Goal: Task Accomplishment & Management: Manage account settings

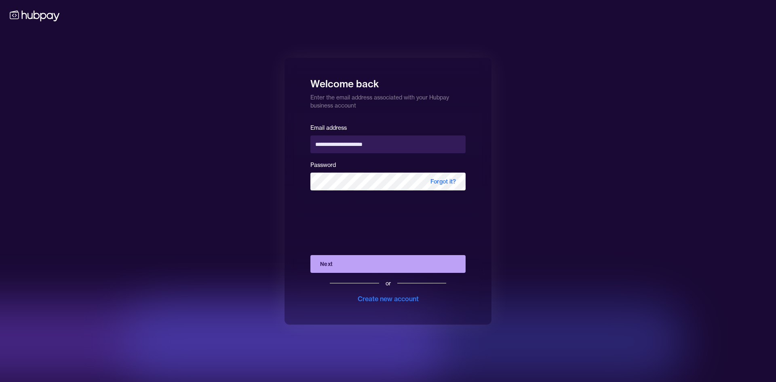
click at [365, 264] on button "Next" at bounding box center [387, 264] width 155 height 18
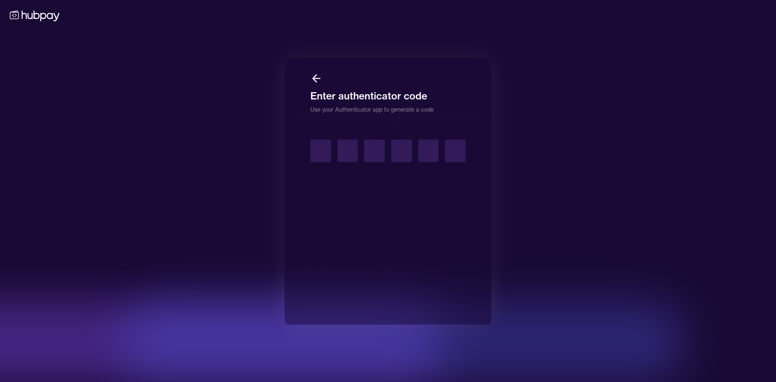
type input "*"
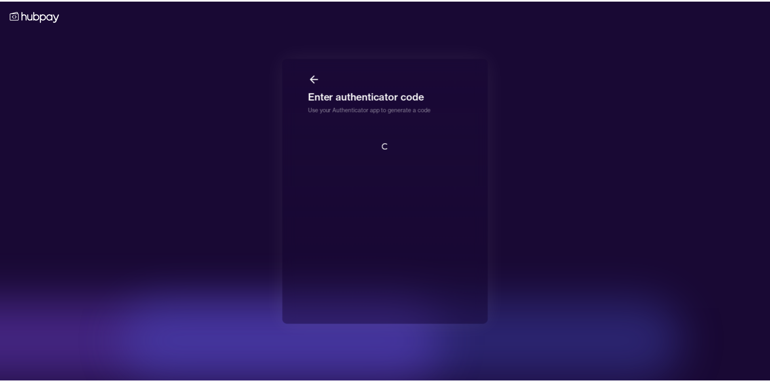
scroll to position [1, 0]
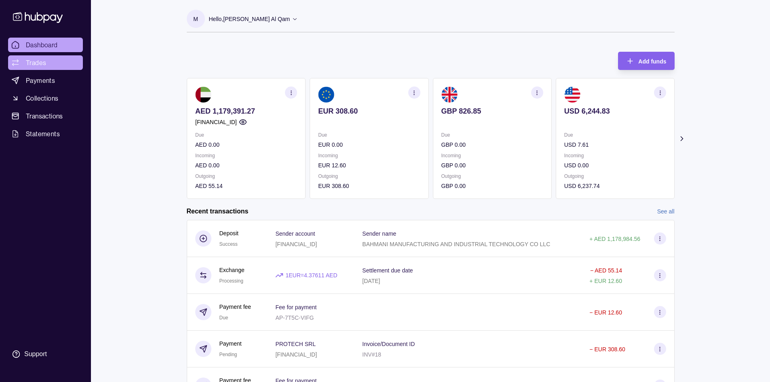
click at [49, 65] on link "Trades" at bounding box center [45, 62] width 75 height 15
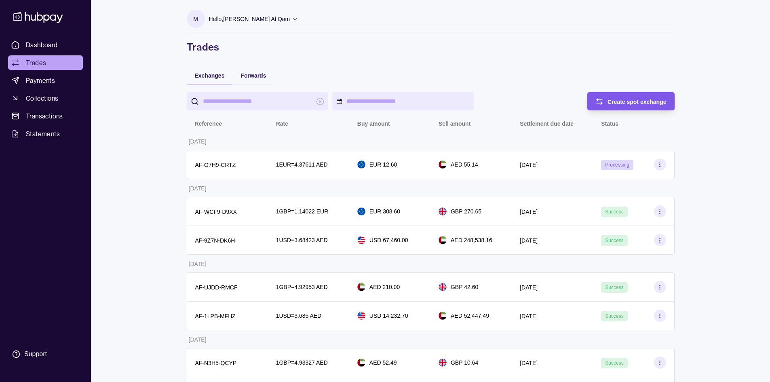
click at [653, 102] on span "Create spot exchange" at bounding box center [636, 102] width 59 height 6
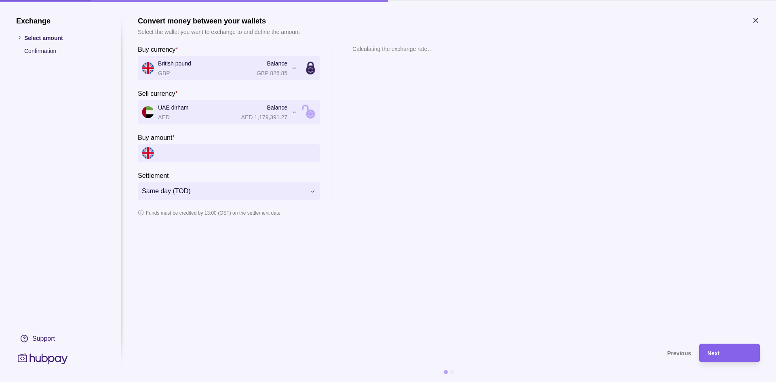
click at [199, 157] on input "Buy amount *" at bounding box center [237, 153] width 158 height 18
type input "**********"
click at [391, 74] on p "1 GBP = 5.04301 AED" at bounding box center [374, 74] width 44 height 9
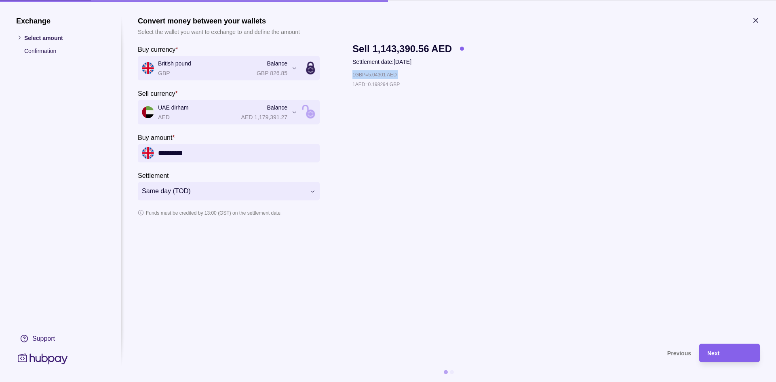
click at [758, 19] on icon "button" at bounding box center [756, 20] width 8 height 8
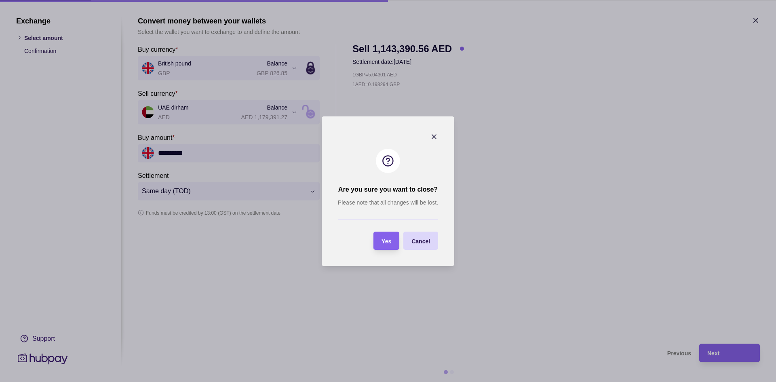
click at [385, 213] on div at bounding box center [388, 219] width 100 height 17
click at [381, 244] on span "Yes" at bounding box center [386, 241] width 10 height 6
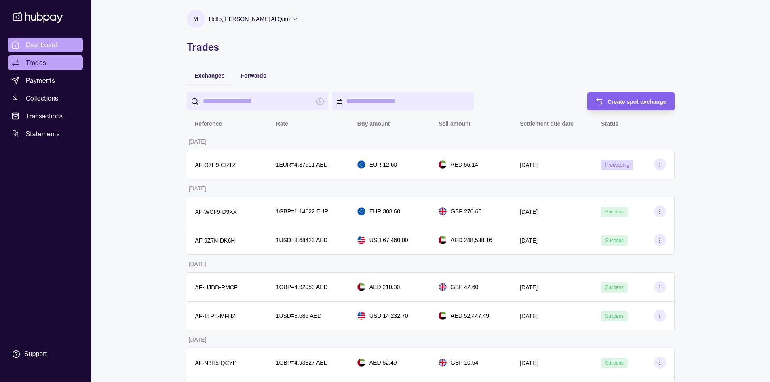
click at [61, 48] on link "Dashboard" at bounding box center [45, 45] width 75 height 15
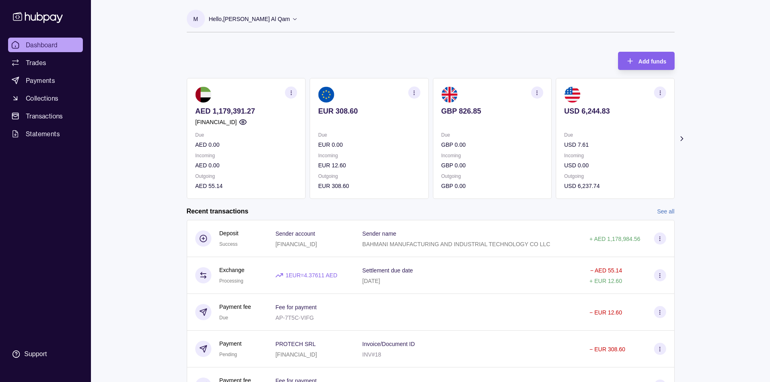
click at [233, 112] on p "AED 1,179,391.27" at bounding box center [246, 111] width 102 height 9
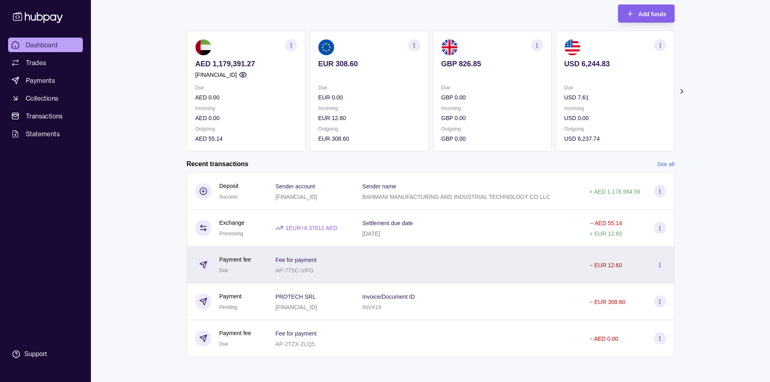
scroll to position [48, 0]
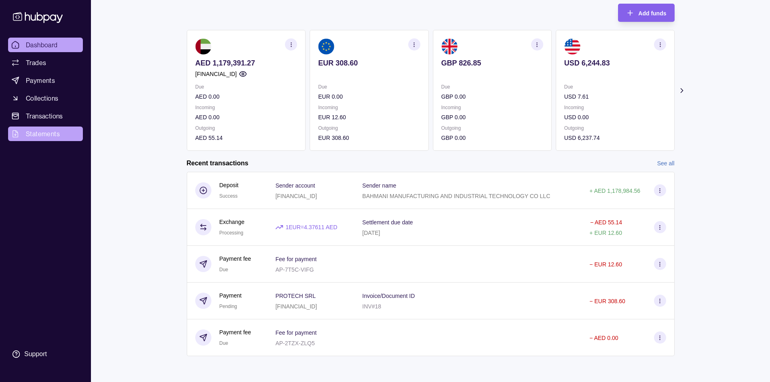
click at [53, 133] on span "Statements" at bounding box center [43, 134] width 34 height 10
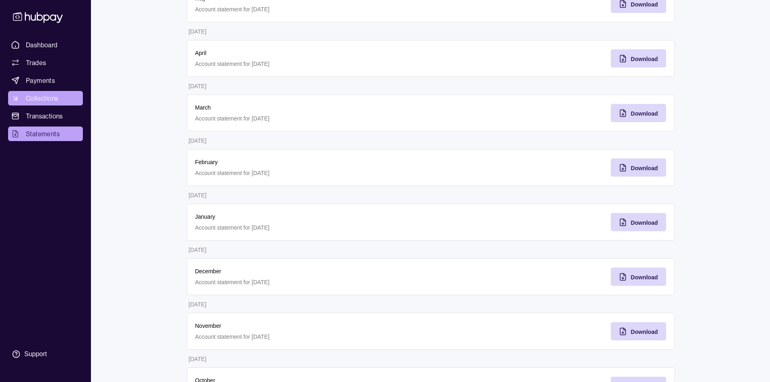
scroll to position [177, 0]
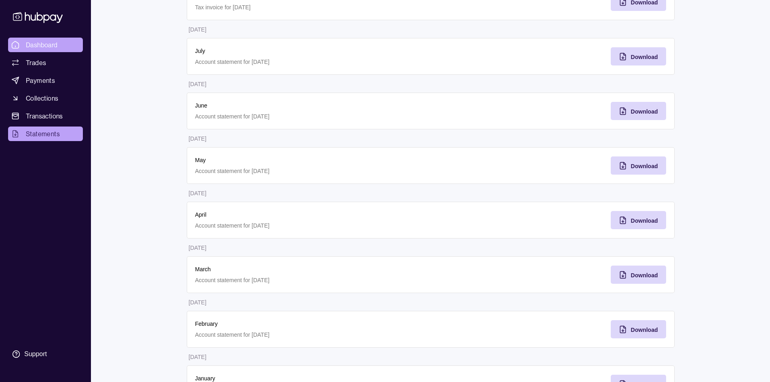
click at [34, 48] on span "Dashboard" at bounding box center [42, 45] width 32 height 10
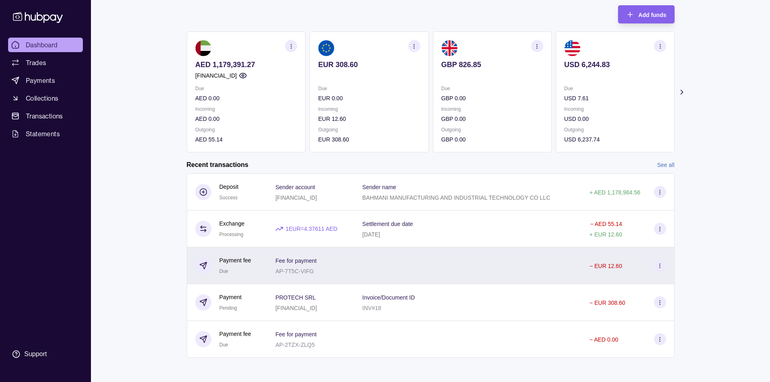
scroll to position [48, 0]
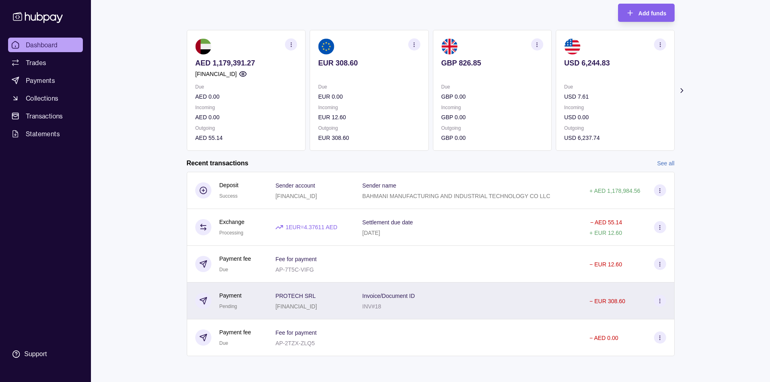
click at [547, 307] on div "Invoice/Document ID INV#18" at bounding box center [467, 301] width 211 height 20
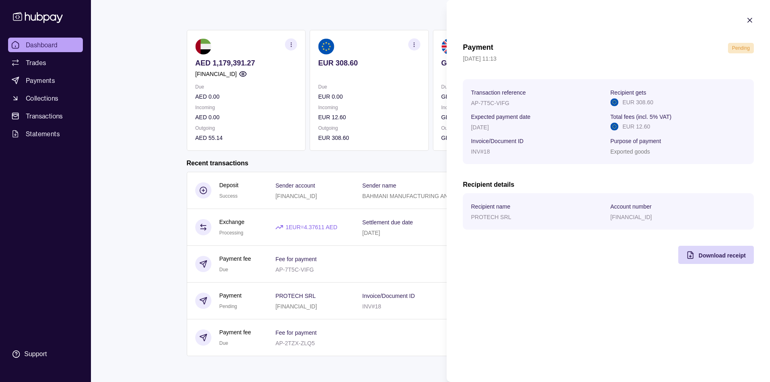
click at [321, 281] on html "Dashboard Trades Payments Collections Transactions Statements Support M Hello, …" at bounding box center [385, 167] width 770 height 430
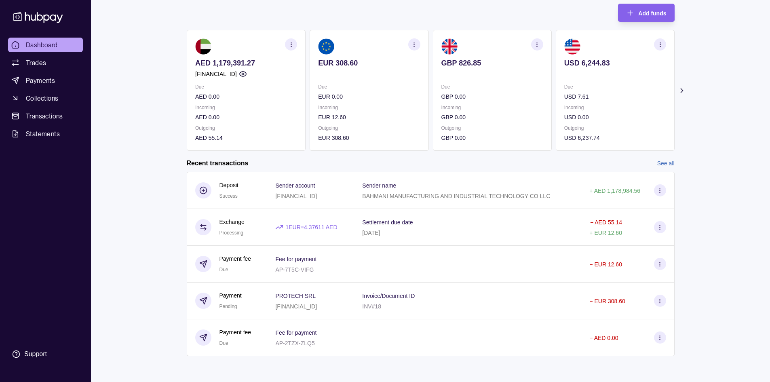
click at [674, 160] on link "See all" at bounding box center [665, 163] width 17 height 9
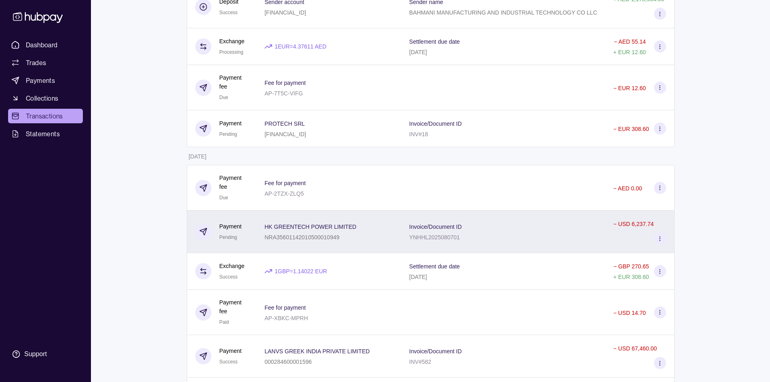
scroll to position [121, 0]
click at [556, 238] on div "Invoice/Document ID YNHHL2025080701" at bounding box center [503, 231] width 188 height 20
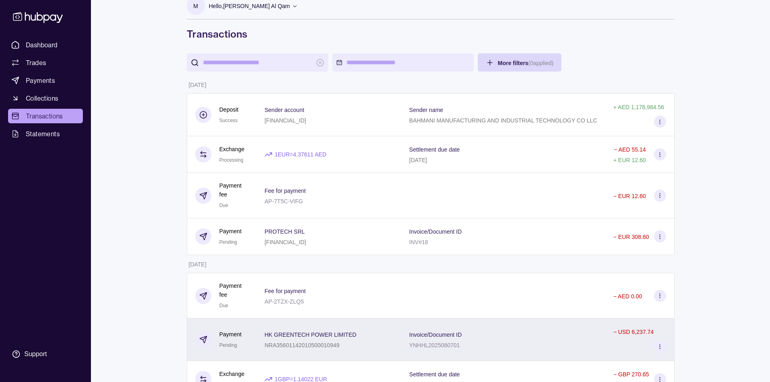
scroll to position [0, 0]
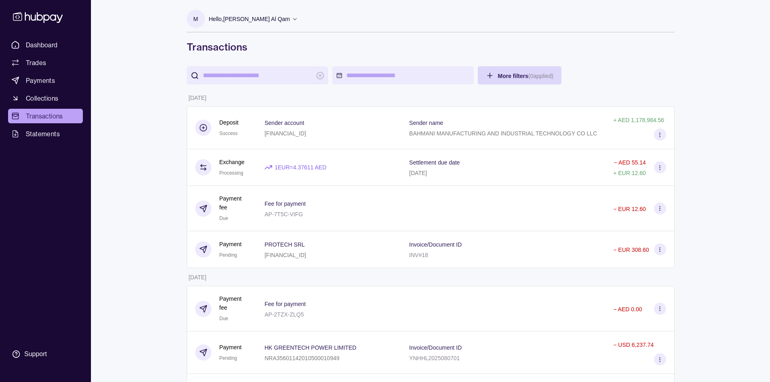
click at [193, 21] on section "M" at bounding box center [196, 19] width 18 height 18
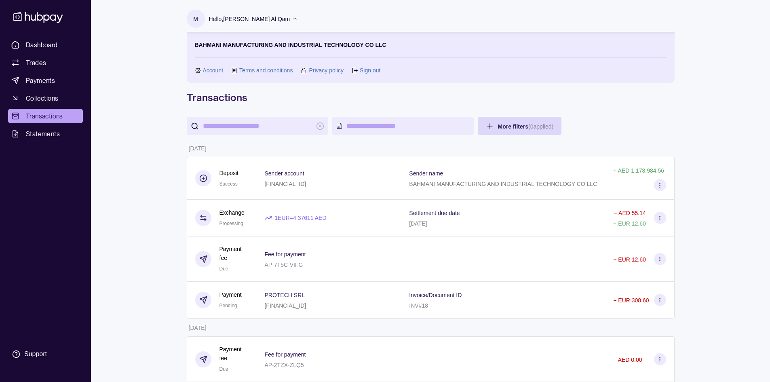
click at [193, 21] on section "M" at bounding box center [196, 19] width 18 height 18
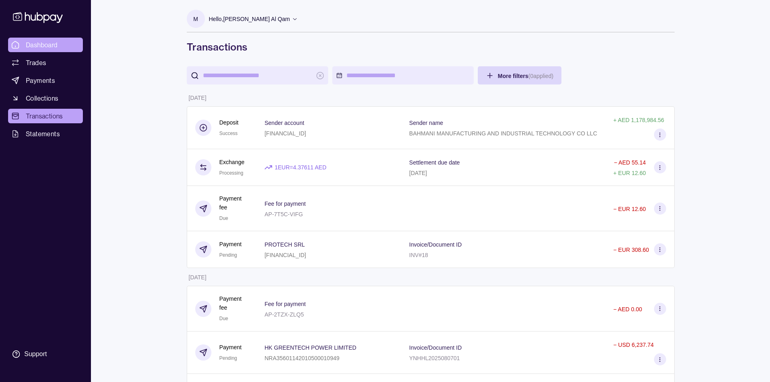
click at [34, 43] on span "Dashboard" at bounding box center [42, 45] width 32 height 10
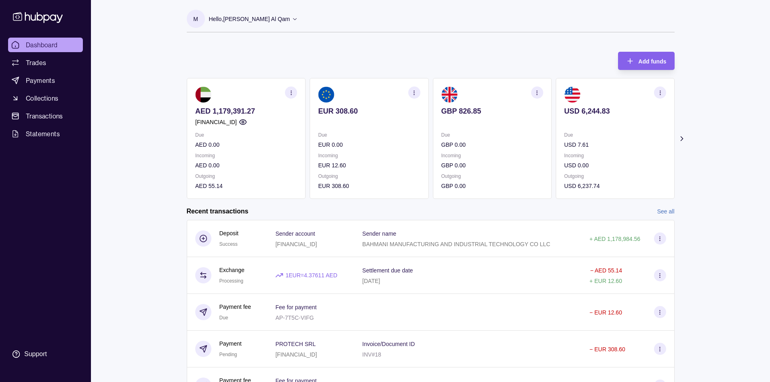
click at [472, 113] on p "GBP 826.85" at bounding box center [492, 111] width 102 height 9
click at [472, 112] on p "GBP 826.85" at bounding box center [489, 111] width 102 height 9
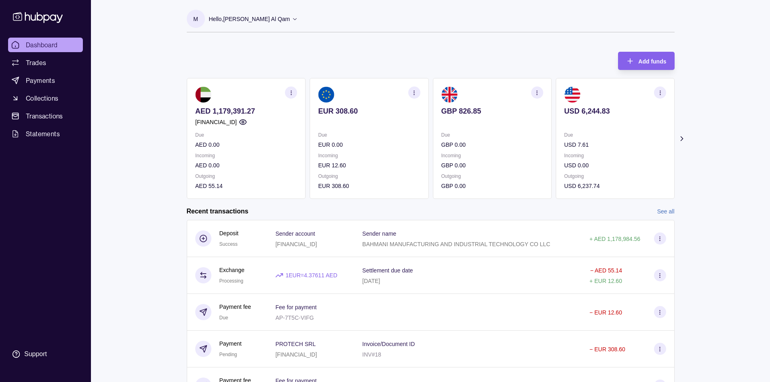
click at [472, 112] on p "GBP 826.85" at bounding box center [492, 111] width 102 height 9
click at [497, 142] on section "GBP 826.85 Due GBP 0.00 Incoming GBP 0.00 Outgoing GBP 0.00" at bounding box center [491, 138] width 119 height 121
click at [48, 59] on link "Trades" at bounding box center [45, 62] width 75 height 15
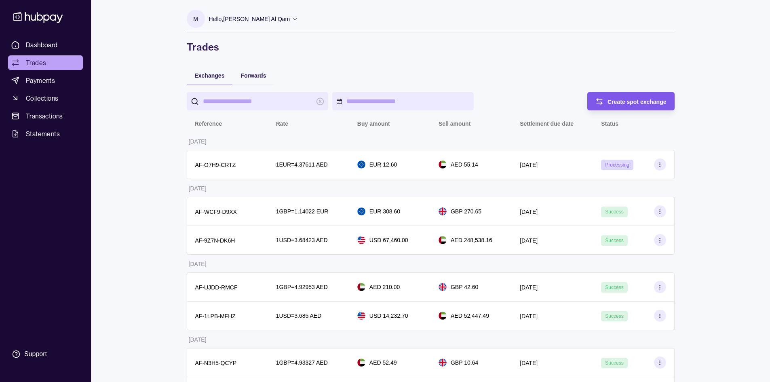
click at [621, 98] on div "Create spot exchange" at bounding box center [636, 102] width 59 height 10
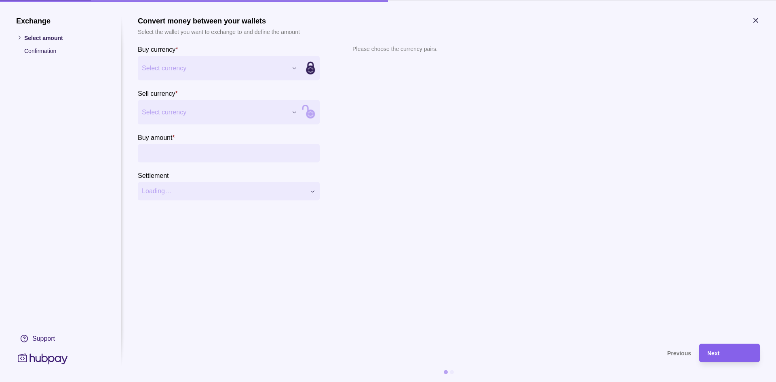
click at [206, 151] on input "Buy amount *" at bounding box center [237, 153] width 158 height 18
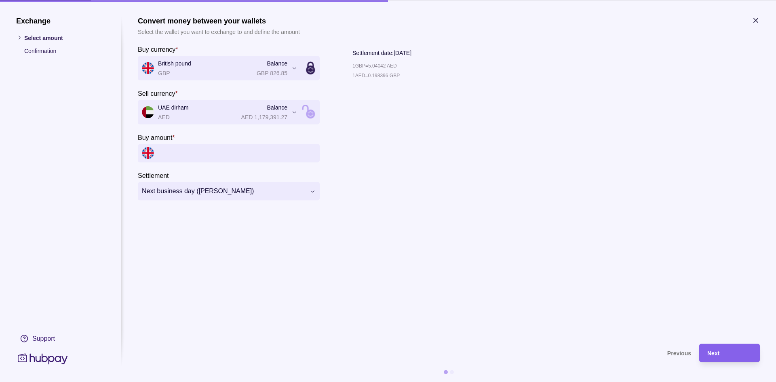
click at [753, 20] on icon "button" at bounding box center [756, 20] width 8 height 8
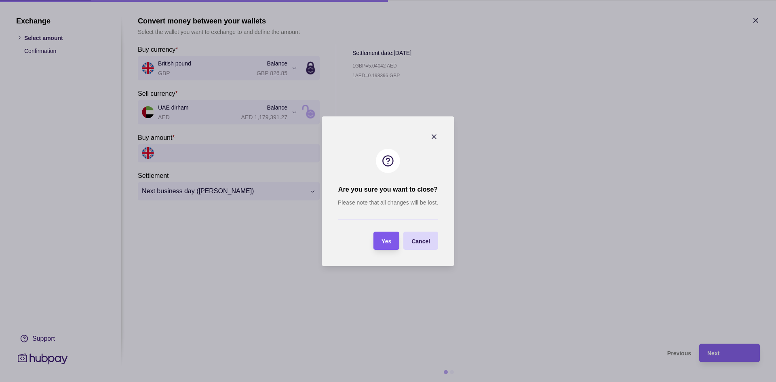
click at [382, 245] on div "Yes" at bounding box center [380, 241] width 22 height 18
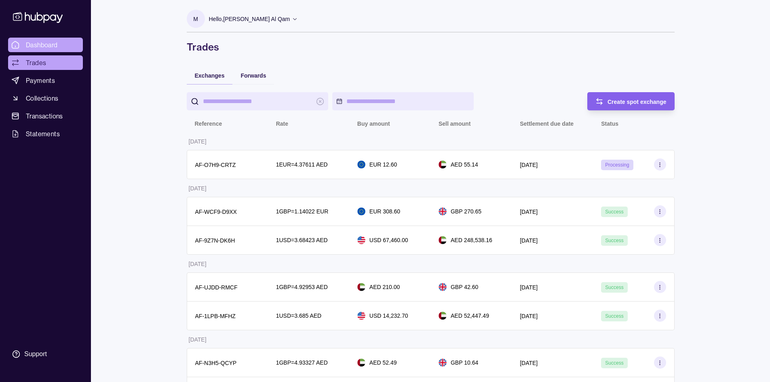
click at [36, 49] on span "Dashboard" at bounding box center [42, 45] width 32 height 10
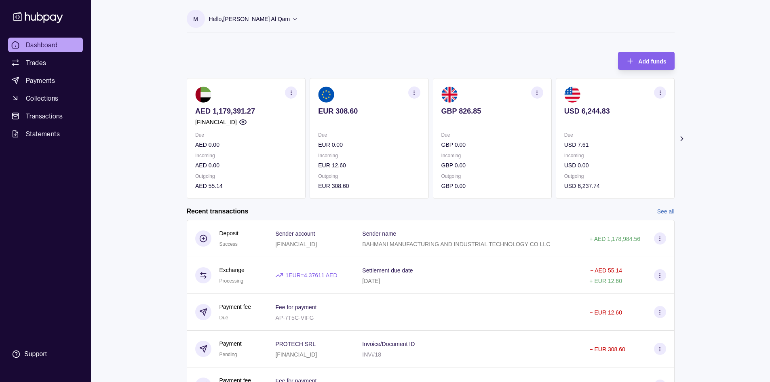
click at [680, 138] on icon at bounding box center [681, 139] width 8 height 8
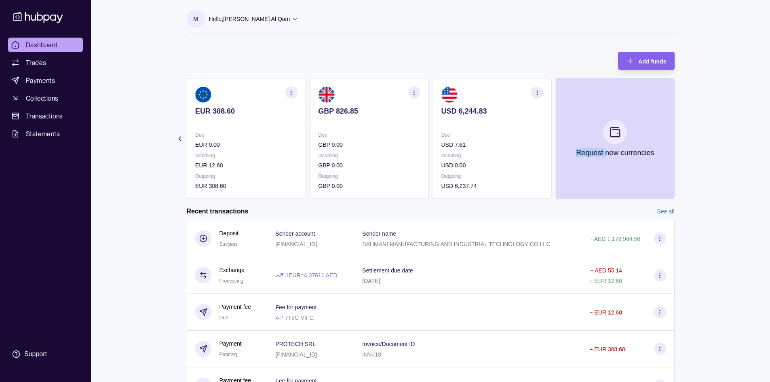
click at [680, 138] on section "Add funds AED 1,179,391.27 AE840960000536060000695 Due AED 0.00 Incoming AED 0.…" at bounding box center [431, 232] width 520 height 377
click at [697, 96] on div "Dashboard Trades Payments Collections Transactions Statements Support M Hello, …" at bounding box center [385, 215] width 770 height 430
click at [61, 44] on link "Dashboard" at bounding box center [45, 45] width 75 height 15
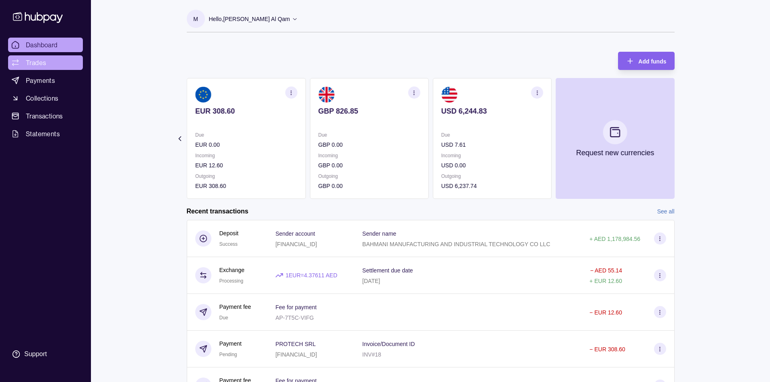
click at [48, 57] on link "Trades" at bounding box center [45, 62] width 75 height 15
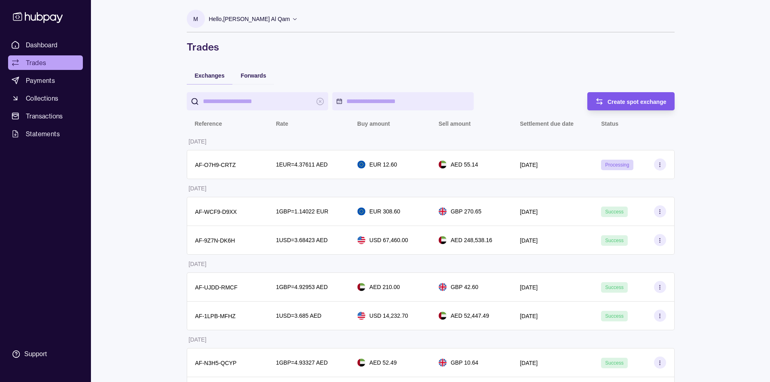
click at [629, 96] on div "Create spot exchange" at bounding box center [624, 101] width 83 height 18
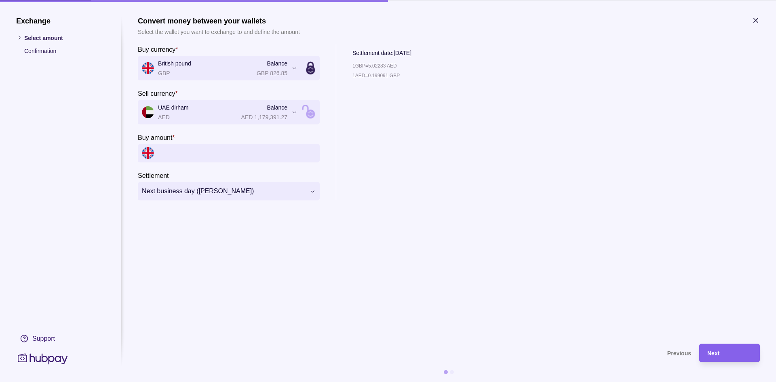
click at [246, 149] on input "Buy amount *" at bounding box center [237, 153] width 158 height 18
type input "**********"
click at [726, 349] on div "Next" at bounding box center [729, 353] width 44 height 10
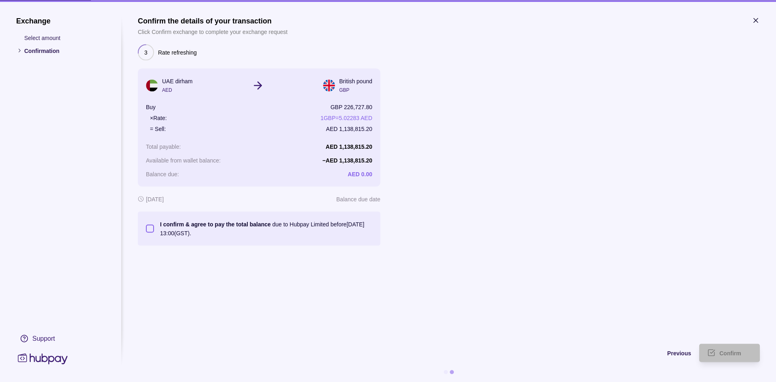
click at [147, 234] on section "I confirm & agree to pay the total balance due to Hubpay Limited before 18 Sep …" at bounding box center [259, 228] width 226 height 18
click at [151, 228] on button "I confirm & agree to pay the total balance due to Hubpay Limited before 18 Sep …" at bounding box center [150, 228] width 8 height 8
click at [739, 354] on span "Confirm" at bounding box center [730, 353] width 22 height 6
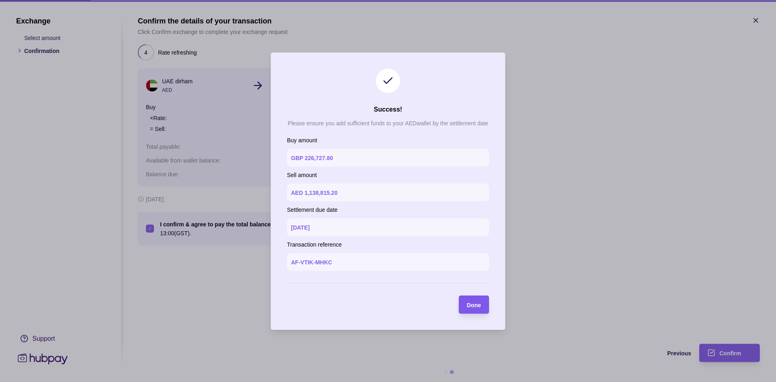
click at [482, 304] on section "Done" at bounding box center [474, 304] width 30 height 18
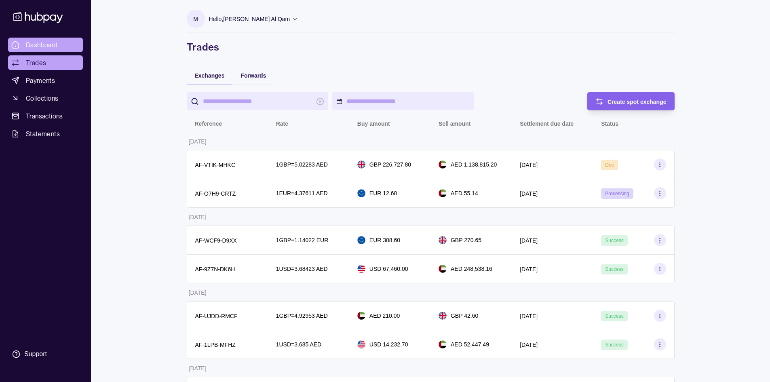
click at [38, 50] on link "Dashboard" at bounding box center [45, 45] width 75 height 15
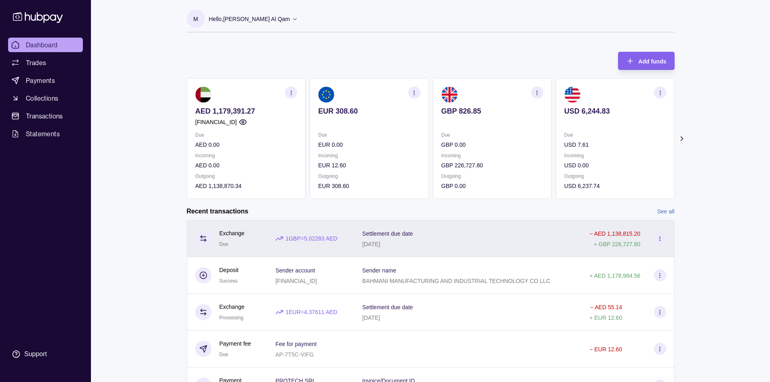
click at [480, 245] on div "Settlement due date [DATE]" at bounding box center [467, 238] width 211 height 20
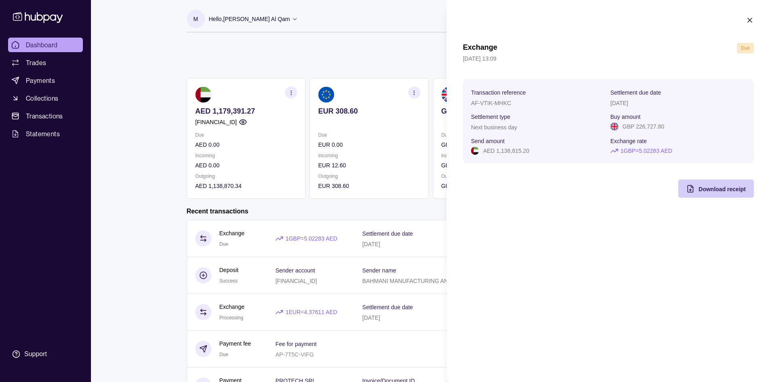
click at [711, 192] on span "Download receipt" at bounding box center [721, 189] width 47 height 6
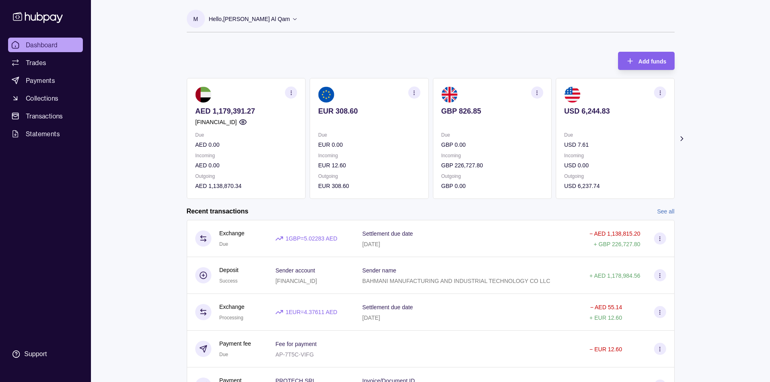
click at [341, 215] on html "Dashboard Trades Payments Collections Transactions Statements Support M Hello, …" at bounding box center [385, 215] width 770 height 430
click at [43, 50] on link "Dashboard" at bounding box center [45, 45] width 75 height 15
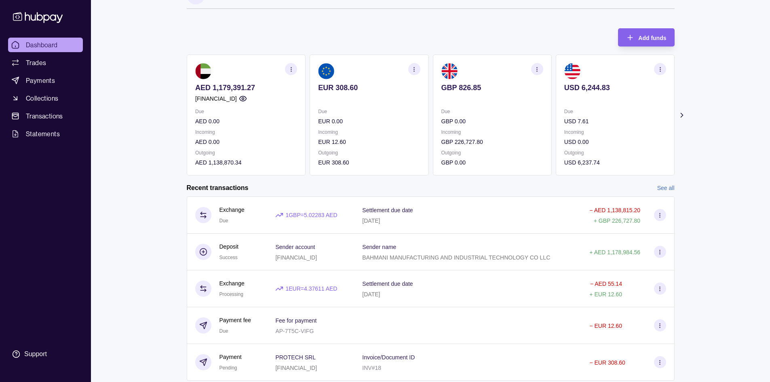
scroll to position [48, 0]
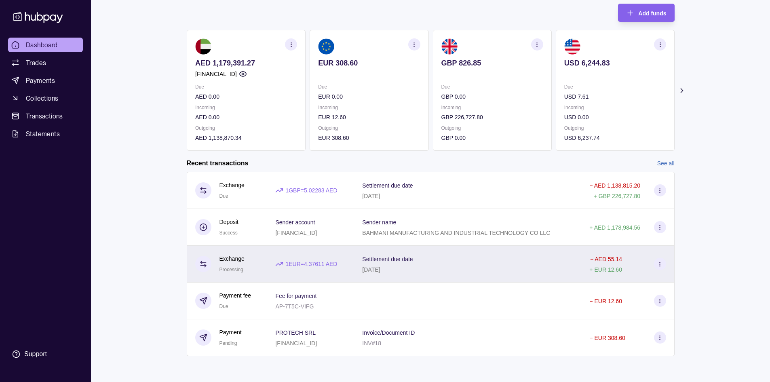
click at [482, 259] on div "Settlement due date 17 Sep 2025" at bounding box center [467, 264] width 211 height 20
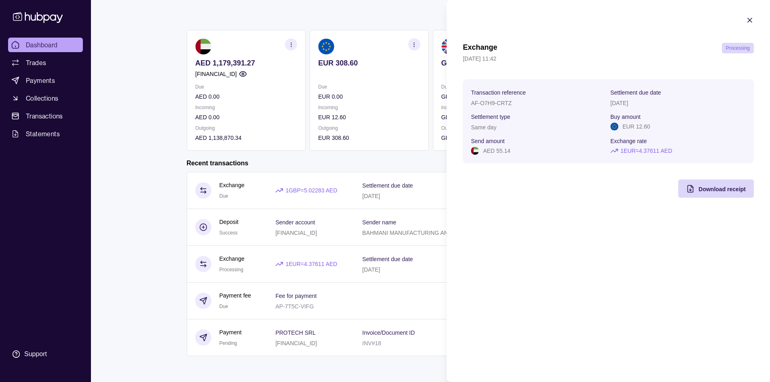
click at [752, 17] on icon "button" at bounding box center [749, 20] width 8 height 8
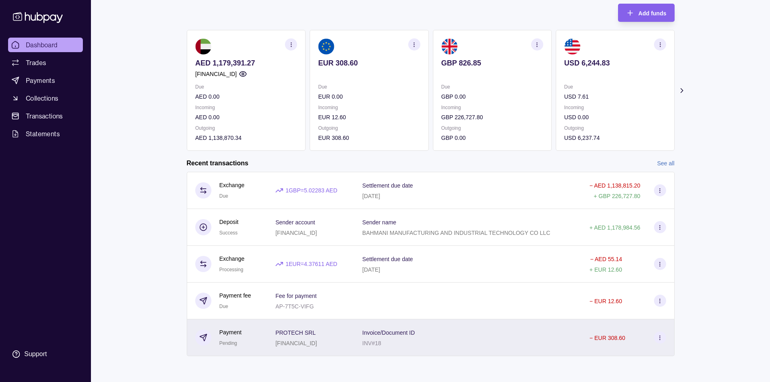
click at [510, 328] on div "Invoice/Document ID INV#18" at bounding box center [467, 337] width 211 height 20
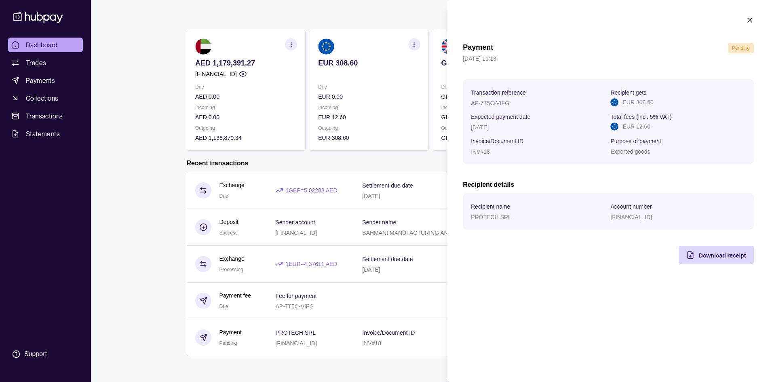
click at [339, 227] on html "Dashboard Trades Payments Collections Transactions Statements Support M Hello, …" at bounding box center [385, 167] width 770 height 430
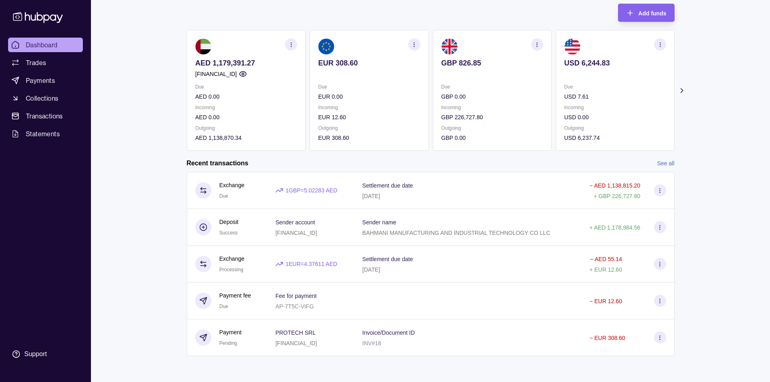
click at [682, 90] on icon at bounding box center [681, 90] width 2 height 4
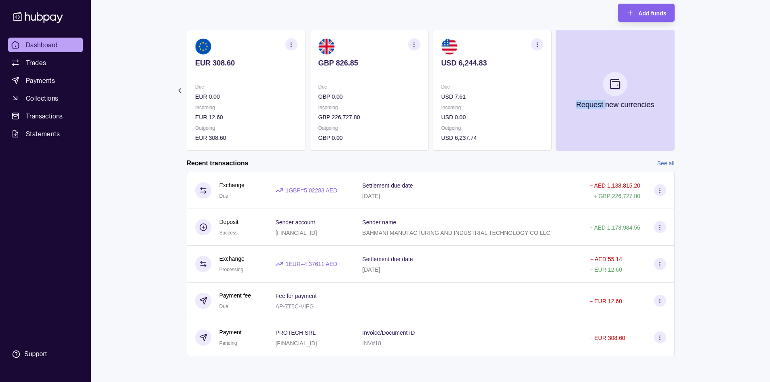
click at [682, 90] on section "Add funds AED 1,179,391.27 AE840960000536060000695 Due AED 0.00 Incoming AED 0.…" at bounding box center [431, 184] width 520 height 377
click at [50, 42] on span "Dashboard" at bounding box center [42, 45] width 32 height 10
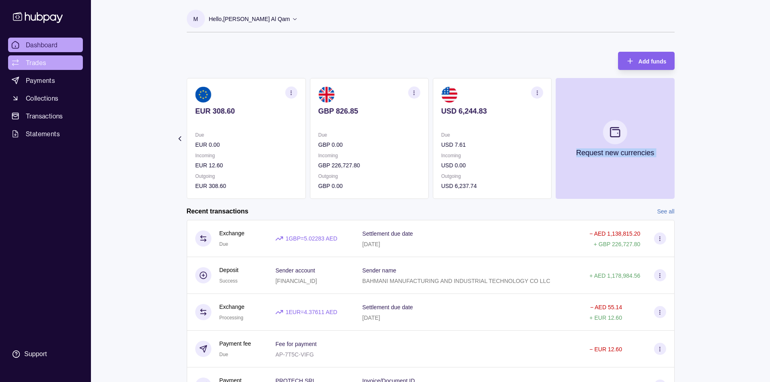
click at [56, 65] on link "Trades" at bounding box center [45, 62] width 75 height 15
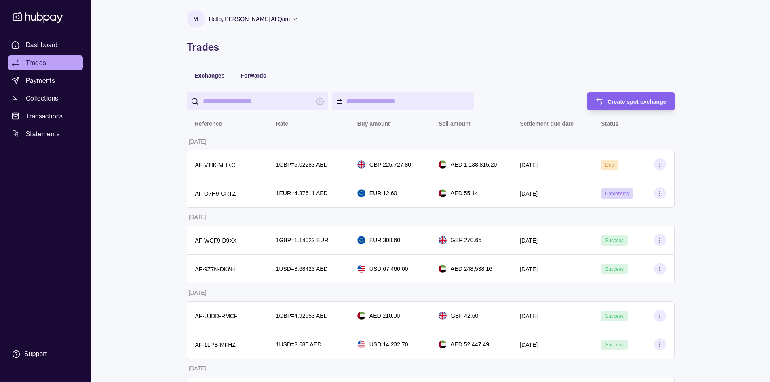
click at [54, 46] on span "Dashboard" at bounding box center [42, 45] width 32 height 10
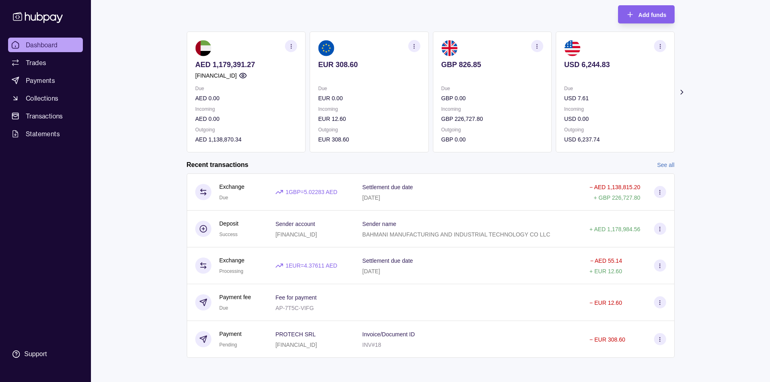
scroll to position [48, 0]
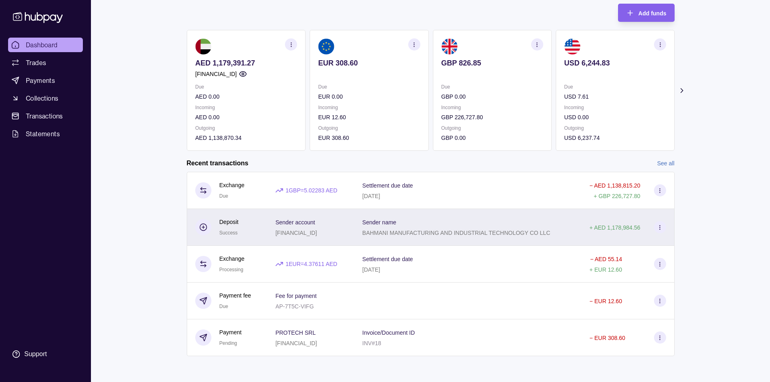
click at [503, 239] on div "Sender name BAHMANI MANUFACTURING AND INDUSTRIAL TECHNOLOGY CO LLC" at bounding box center [467, 227] width 227 height 37
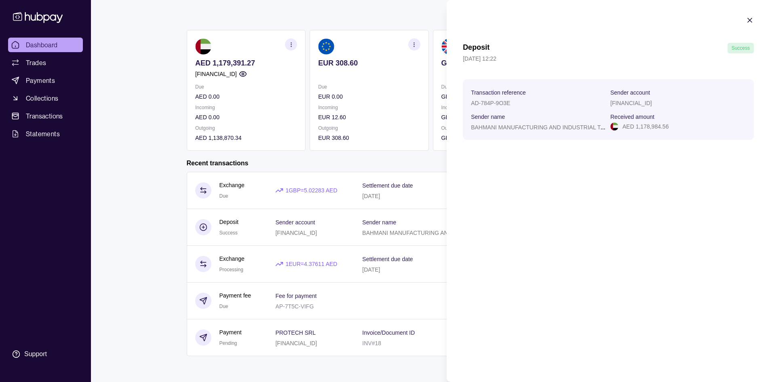
click at [172, 155] on html "Dashboard Trades Payments Collections Transactions Statements Support M Hello, …" at bounding box center [385, 167] width 770 height 430
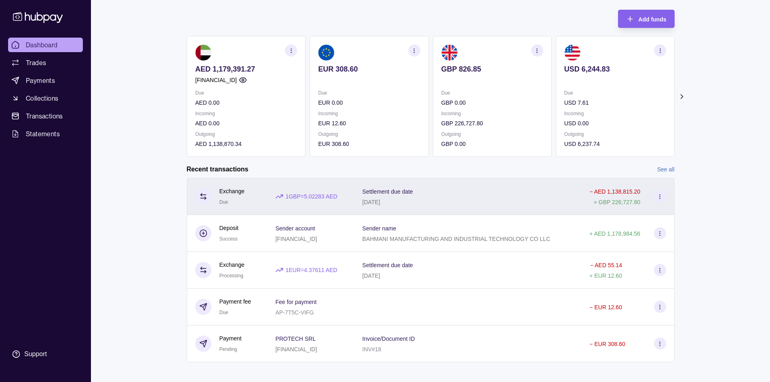
scroll to position [48, 0]
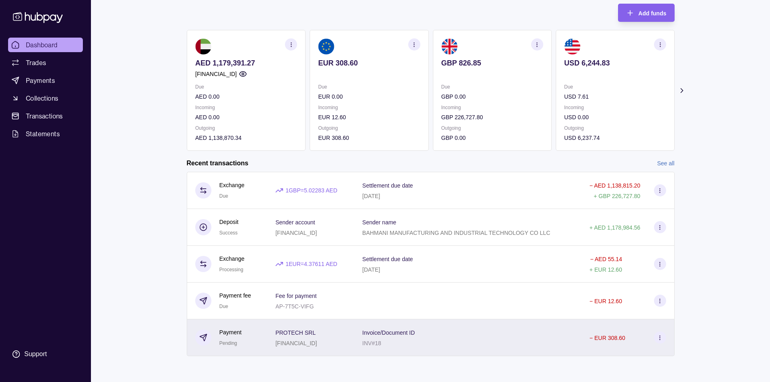
click at [665, 337] on section at bounding box center [660, 337] width 12 height 12
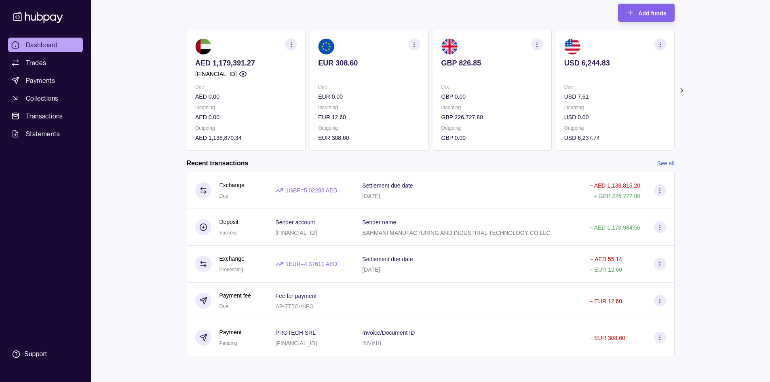
click at [410, 329] on html "Dashboard Trades Payments Collections Transactions Statements Support M Hello, …" at bounding box center [385, 167] width 770 height 430
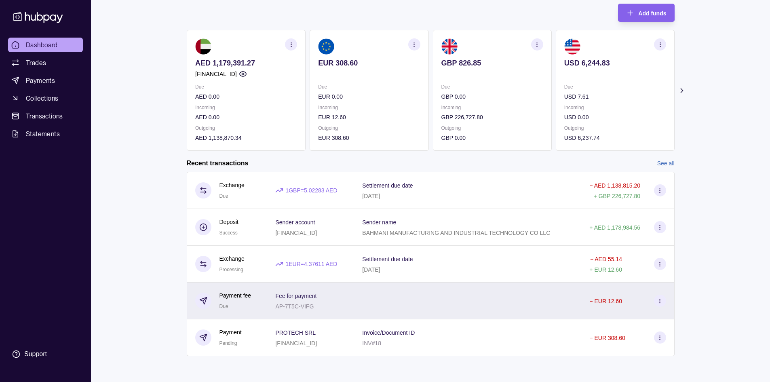
click at [411, 303] on div at bounding box center [467, 300] width 227 height 37
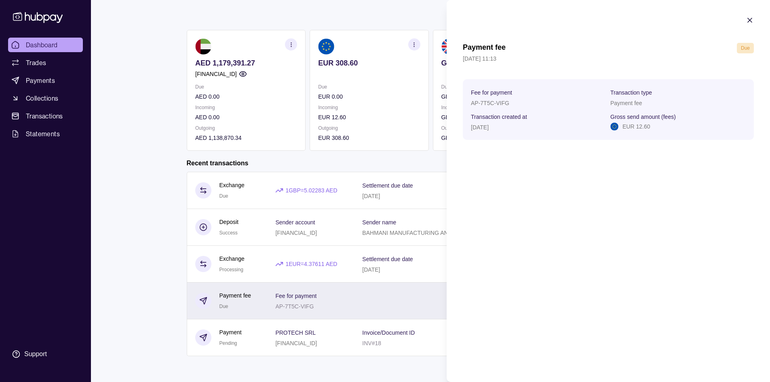
click at [411, 303] on html "Dashboard Trades Payments Collections Transactions Statements Support M Hello, …" at bounding box center [385, 167] width 770 height 430
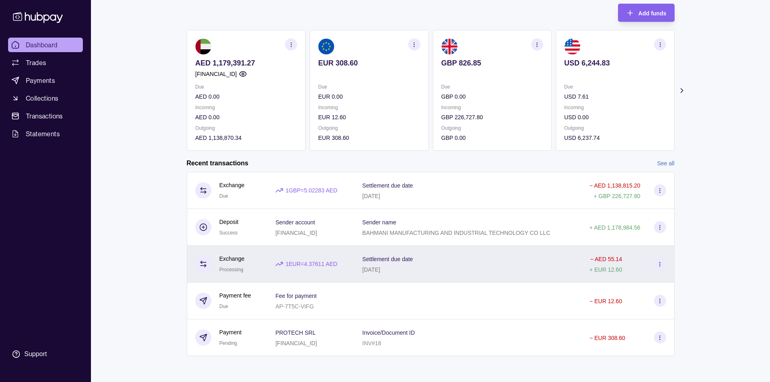
click at [413, 273] on div "[DATE]" at bounding box center [387, 269] width 51 height 10
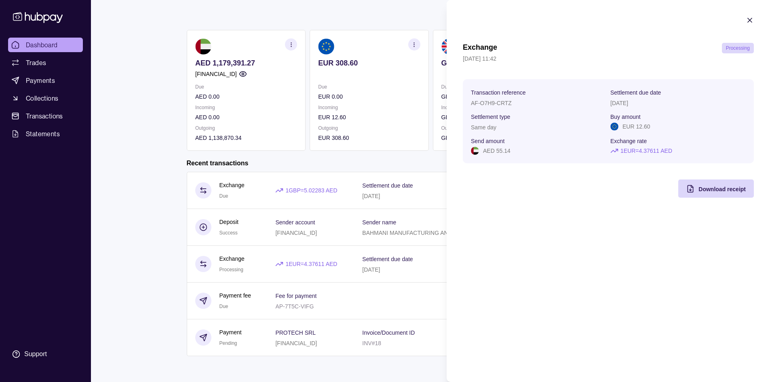
click at [415, 295] on html "Dashboard Trades Payments Collections Transactions Statements Support M Hello, …" at bounding box center [385, 167] width 770 height 430
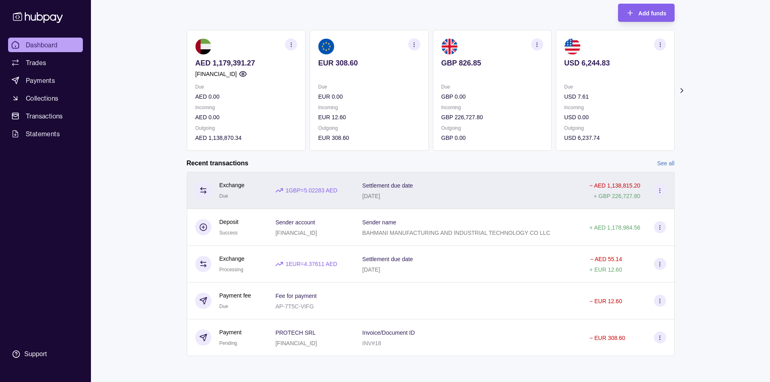
click at [527, 195] on div "Settlement due date [DATE]" at bounding box center [467, 190] width 211 height 20
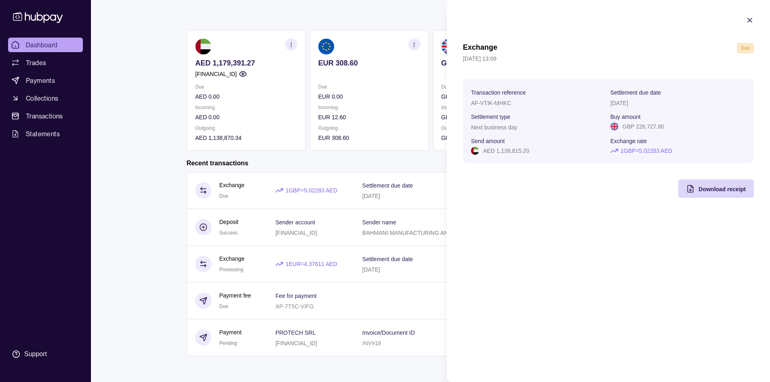
click at [421, 158] on html "Dashboard Trades Payments Collections Transactions Statements Support M Hello, …" at bounding box center [385, 167] width 770 height 430
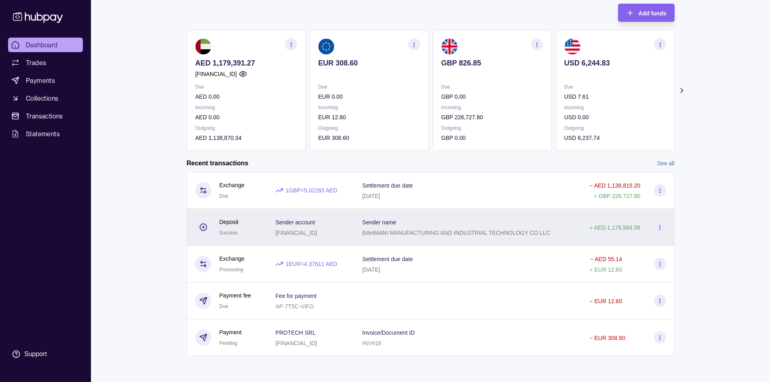
click at [491, 225] on section "Sender name" at bounding box center [456, 222] width 188 height 10
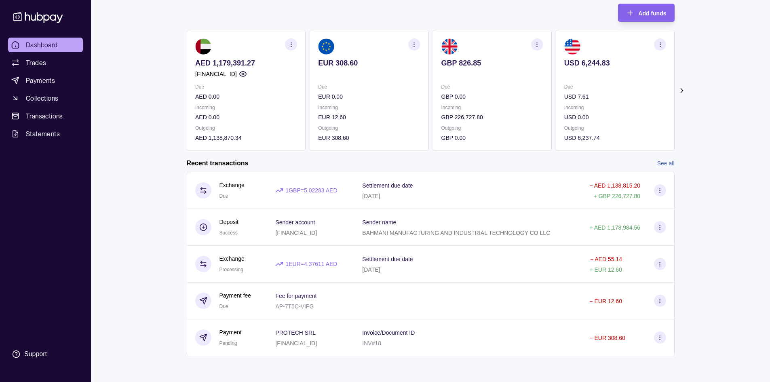
click at [353, 151] on html "Dashboard Trades Payments Collections Transactions Statements Support M Hello, …" at bounding box center [385, 167] width 770 height 430
click at [55, 41] on span "Dashboard" at bounding box center [42, 45] width 32 height 10
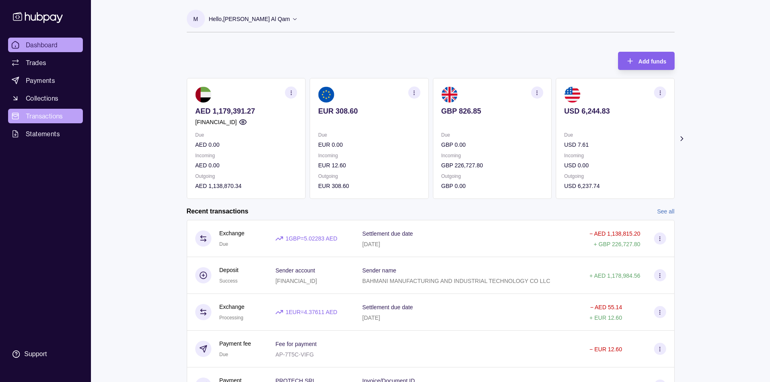
click at [52, 120] on span "Transactions" at bounding box center [44, 116] width 37 height 10
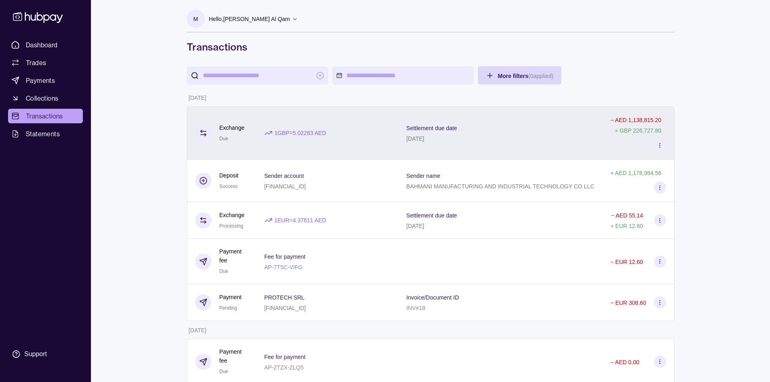
click at [504, 133] on div "Settlement due date [DATE]" at bounding box center [500, 133] width 188 height 20
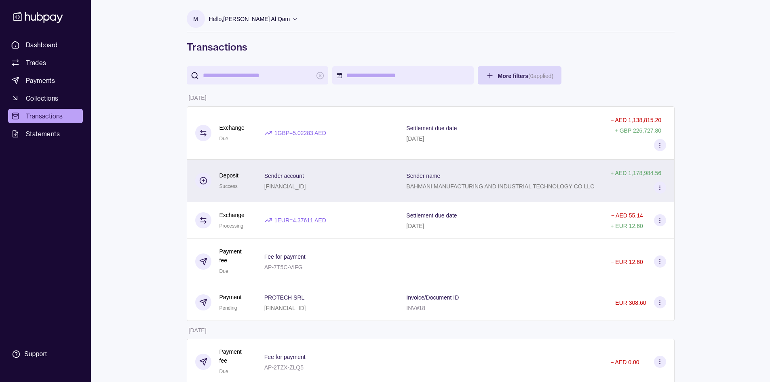
click at [515, 192] on div "Sender name BAHMANI MANUFACTURING AND INDUSTRIAL TECHNOLOGY CO LLC" at bounding box center [500, 181] width 204 height 42
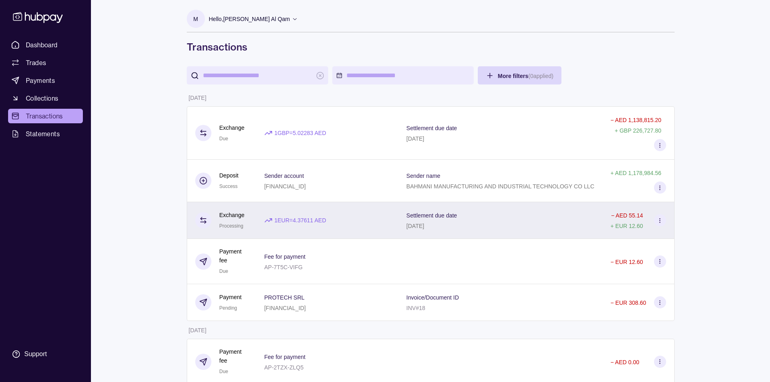
click at [509, 220] on div "Settlement due date [DATE]" at bounding box center [500, 220] width 188 height 20
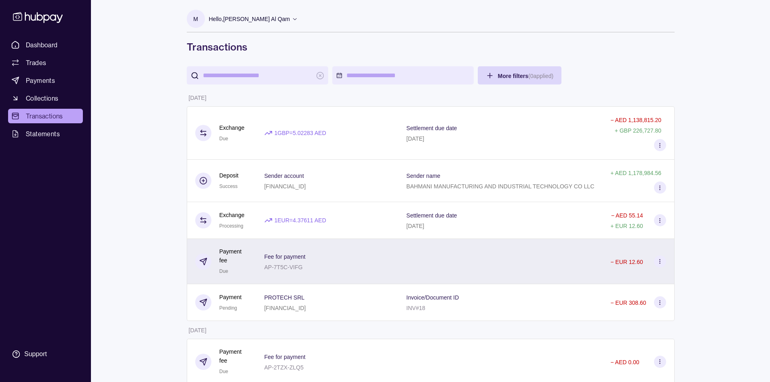
click at [510, 259] on div at bounding box center [500, 261] width 204 height 45
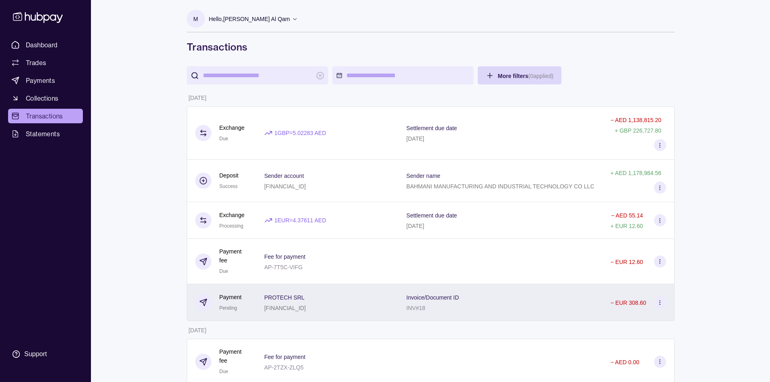
click at [514, 295] on div "Invoice/Document ID INV#18" at bounding box center [500, 302] width 188 height 20
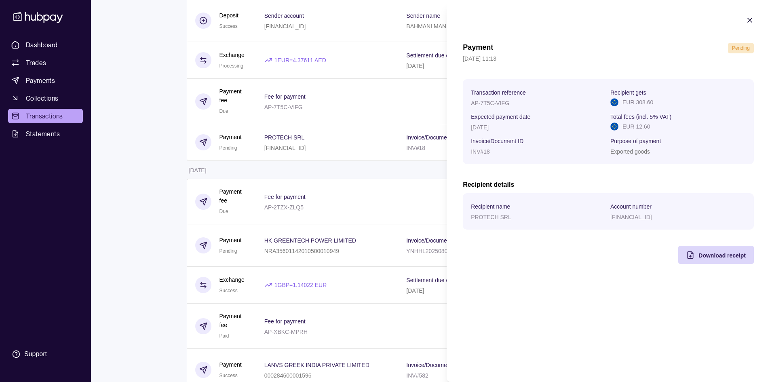
scroll to position [162, 0]
click at [366, 276] on html "Dashboard Trades Payments Collections Transactions Statements Support M Hello, …" at bounding box center [385, 374] width 770 height 1072
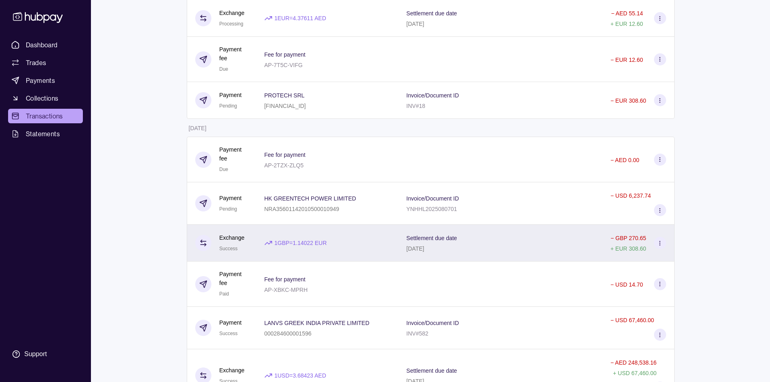
scroll to position [242, 0]
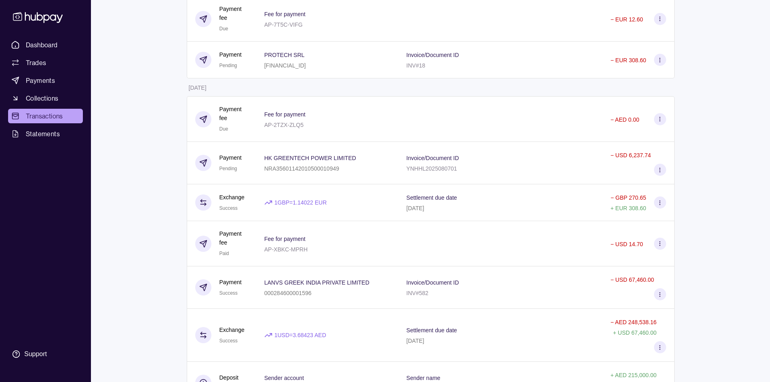
click at [509, 291] on div "Invoice/Document ID INV#582" at bounding box center [500, 287] width 188 height 20
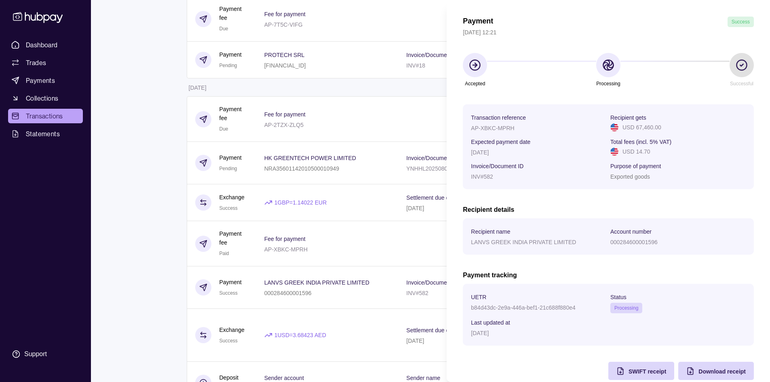
scroll to position [40, 0]
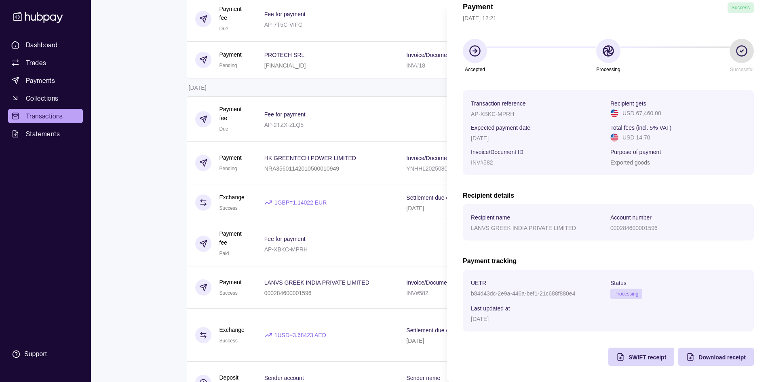
click at [628, 291] on span "Processing" at bounding box center [626, 294] width 24 height 6
click at [655, 358] on span "SWIFT receipt" at bounding box center [647, 357] width 38 height 6
click at [305, 102] on html "Dashboard Trades Payments Collections Transactions Statements Support M Hello, …" at bounding box center [385, 294] width 770 height 1072
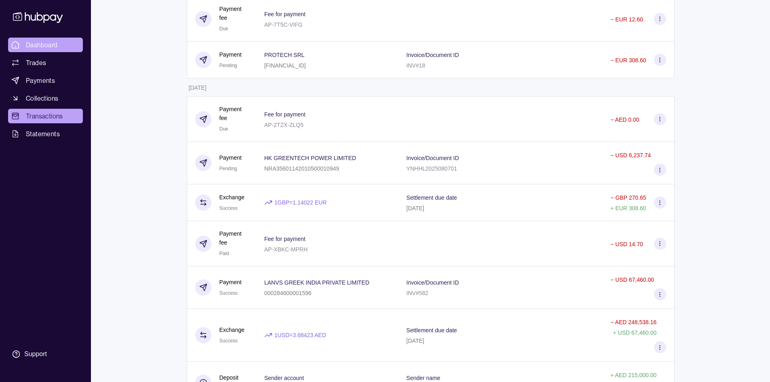
click at [57, 51] on link "Dashboard" at bounding box center [45, 45] width 75 height 15
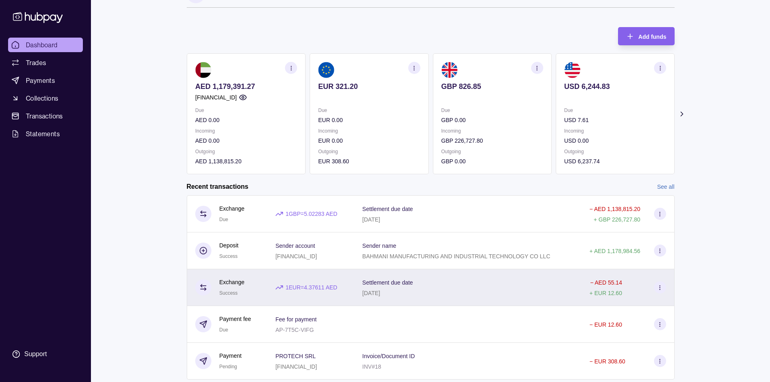
scroll to position [48, 0]
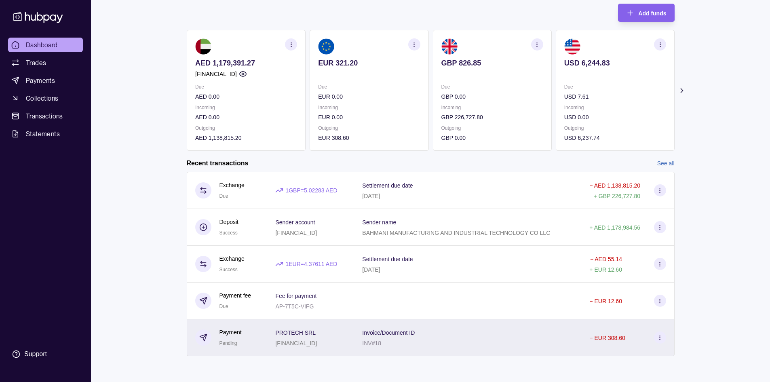
click at [523, 336] on div "Invoice/Document ID INV#18" at bounding box center [467, 337] width 211 height 20
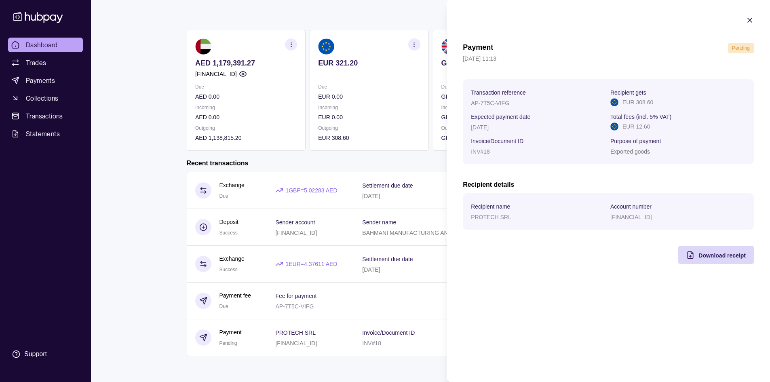
click at [363, 259] on html "Dashboard Trades Payments Collections Transactions Statements Support M Hello, …" at bounding box center [385, 167] width 770 height 430
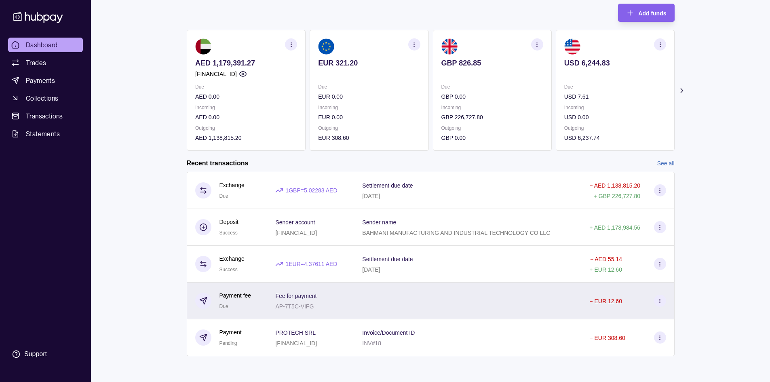
click at [423, 298] on div at bounding box center [467, 300] width 227 height 37
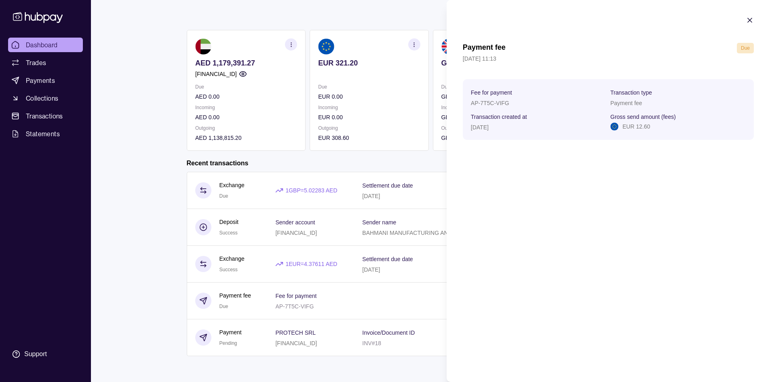
click at [356, 205] on html "Dashboard Trades Payments Collections Transactions Statements Support M Hello, …" at bounding box center [385, 167] width 770 height 430
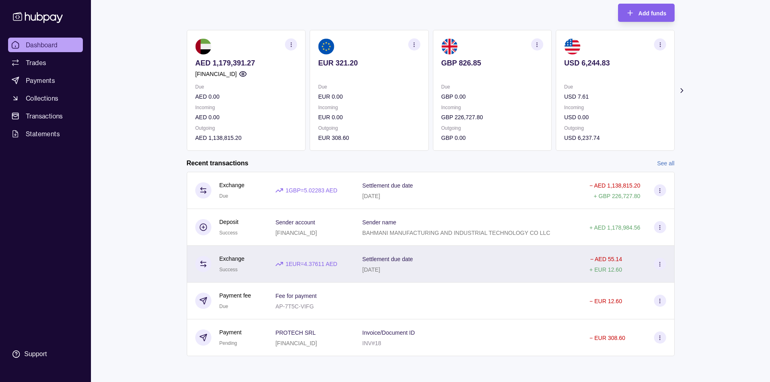
click at [517, 258] on div "Settlement due date [DATE]" at bounding box center [467, 264] width 211 height 20
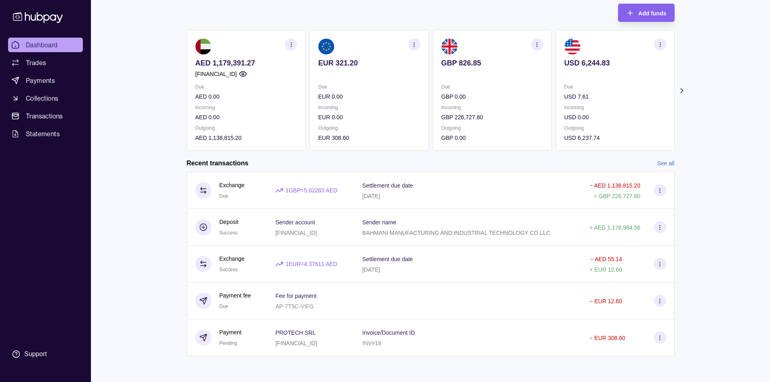
click at [281, 268] on html "Dashboard Trades Payments Collections Transactions Statements Support M Hello, …" at bounding box center [385, 167] width 770 height 430
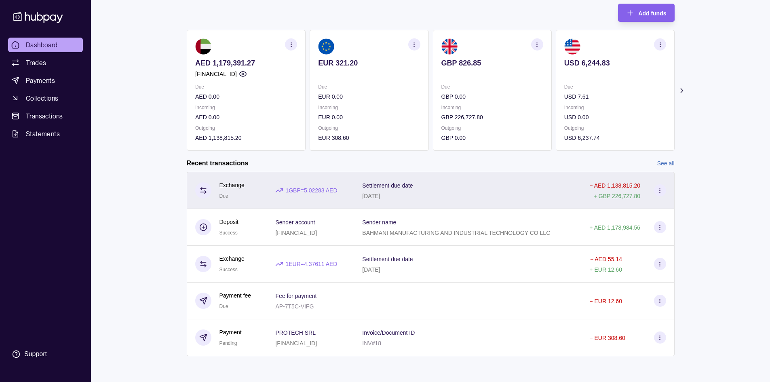
click at [435, 202] on div "Settlement due date [DATE]" at bounding box center [467, 190] width 227 height 37
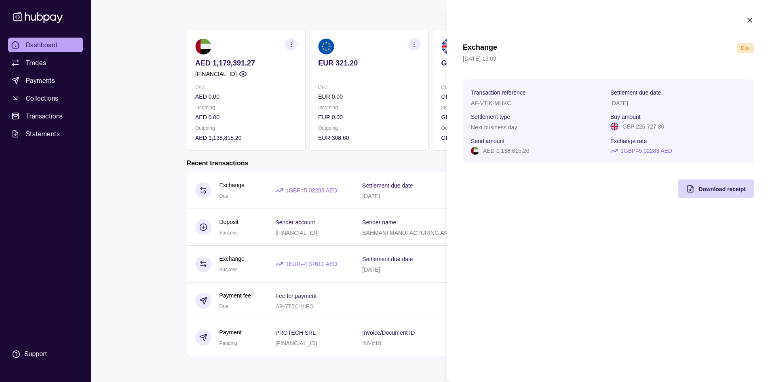
click at [341, 167] on html "Dashboard Trades Payments Collections Transactions Statements Support M Hello, …" at bounding box center [385, 167] width 770 height 430
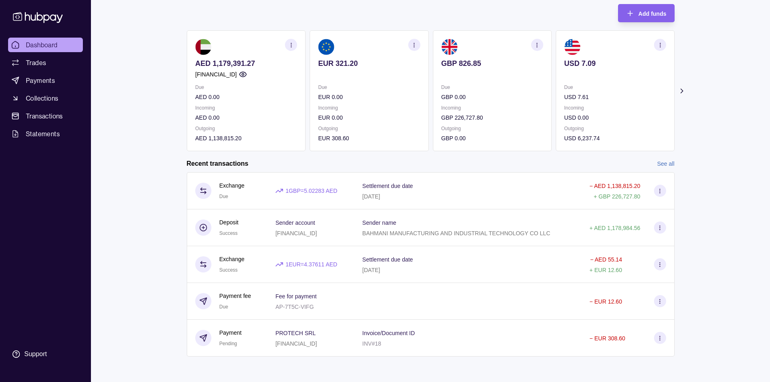
scroll to position [48, 0]
click at [663, 162] on link "See all" at bounding box center [665, 163] width 17 height 9
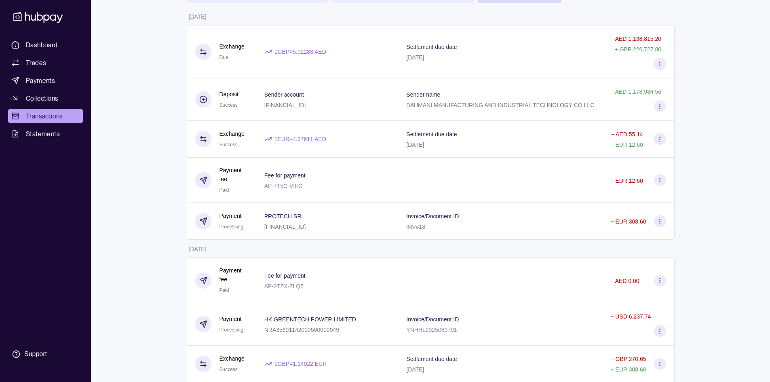
scroll to position [162, 0]
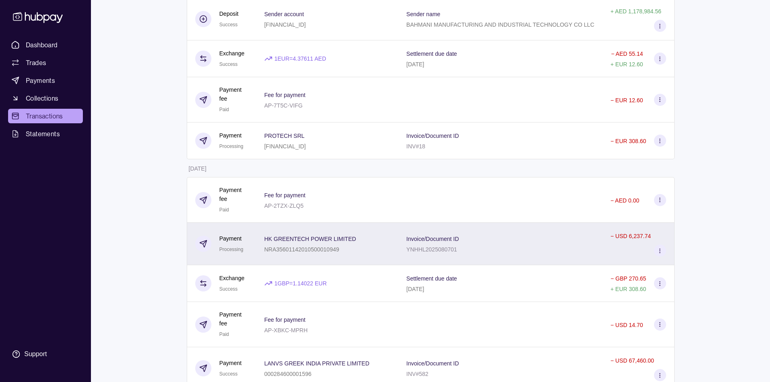
click at [528, 246] on div "Invoice/Document ID YNHHL2025080701" at bounding box center [500, 244] width 188 height 20
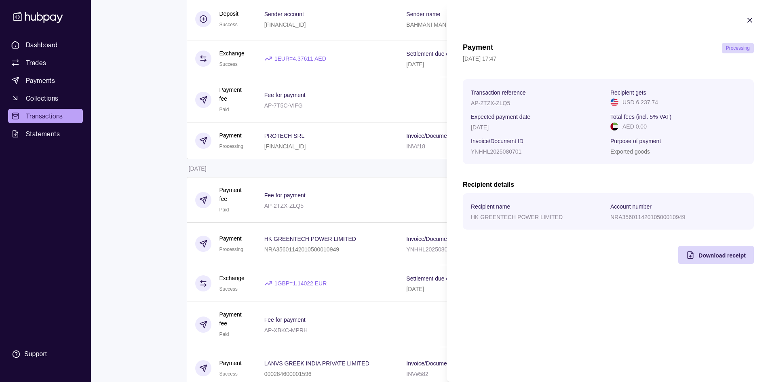
click at [421, 235] on html "Dashboard Trades Payments Collections Transactions Statements Support M Hello, …" at bounding box center [385, 374] width 770 height 1072
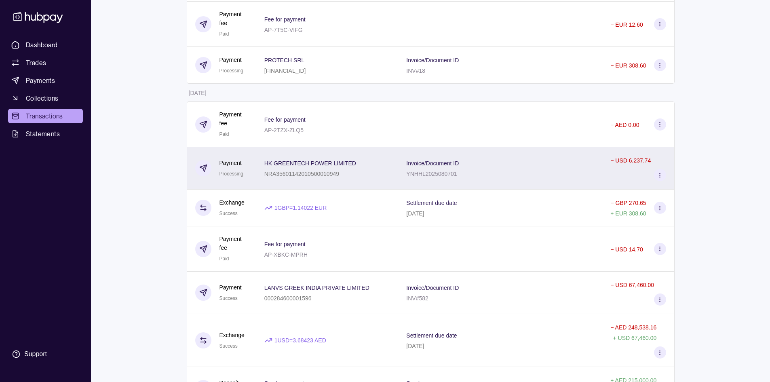
scroll to position [242, 0]
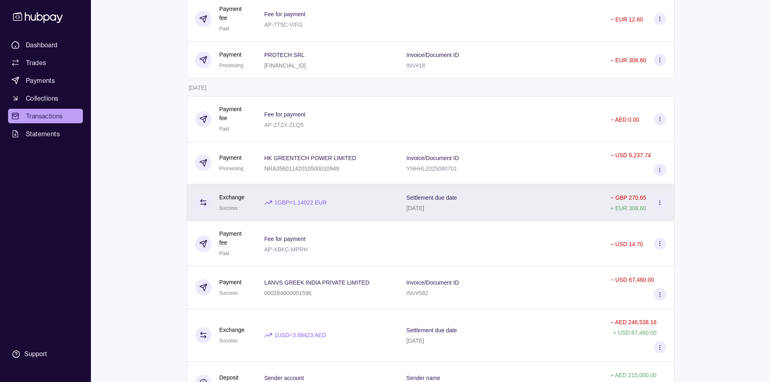
click at [498, 215] on div "Settlement due date [DATE]" at bounding box center [500, 202] width 204 height 37
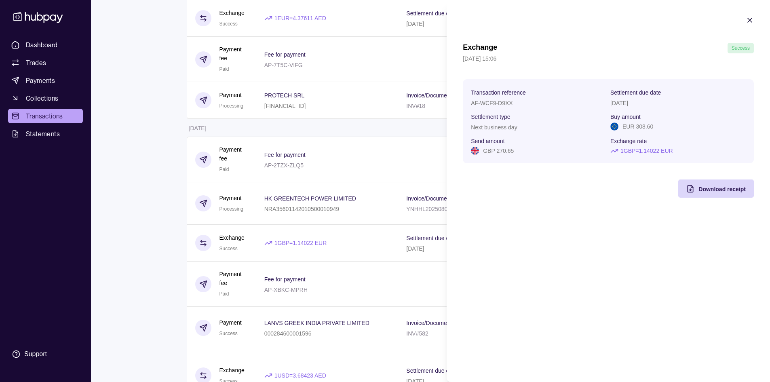
click at [418, 209] on html "Dashboard Trades Payments Collections Transactions Statements Support M Hello, …" at bounding box center [385, 334] width 770 height 1072
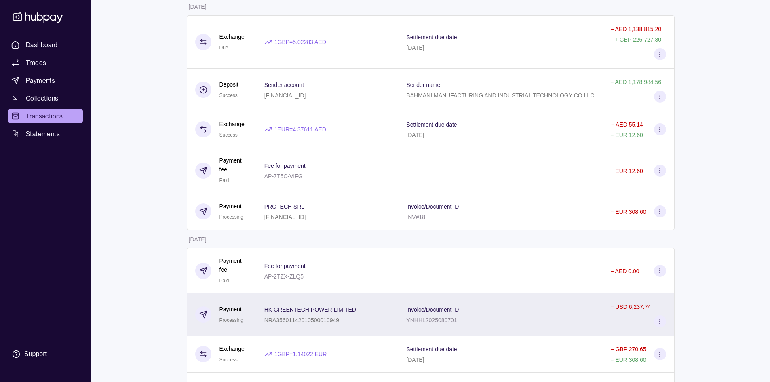
scroll to position [0, 0]
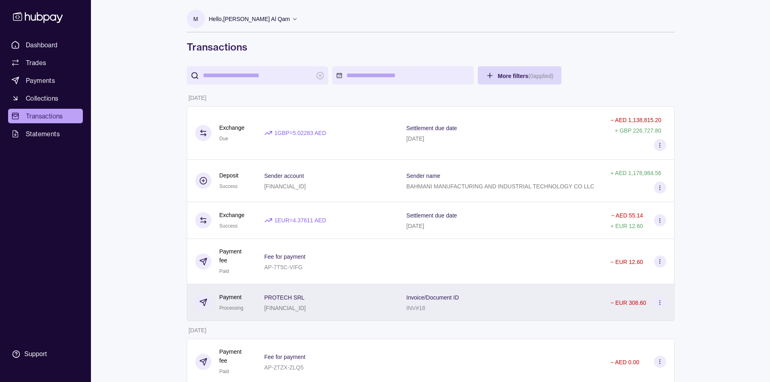
click at [547, 300] on div "Invoice/Document ID INV#18" at bounding box center [500, 302] width 188 height 20
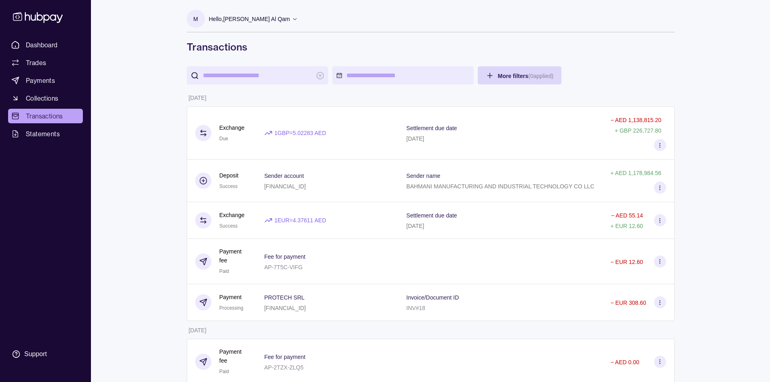
click at [67, 40] on link "Dashboard" at bounding box center [45, 45] width 75 height 15
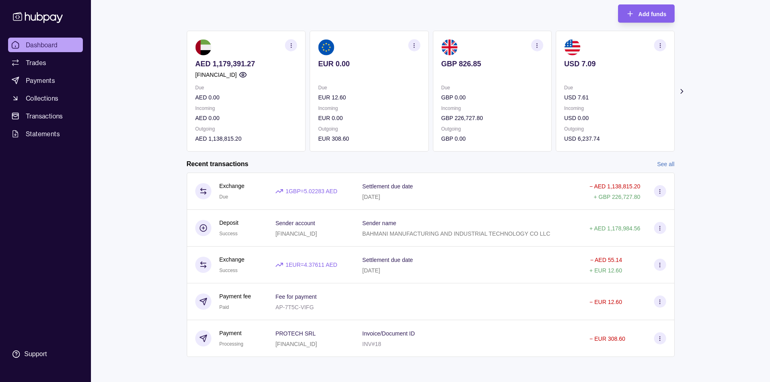
scroll to position [48, 0]
click at [670, 164] on link "See all" at bounding box center [665, 163] width 17 height 9
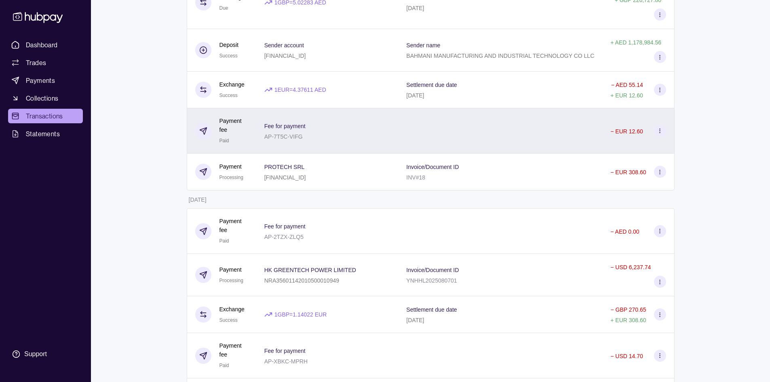
scroll to position [202, 0]
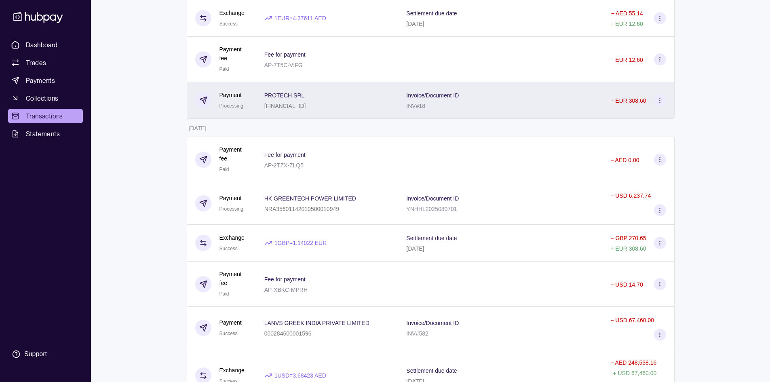
click at [541, 100] on div "Invoice/Document ID INV#18" at bounding box center [500, 100] width 188 height 20
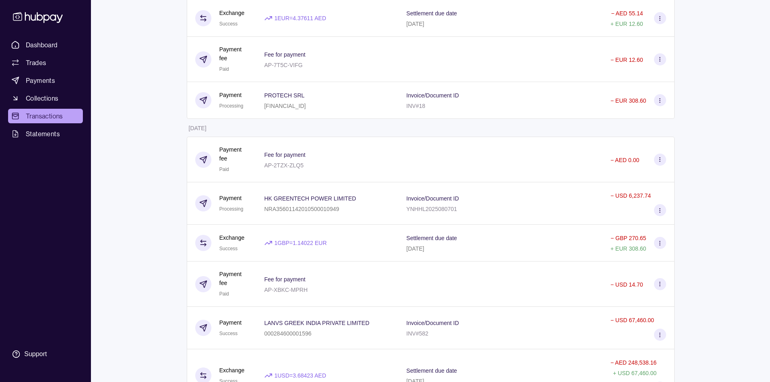
click at [393, 134] on html "Dashboard Trades Payments Collections Transactions Statements Support M Hello, …" at bounding box center [385, 334] width 770 height 1072
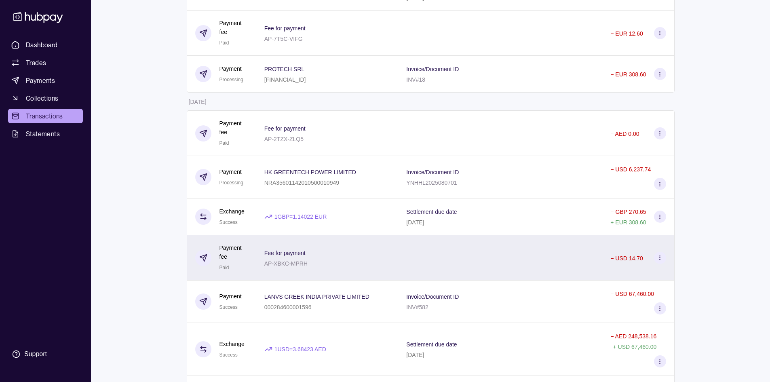
scroll to position [242, 0]
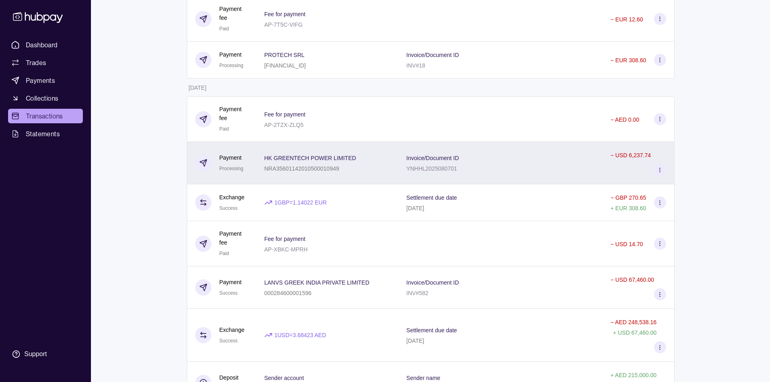
click at [522, 172] on div "Invoice/Document ID YNHHL2025080701" at bounding box center [500, 163] width 188 height 20
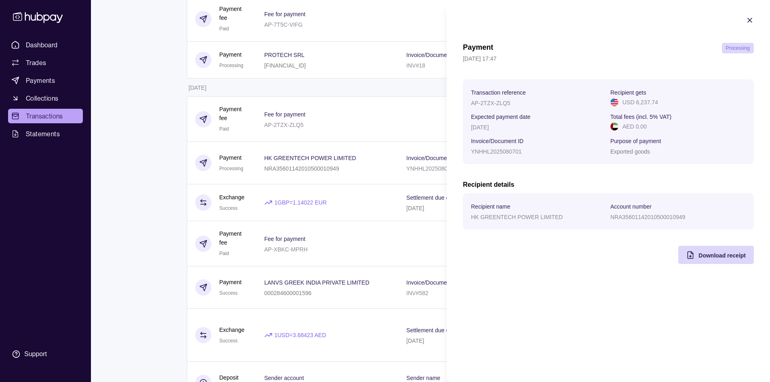
click at [353, 139] on html "Dashboard Trades Payments Collections Transactions Statements Support M Hello, …" at bounding box center [385, 294] width 770 height 1072
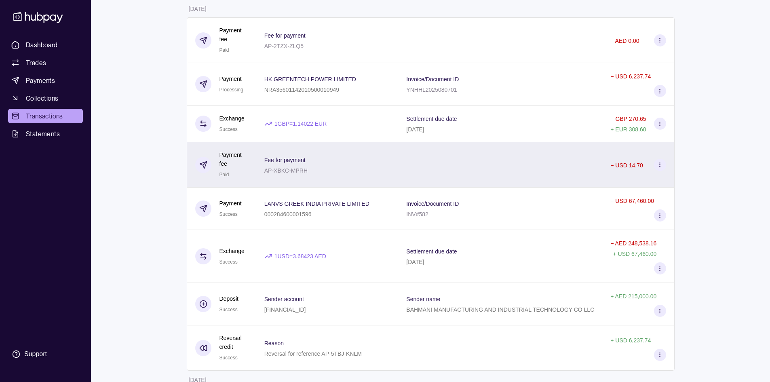
scroll to position [323, 0]
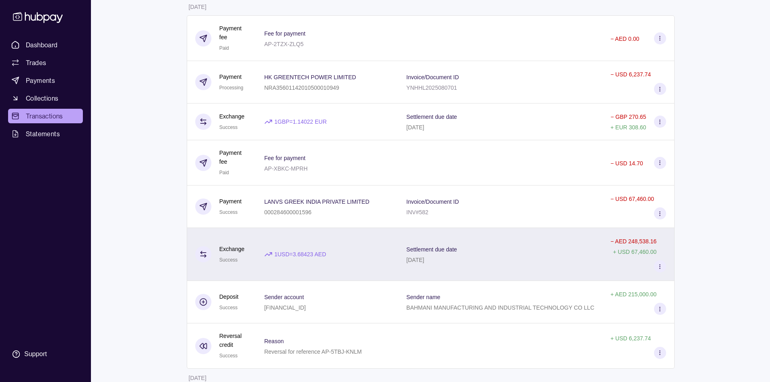
click at [528, 245] on div "Settlement due date 16 Sep 2025" at bounding box center [500, 254] width 188 height 20
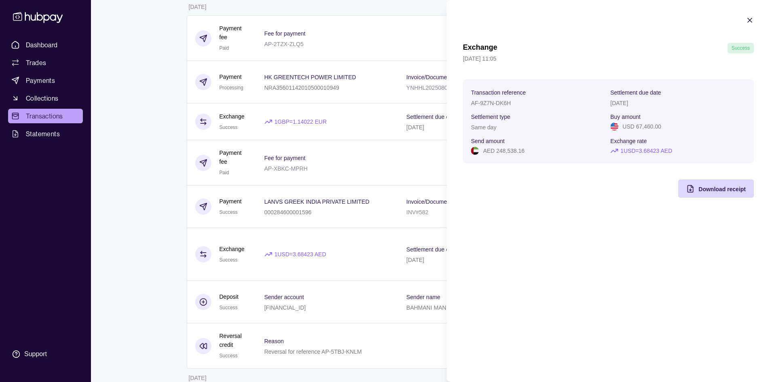
click at [590, 246] on div "Exchange Success 16 Sep 2025 | 11:05 Transaction reference AF-9Z7N-DK6H Settlem…" at bounding box center [607, 191] width 323 height 382
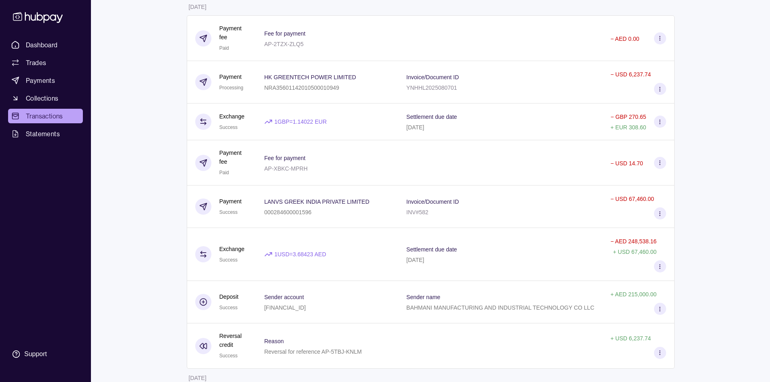
click at [362, 257] on html "Dashboard Trades Payments Collections Transactions Statements Support M Hello, …" at bounding box center [385, 213] width 770 height 1072
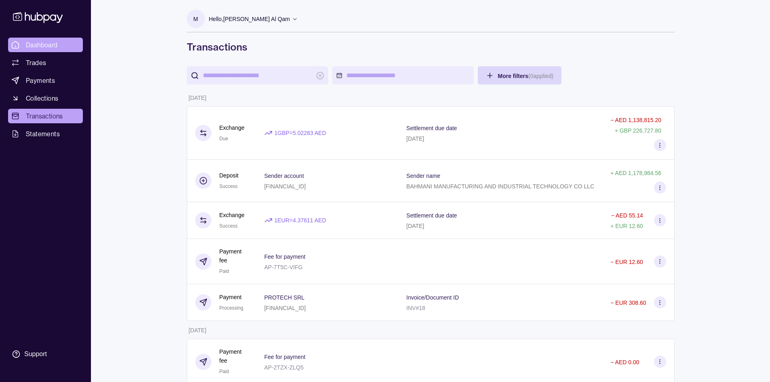
click at [41, 48] on span "Dashboard" at bounding box center [42, 45] width 32 height 10
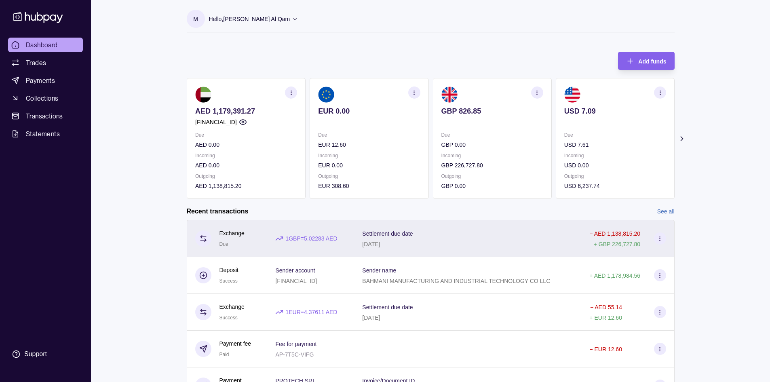
click at [528, 232] on div "Settlement due date 18 Sep 2025" at bounding box center [467, 238] width 211 height 20
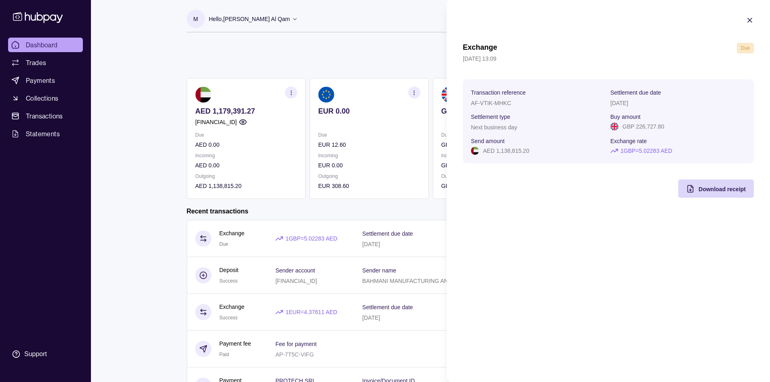
click at [403, 211] on html "Dashboard Trades Payments Collections Transactions Statements Support M Hello, …" at bounding box center [385, 215] width 770 height 430
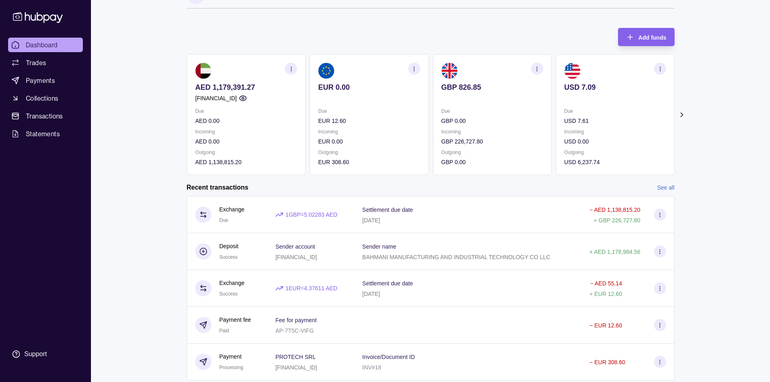
scroll to position [48, 0]
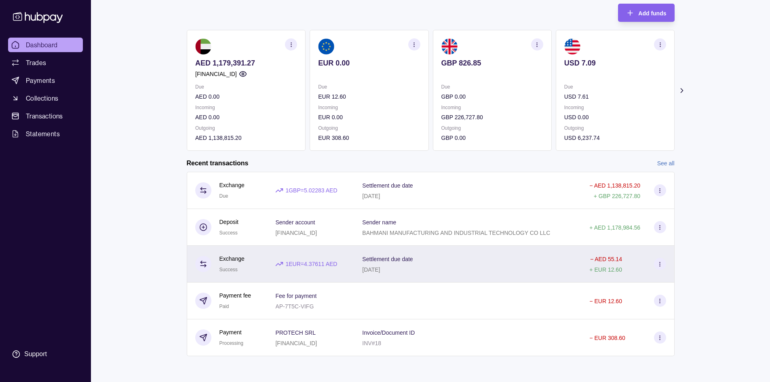
click at [474, 258] on div "Settlement due date [DATE]" at bounding box center [467, 264] width 211 height 20
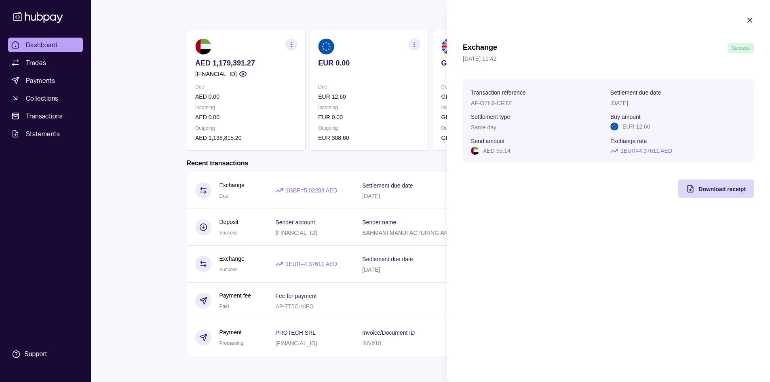
click at [315, 163] on html "Dashboard Trades Payments Collections Transactions Statements Support M Hello, …" at bounding box center [385, 167] width 770 height 430
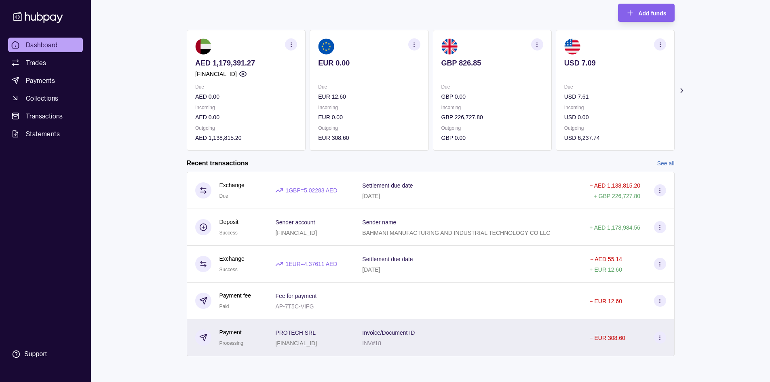
click at [532, 324] on div "Invoice/Document ID INV#18" at bounding box center [467, 337] width 227 height 37
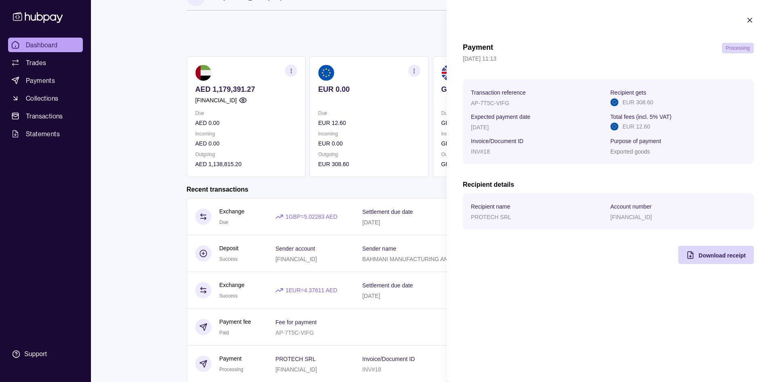
scroll to position [8, 0]
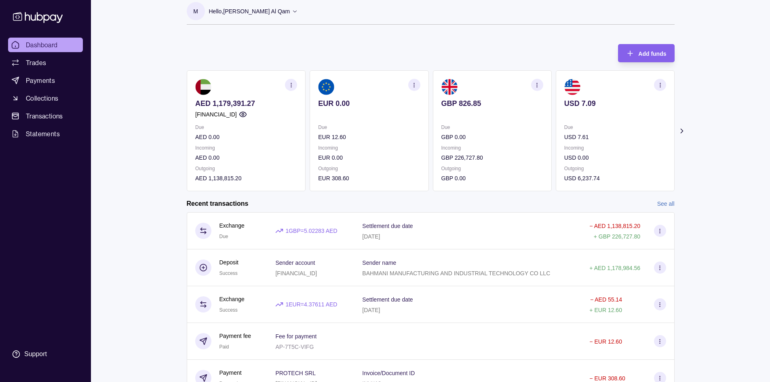
click at [333, 41] on html "Dashboard Trades Payments Collections Transactions Statements Support M Hello, …" at bounding box center [385, 207] width 770 height 430
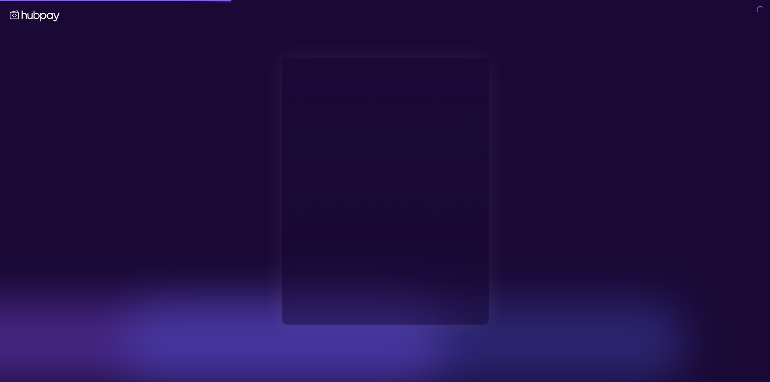
type input "**********"
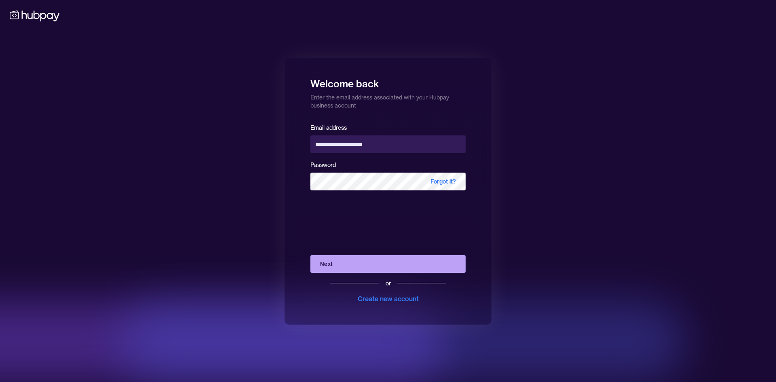
click at [365, 258] on button "Next" at bounding box center [387, 264] width 155 height 18
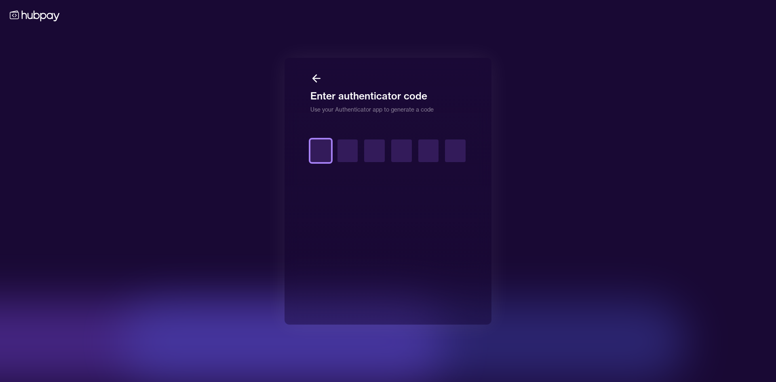
type input "*"
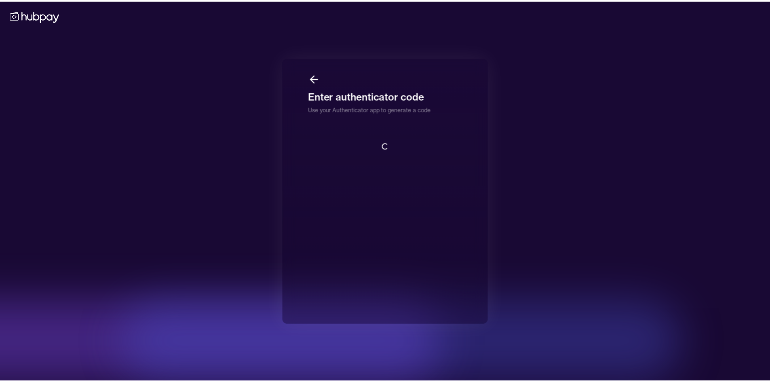
scroll to position [1, 0]
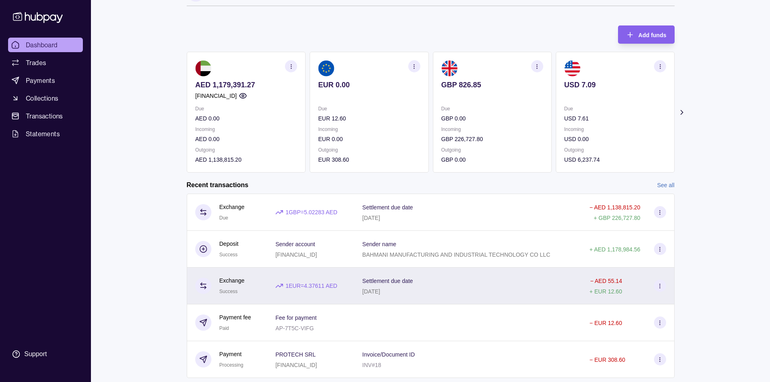
scroll to position [40, 0]
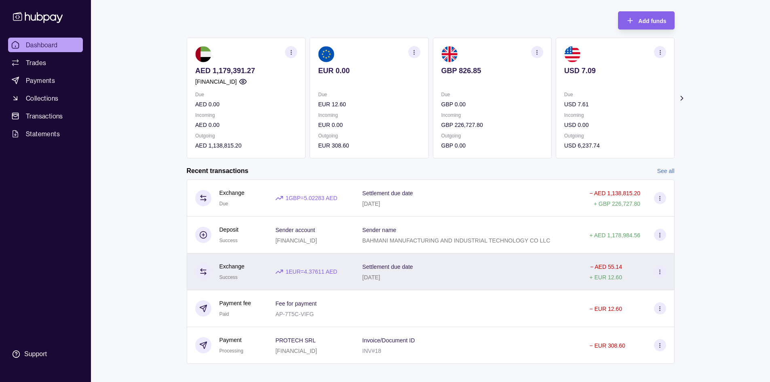
click at [555, 273] on div "Settlement due date 17 Sep 2025" at bounding box center [467, 271] width 211 height 20
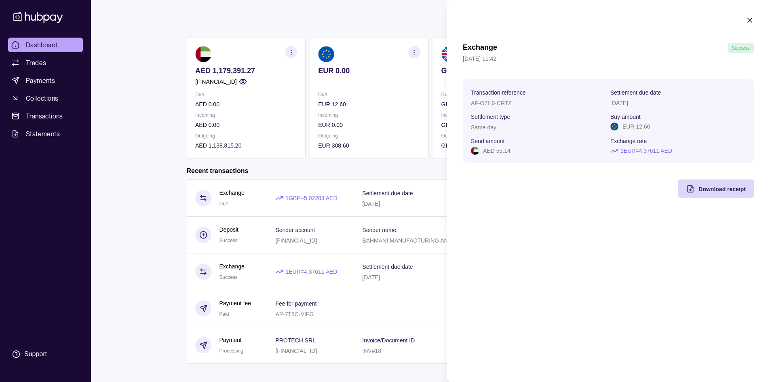
click at [137, 253] on html "Dashboard Trades Payments Collections Transactions Statements Support M Hello, …" at bounding box center [385, 175] width 770 height 430
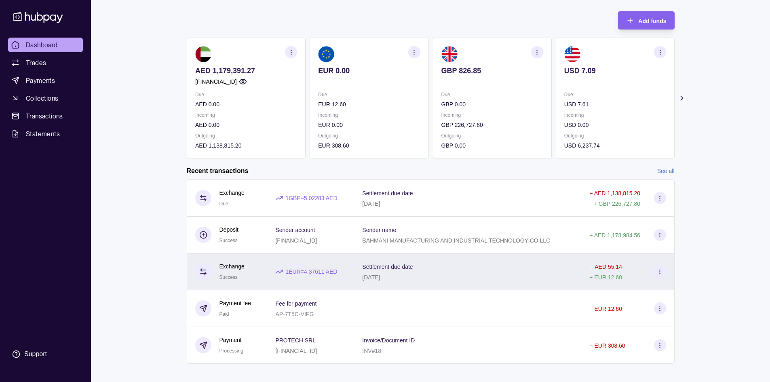
scroll to position [48, 0]
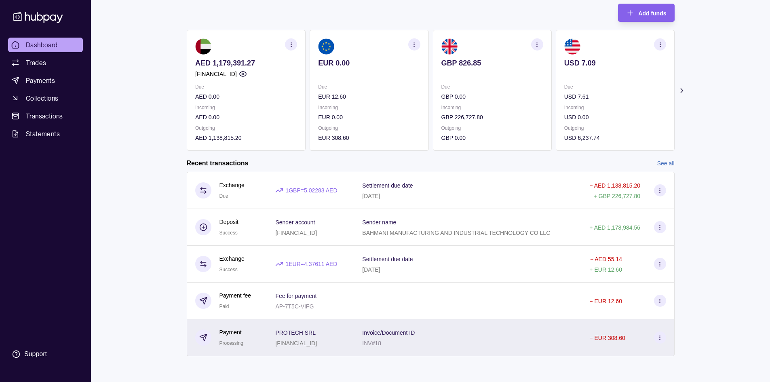
click at [531, 337] on div "Invoice/Document ID INV#18" at bounding box center [467, 337] width 211 height 20
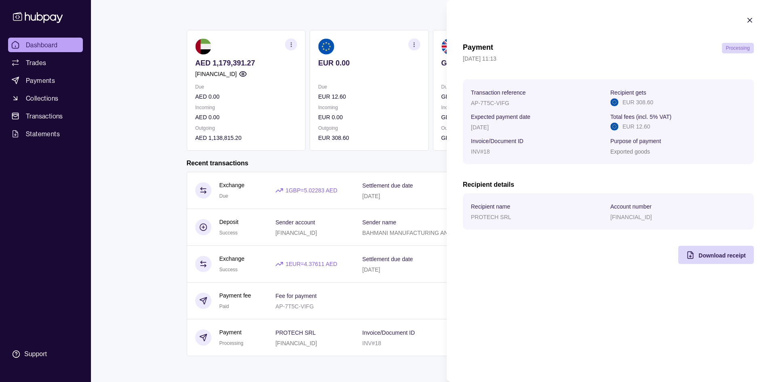
click at [131, 248] on html "Dashboard Trades Payments Collections Transactions Statements Support M Hello, …" at bounding box center [385, 167] width 770 height 430
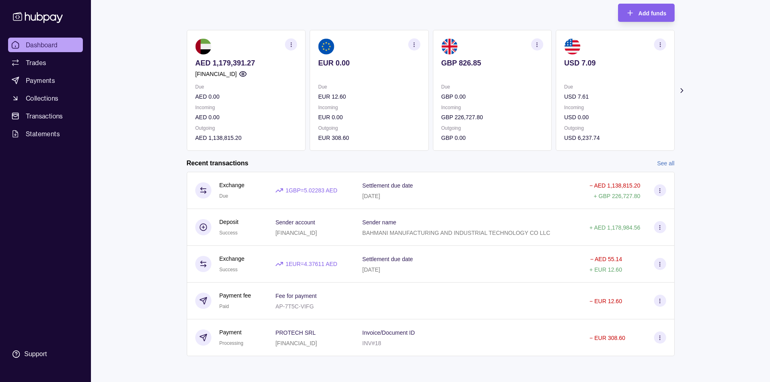
click at [664, 163] on link "See all" at bounding box center [665, 163] width 17 height 9
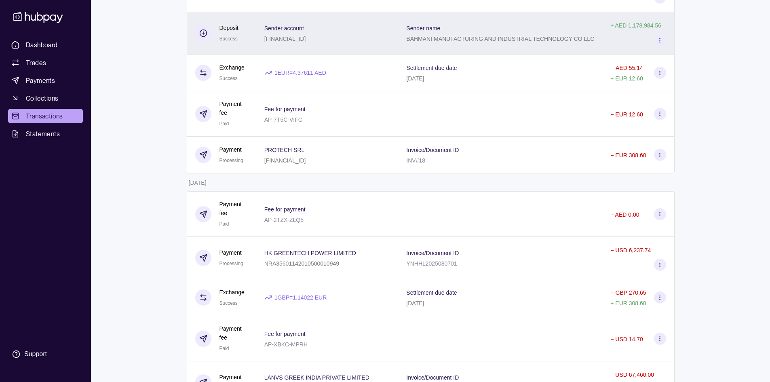
scroll to position [162, 0]
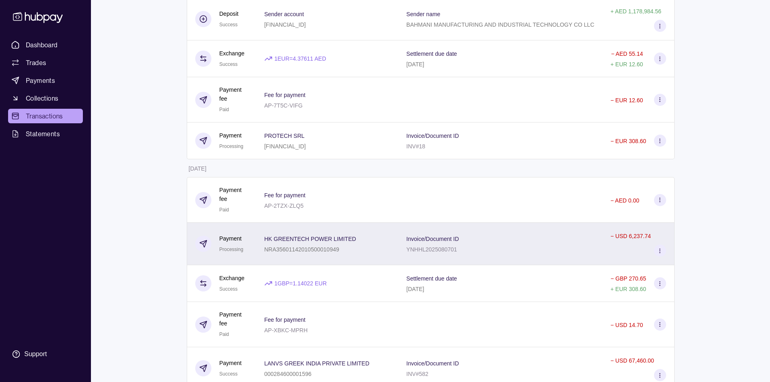
click at [542, 246] on div "Invoice/Document ID YNHHL2025080701" at bounding box center [500, 244] width 188 height 20
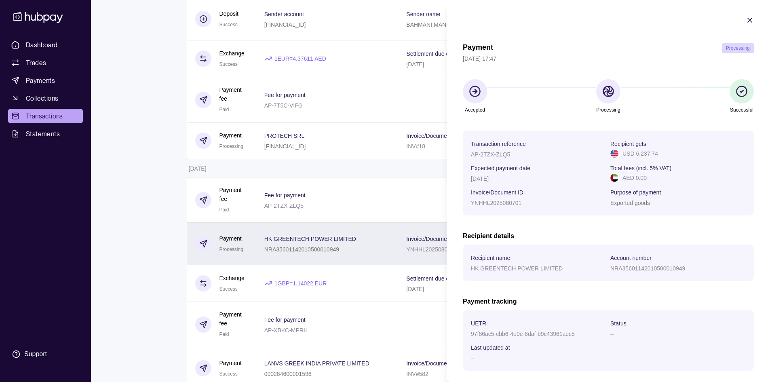
scroll to position [39, 0]
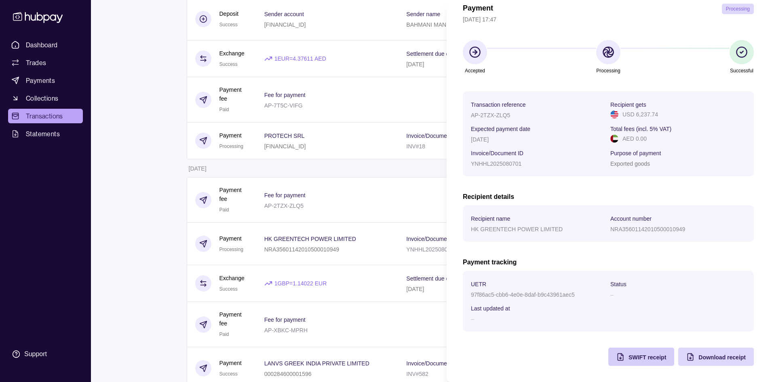
click at [639, 356] on span "SWIFT receipt" at bounding box center [647, 357] width 38 height 6
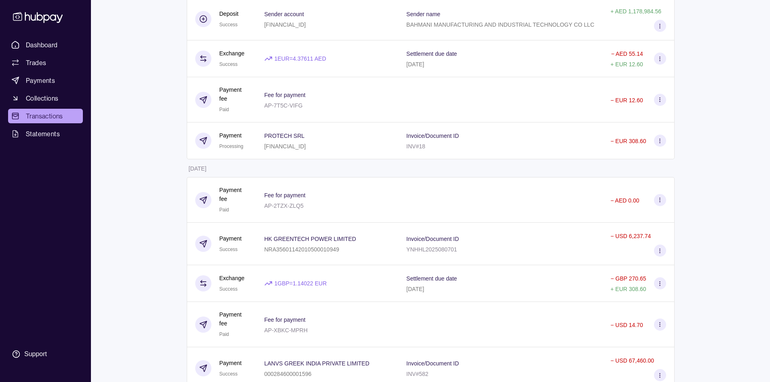
click at [353, 154] on html "Dashboard Trades Payments Collections Transactions Statements Support M Hello, …" at bounding box center [385, 374] width 770 height 1072
click at [40, 42] on span "Dashboard" at bounding box center [42, 45] width 32 height 10
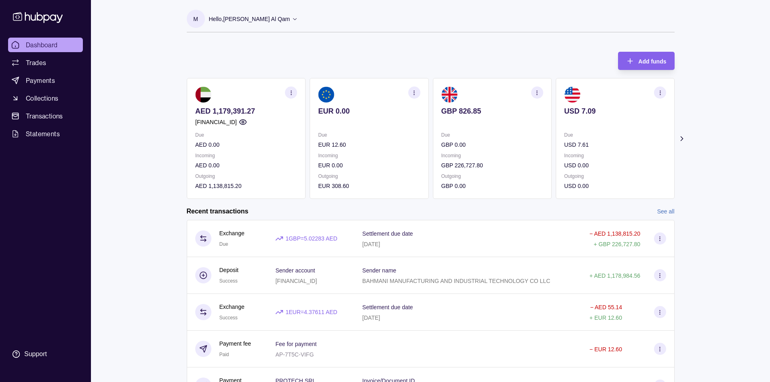
click at [511, 139] on p "Due" at bounding box center [492, 135] width 102 height 9
click at [484, 126] on p at bounding box center [492, 122] width 102 height 9
click at [536, 91] on icon "button" at bounding box center [537, 93] width 6 height 6
click at [503, 64] on div "Add funds AED 1,179,391.27 AE840960000536060000695 Due AED 0.00 Incoming AED 0.…" at bounding box center [431, 121] width 488 height 155
click at [677, 139] on icon at bounding box center [681, 139] width 8 height 8
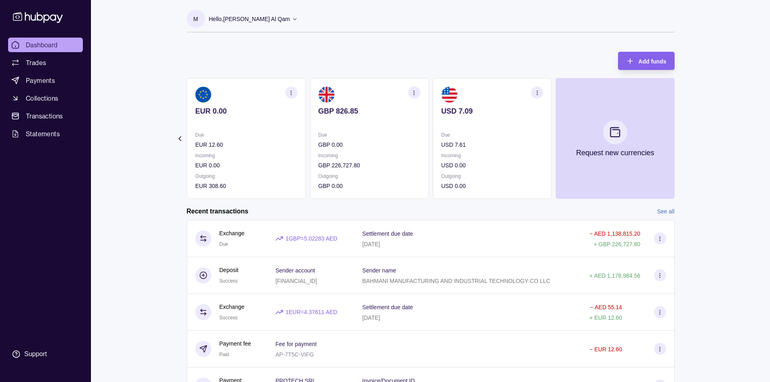
click at [180, 137] on icon at bounding box center [179, 139] width 8 height 8
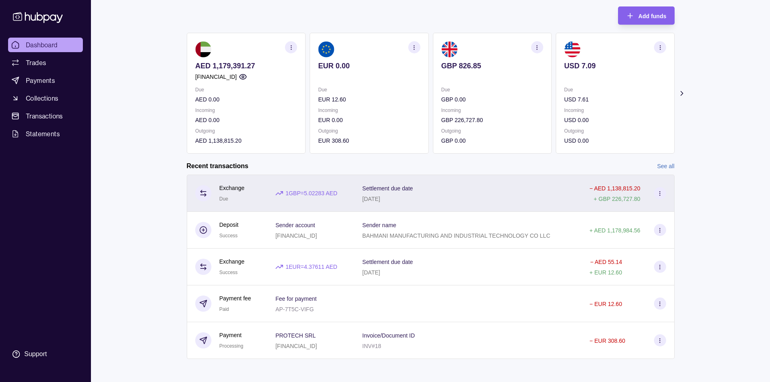
scroll to position [48, 0]
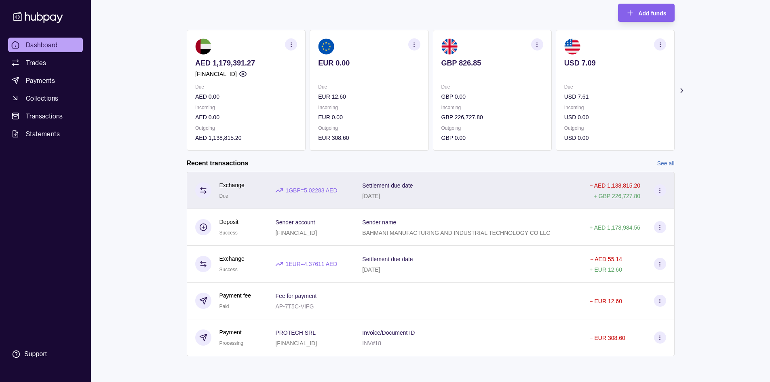
click at [503, 190] on div "Settlement due date [DATE]" at bounding box center [467, 190] width 211 height 20
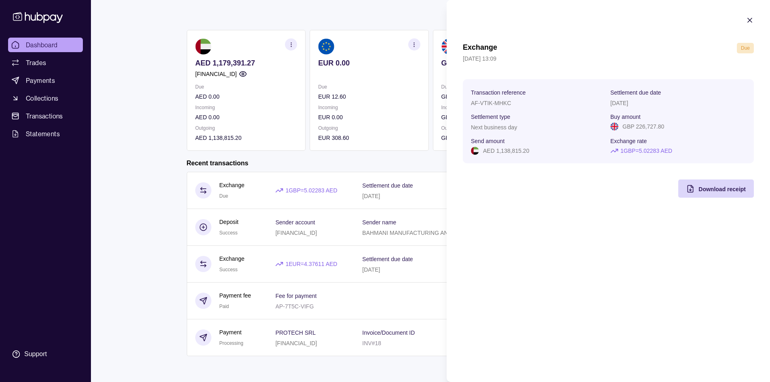
click at [410, 172] on html "Dashboard Trades Payments Collections Transactions Statements Support M Hello, …" at bounding box center [385, 167] width 770 height 430
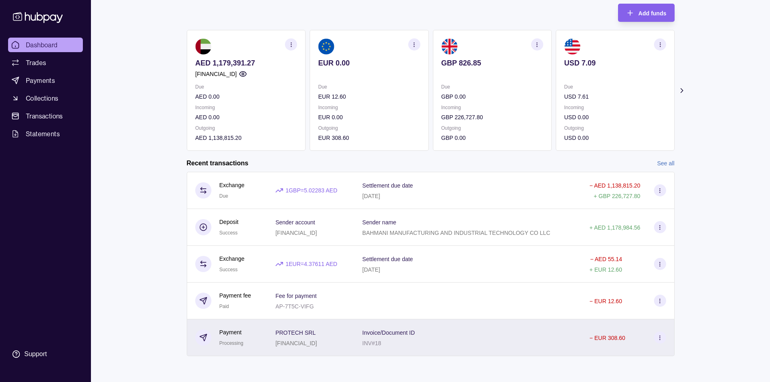
click at [499, 333] on div "Invoice/Document ID INV#18" at bounding box center [467, 337] width 211 height 20
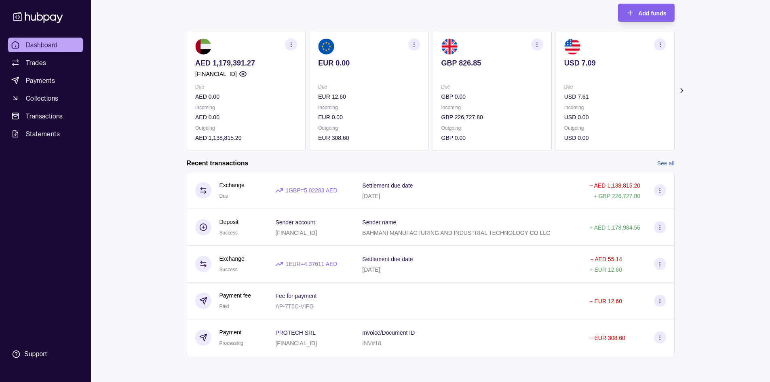
click at [366, 150] on html "Dashboard Trades Payments Collections Transactions Statements Support M Hello, …" at bounding box center [385, 167] width 770 height 430
click at [668, 162] on link "See all" at bounding box center [665, 163] width 17 height 9
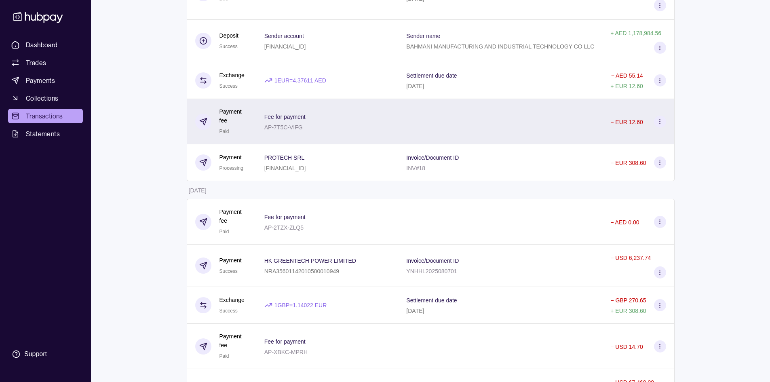
scroll to position [162, 0]
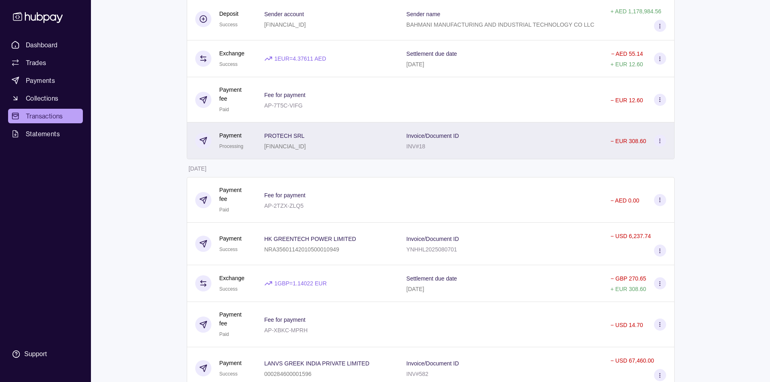
click at [499, 137] on div "Invoice/Document ID INV#18" at bounding box center [500, 141] width 188 height 20
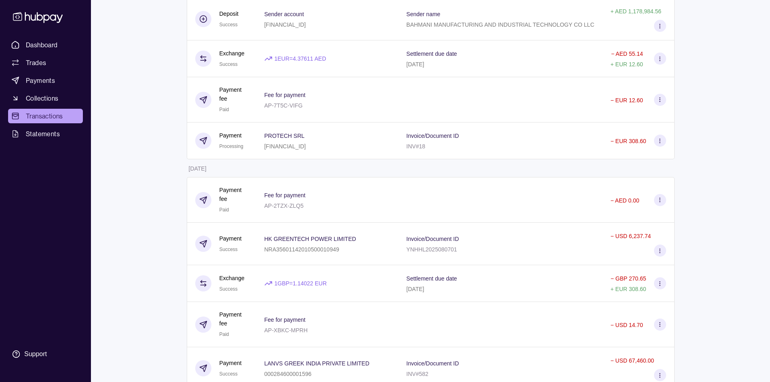
click at [137, 168] on html "Dashboard Trades Payments Collections Transactions Statements Support M Hello, …" at bounding box center [385, 374] width 770 height 1072
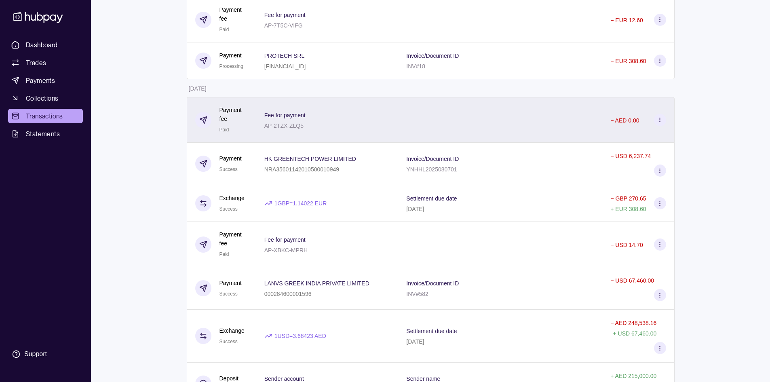
scroll to position [242, 0]
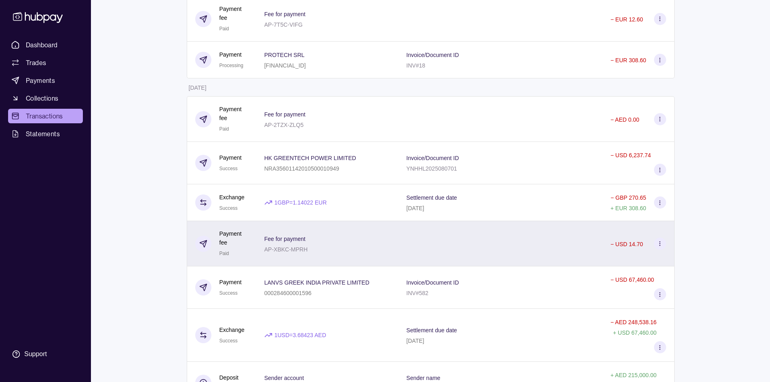
click at [527, 255] on div at bounding box center [500, 243] width 204 height 45
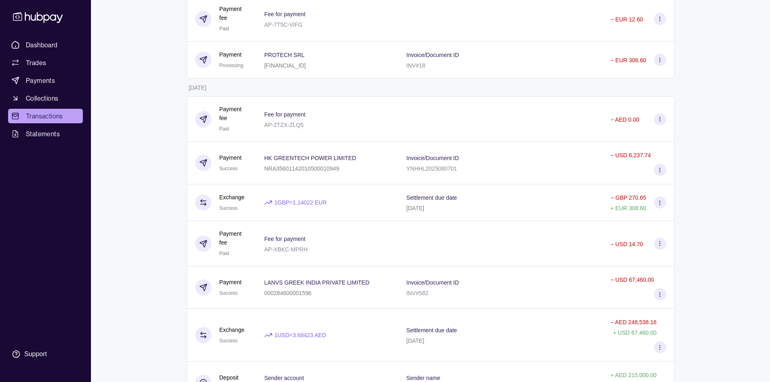
click at [156, 200] on html "Dashboard Trades Payments Collections Transactions Statements Support M Hello, …" at bounding box center [385, 294] width 770 height 1072
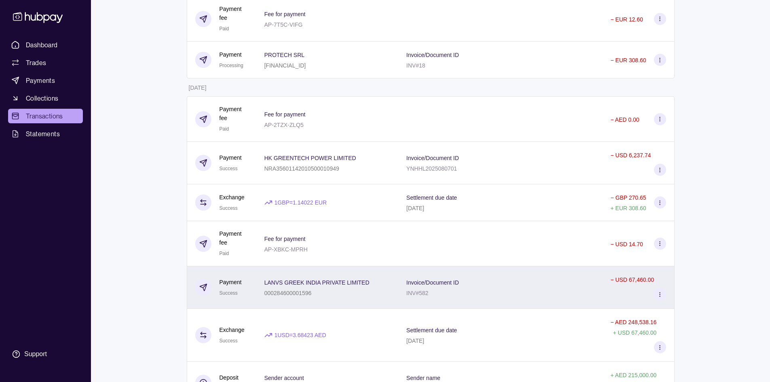
click at [581, 282] on div "Invoice/Document ID INV#582" at bounding box center [500, 287] width 188 height 20
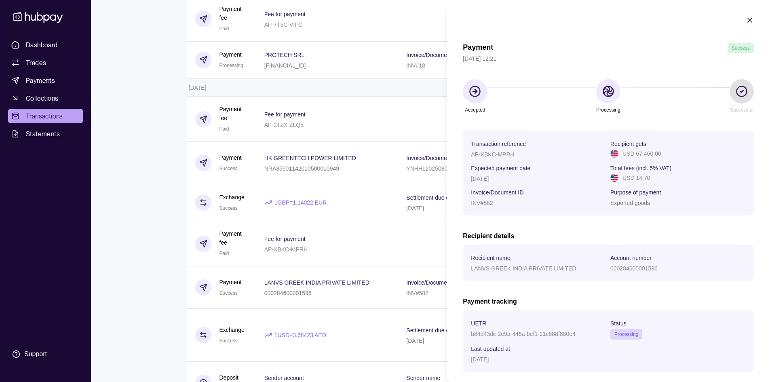
scroll to position [40, 0]
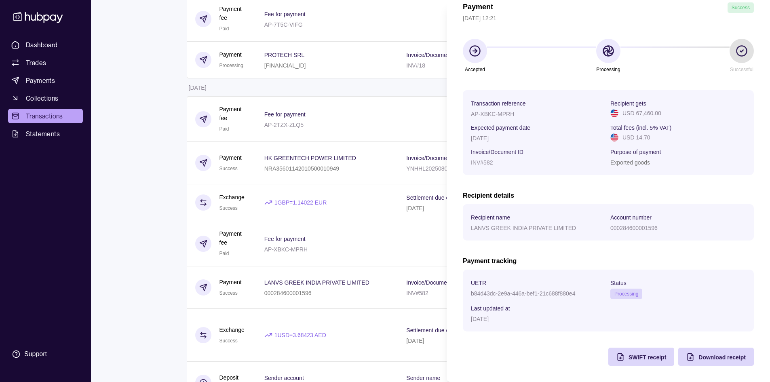
click at [162, 213] on html "Dashboard Trades Payments Collections Transactions Statements Support M Hello, …" at bounding box center [385, 294] width 770 height 1072
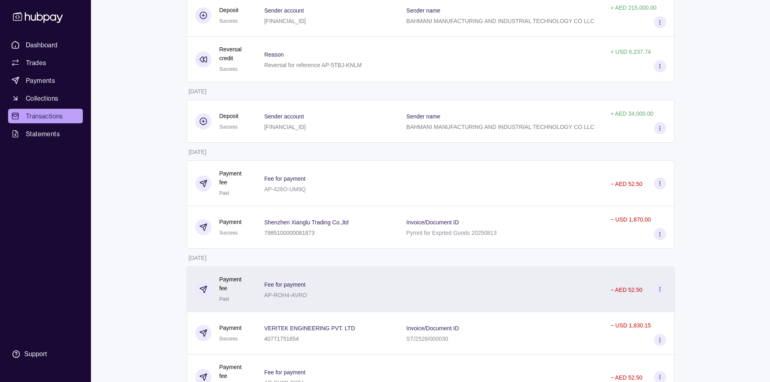
scroll to position [609, 0]
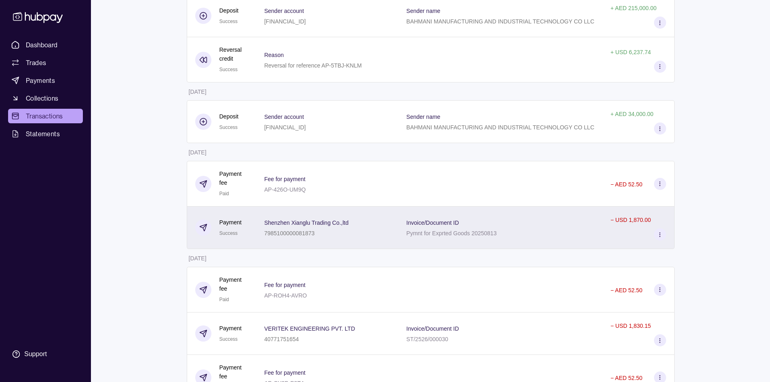
click at [549, 217] on div "Invoice/Document ID Pymnt for Exprted Goods 20250813" at bounding box center [500, 227] width 188 height 20
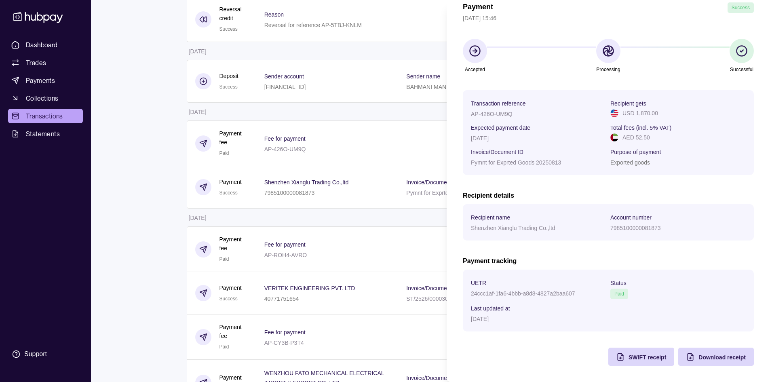
scroll to position [528, 0]
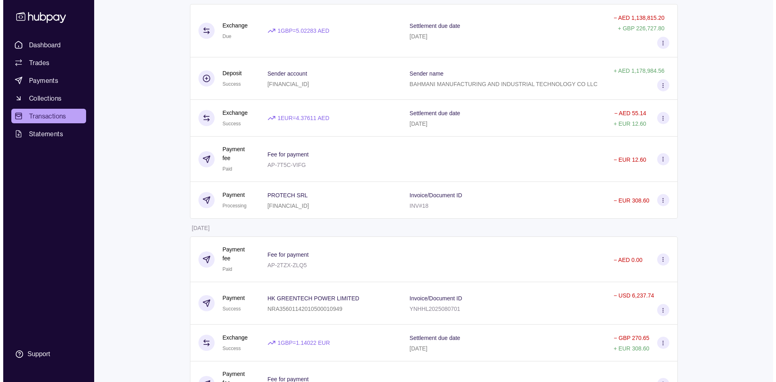
scroll to position [0, 0]
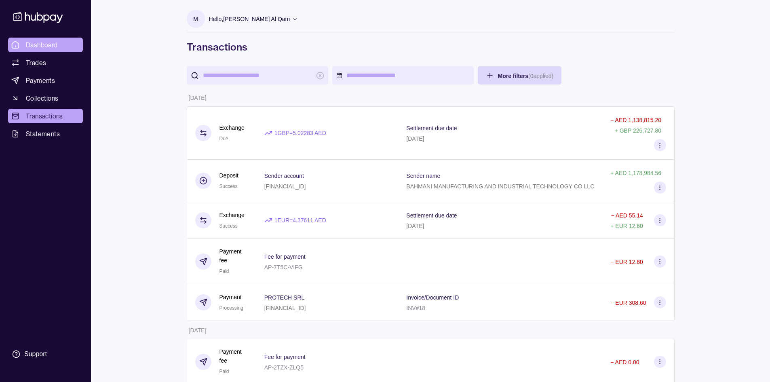
click at [59, 49] on link "Dashboard" at bounding box center [45, 45] width 75 height 15
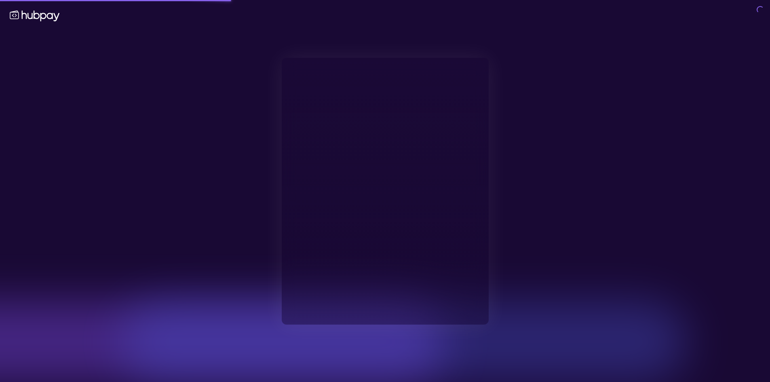
type input "**********"
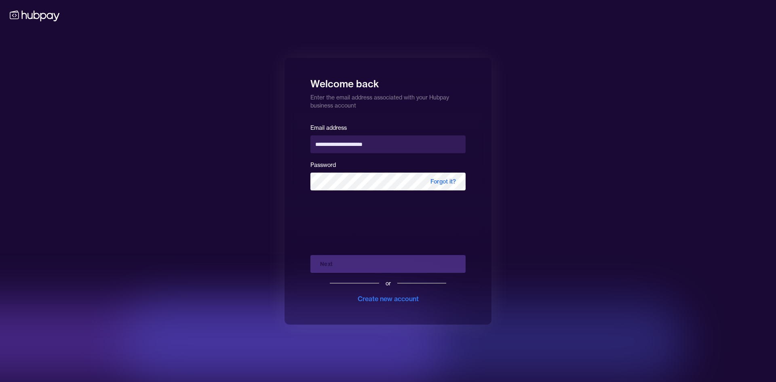
click at [631, 173] on div "**********" at bounding box center [388, 191] width 776 height 382
click at [371, 259] on button "Next" at bounding box center [387, 264] width 155 height 18
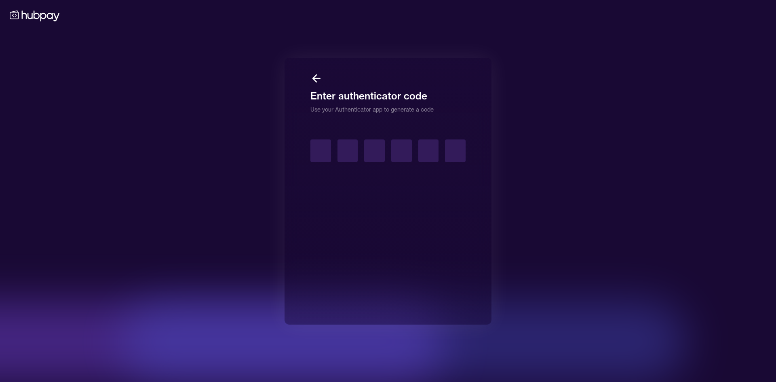
type input "*"
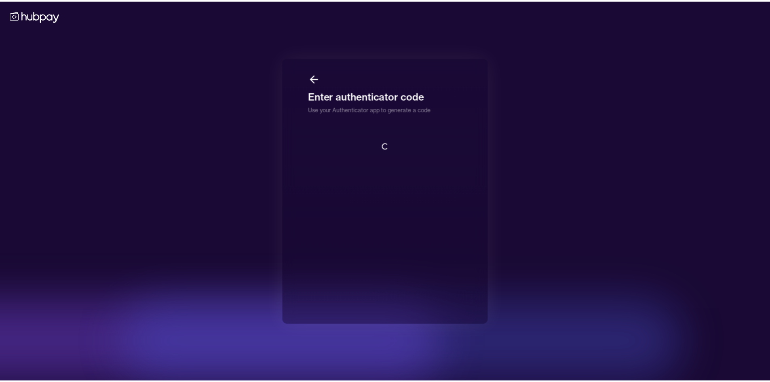
scroll to position [1, 0]
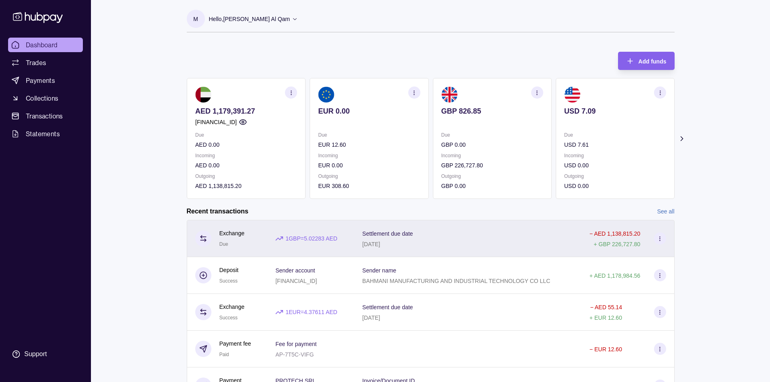
scroll to position [48, 0]
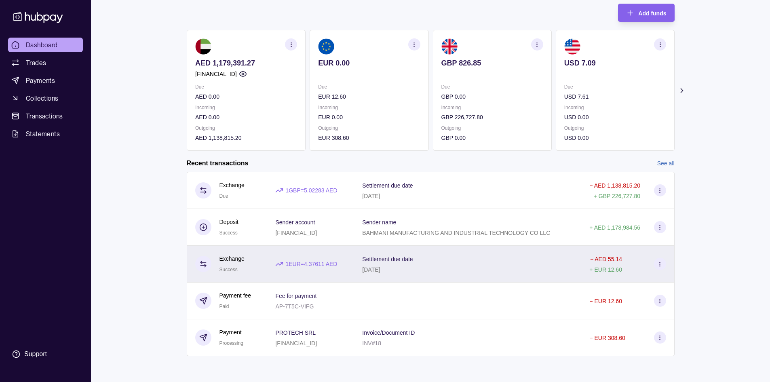
click at [469, 278] on div "Settlement due date 17 Sep 2025" at bounding box center [467, 264] width 227 height 37
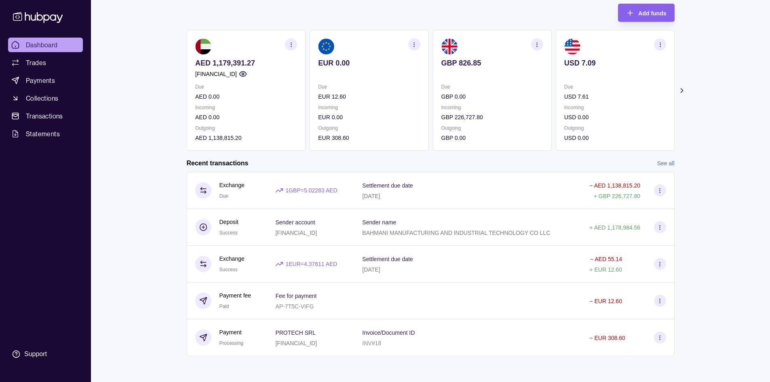
click at [394, 235] on html "Dashboard Trades Payments Collections Transactions Statements Support M Hello, …" at bounding box center [385, 167] width 770 height 430
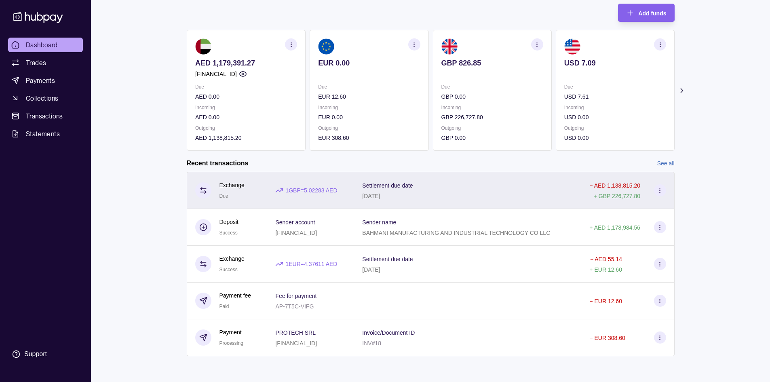
click at [452, 200] on div "Settlement due date [DATE]" at bounding box center [467, 190] width 227 height 37
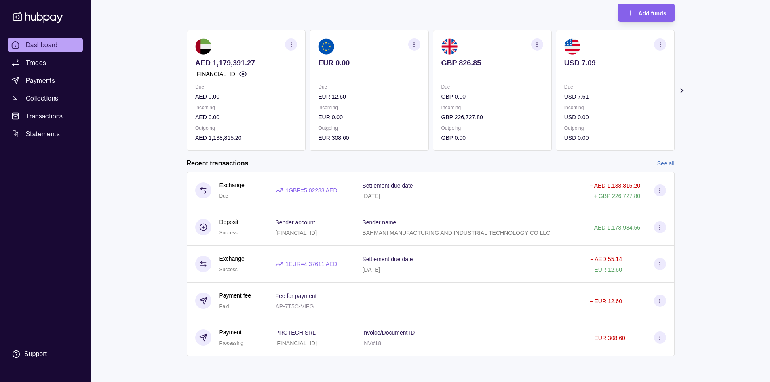
click at [175, 190] on html "Dashboard Trades Payments Collections Transactions Statements Support M Hello, …" at bounding box center [385, 167] width 770 height 430
click at [657, 162] on link "See all" at bounding box center [665, 163] width 17 height 9
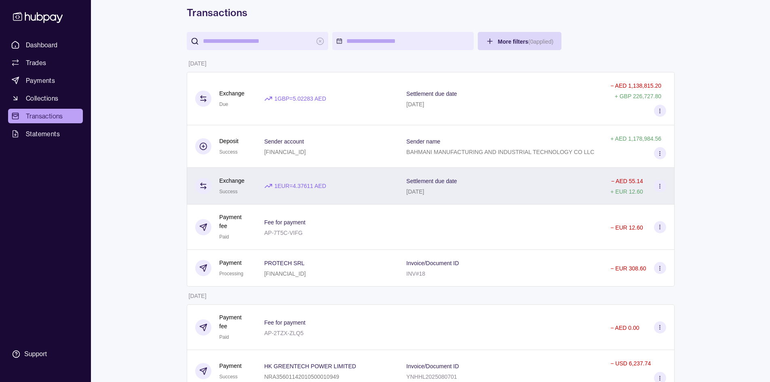
scroll to position [81, 0]
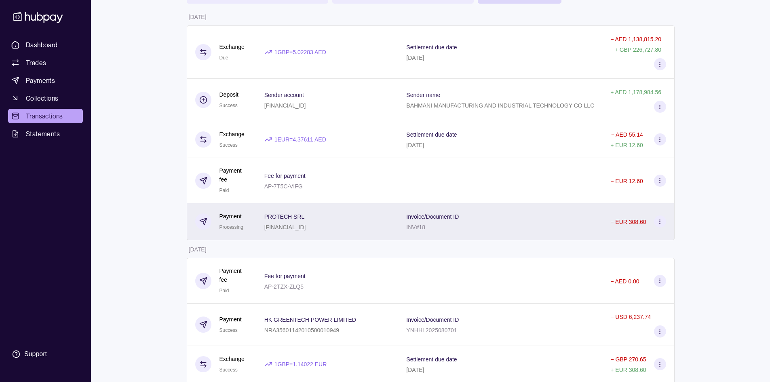
click at [520, 222] on div "Invoice/Document ID INV#18" at bounding box center [500, 221] width 188 height 20
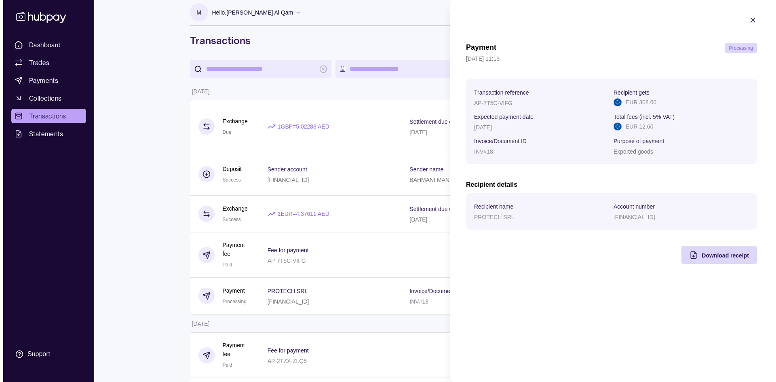
scroll to position [0, 0]
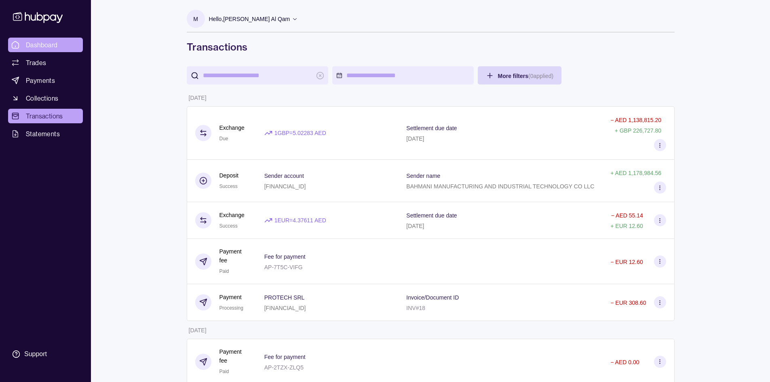
click at [52, 43] on span "Dashboard" at bounding box center [42, 45] width 32 height 10
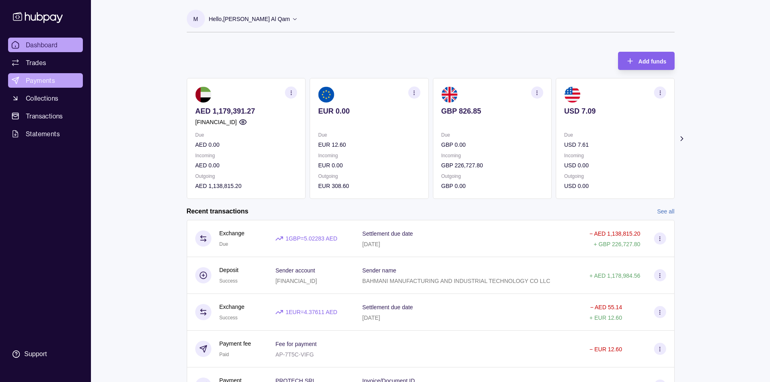
click at [57, 84] on link "Payments" at bounding box center [45, 80] width 75 height 15
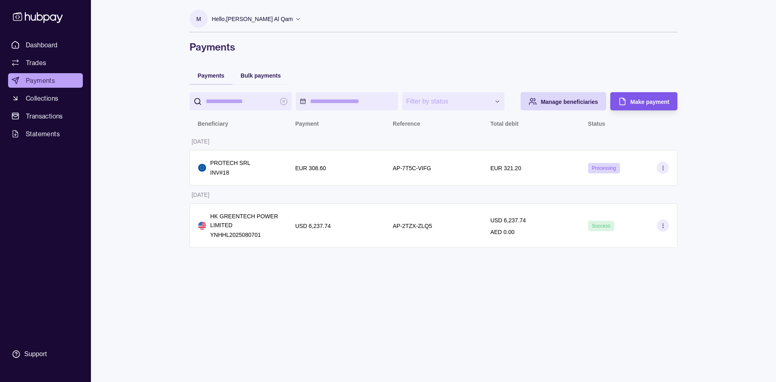
click at [654, 104] on span "Make payment" at bounding box center [649, 102] width 39 height 6
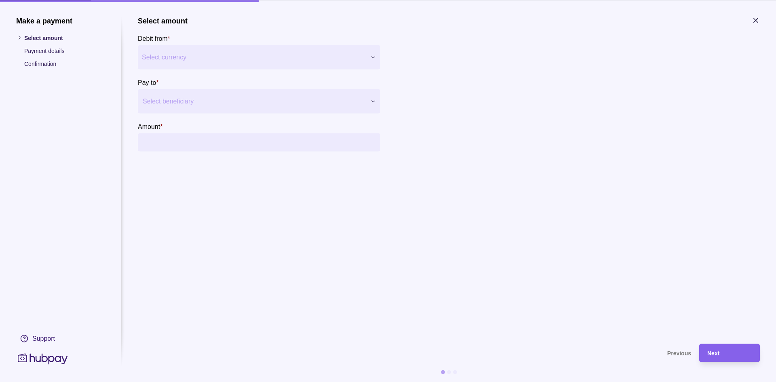
click at [313, 381] on div "Make a payment Select amount Payment details Confirmation Support Select amount…" at bounding box center [388, 382] width 776 height 0
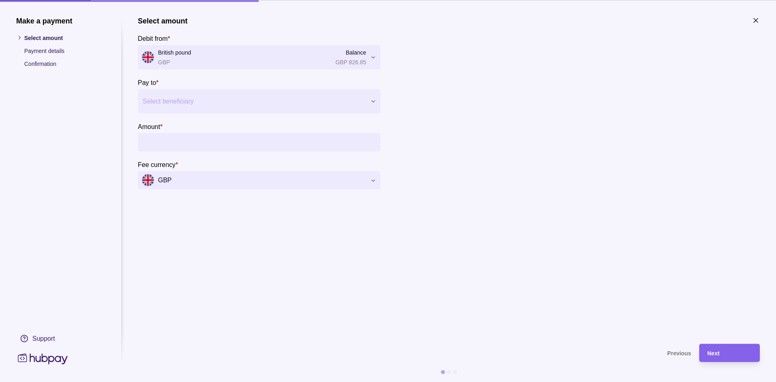
click at [248, 96] on div at bounding box center [254, 100] width 223 height 11
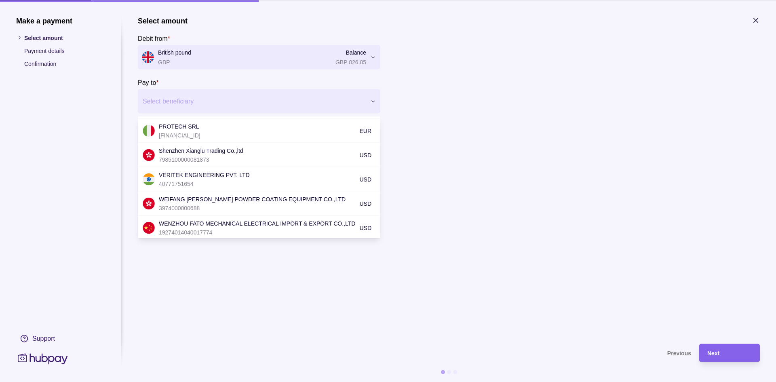
scroll to position [121, 0]
click at [257, 303] on section "Select amount Debit from * British pound GBP Balance GBP 826.85 *** *** *** ***…" at bounding box center [449, 175] width 622 height 319
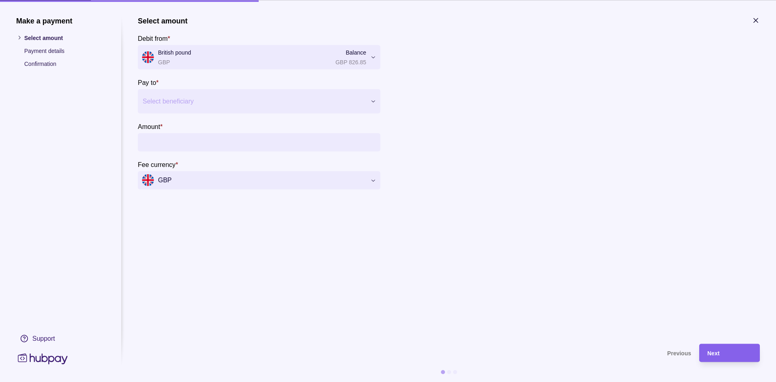
click at [754, 19] on icon "button" at bounding box center [756, 20] width 8 height 8
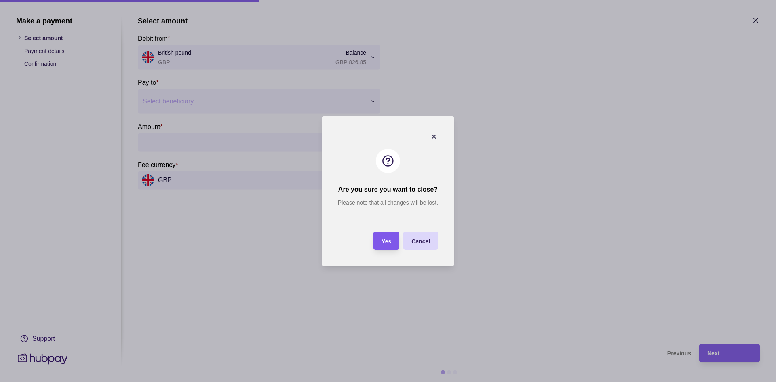
click at [395, 242] on section "Yes" at bounding box center [386, 241] width 26 height 18
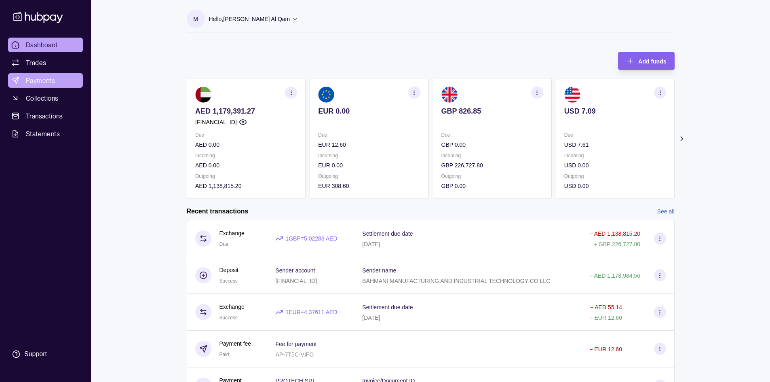
click at [51, 86] on link "Payments" at bounding box center [45, 80] width 75 height 15
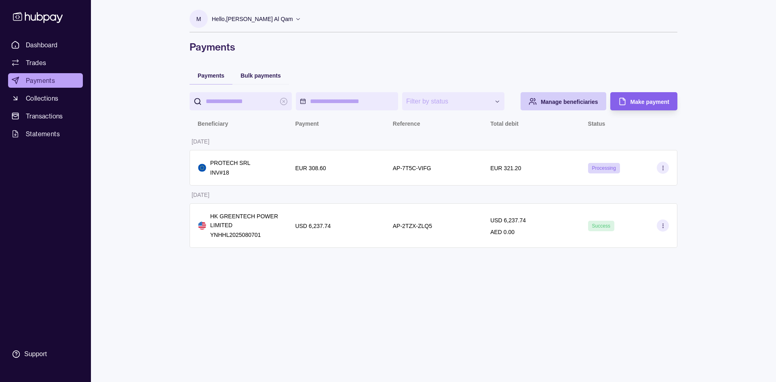
click at [552, 99] on span "Manage beneficiaries" at bounding box center [569, 102] width 57 height 6
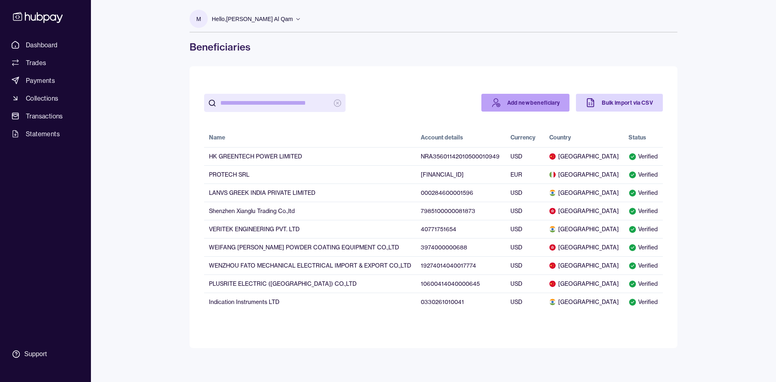
click at [543, 110] on link "Add new beneficiary" at bounding box center [525, 103] width 88 height 18
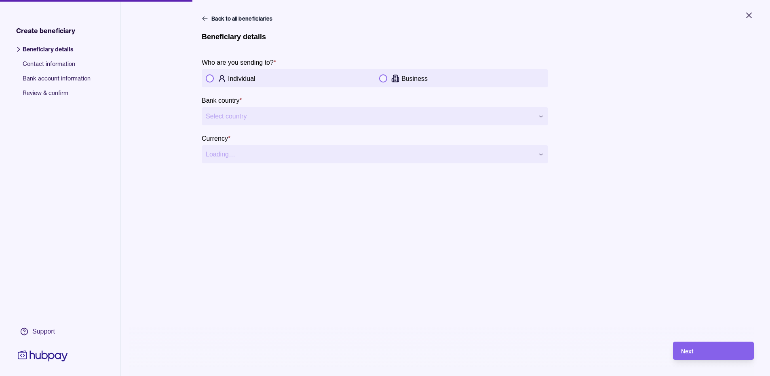
click at [263, 118] on html "**********" at bounding box center [385, 188] width 770 height 376
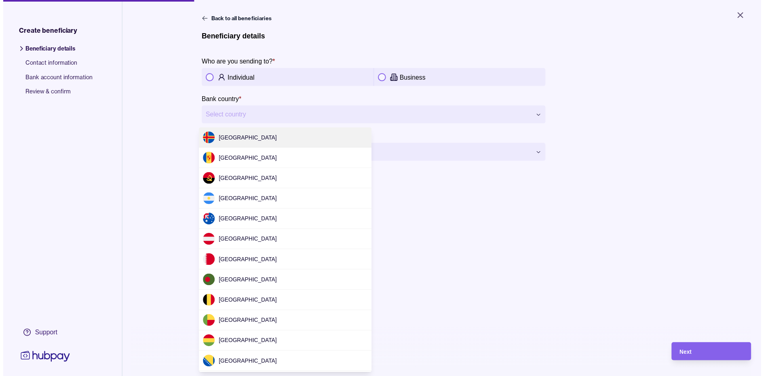
scroll to position [2421, 0]
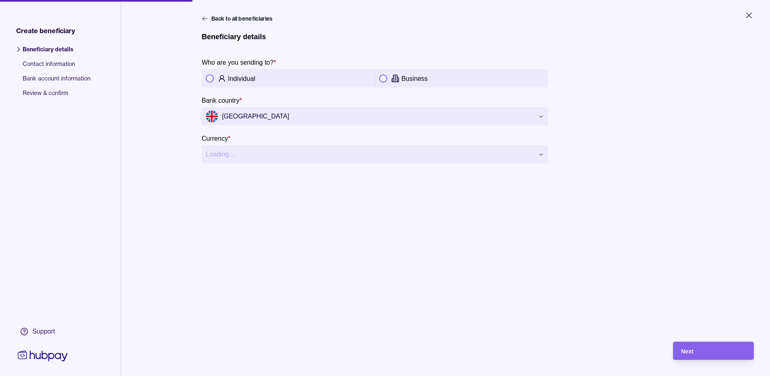
click at [379, 79] on button "button" at bounding box center [383, 78] width 8 height 8
click at [716, 356] on div "Next" at bounding box center [713, 351] width 65 height 10
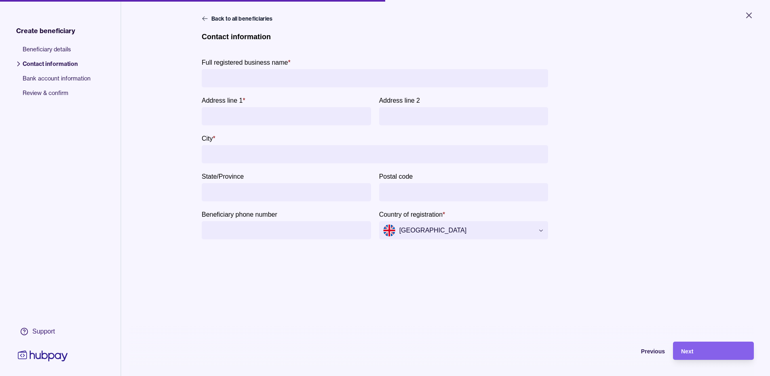
click at [280, 74] on input "Full registered business name *" at bounding box center [375, 78] width 338 height 18
type input "**********"
paste input "**********"
type input "**********"
click at [404, 118] on input "Address line 2" at bounding box center [463, 116] width 161 height 18
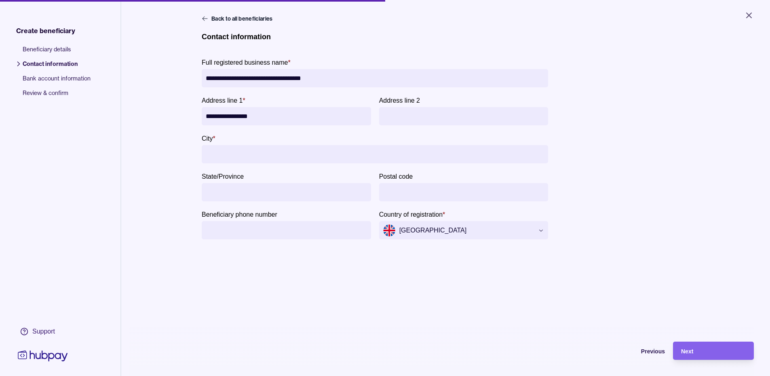
click at [307, 160] on input "City *" at bounding box center [375, 154] width 338 height 18
paste input "**********"
type input "**********"
click at [693, 354] on span "Next" at bounding box center [687, 351] width 12 height 6
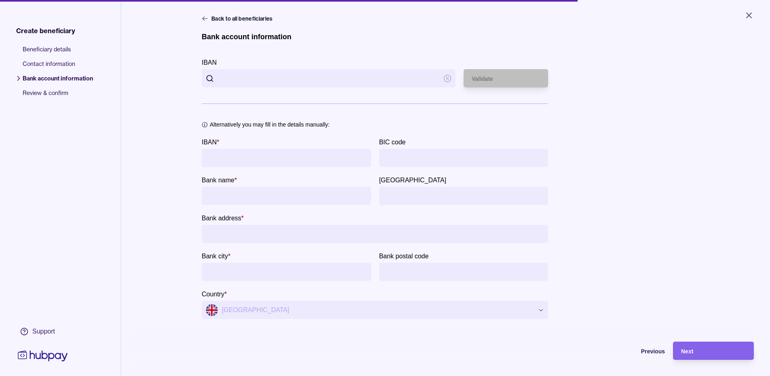
click at [278, 151] on input "IBAN *" at bounding box center [286, 158] width 161 height 18
click at [251, 200] on input "bankName" at bounding box center [286, 196] width 161 height 18
type input "*"
click at [242, 159] on input "IBAN *" at bounding box center [286, 158] width 161 height 18
type input "**********"
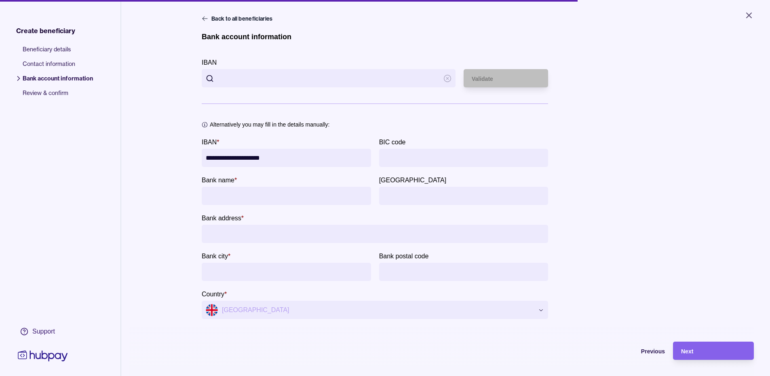
click at [255, 204] on input "bankName" at bounding box center [286, 196] width 161 height 18
click at [281, 200] on input "bankName" at bounding box center [286, 196] width 161 height 18
click at [277, 244] on form "**********" at bounding box center [375, 175] width 346 height 286
click at [267, 228] on input "Bank address *" at bounding box center [375, 234] width 338 height 18
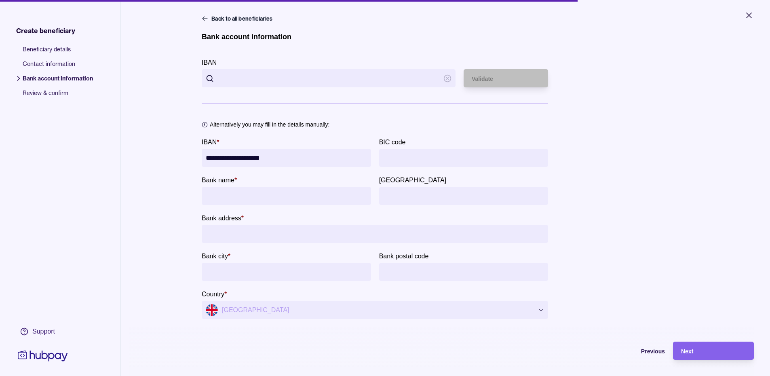
click at [279, 265] on input "Bank city *" at bounding box center [286, 272] width 161 height 18
click at [263, 200] on input "bankName" at bounding box center [286, 196] width 161 height 18
click at [274, 150] on input "**********" at bounding box center [286, 158] width 161 height 18
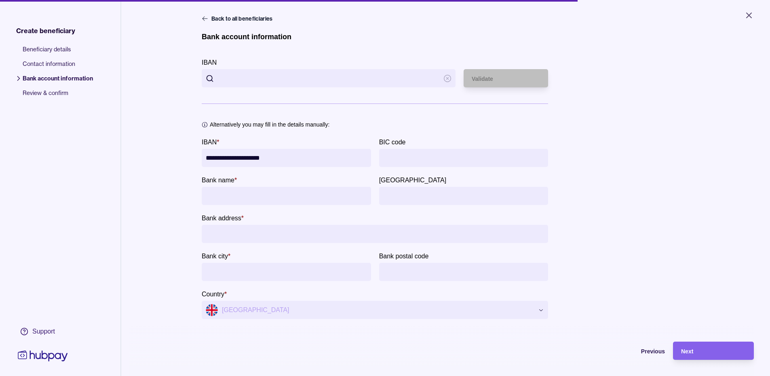
click at [274, 78] on input "IBAN" at bounding box center [328, 78] width 221 height 18
paste input "**********"
type input "**********"
click at [505, 82] on div "Validate" at bounding box center [506, 79] width 68 height 10
type input "**********"
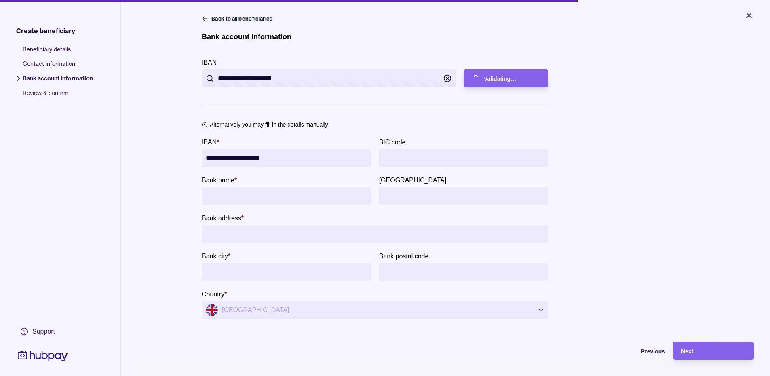
type input "**********"
type input "*******"
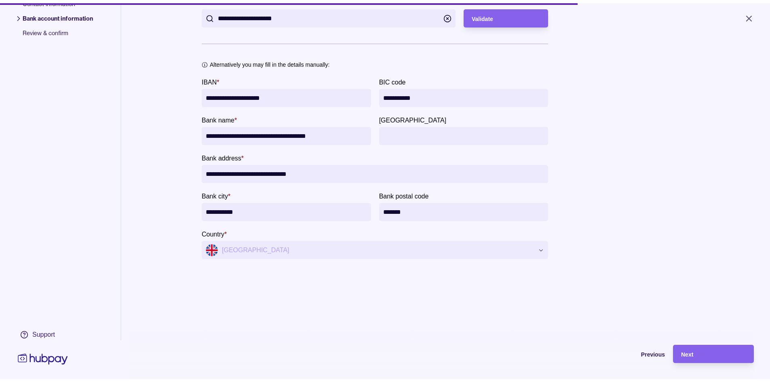
scroll to position [0, 0]
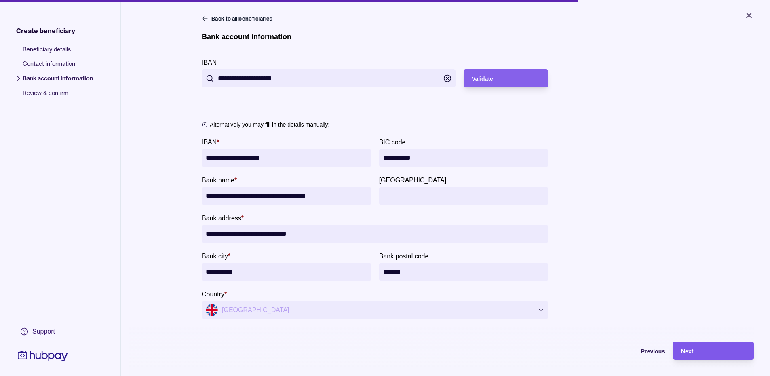
click at [701, 356] on div "Next" at bounding box center [713, 351] width 65 height 10
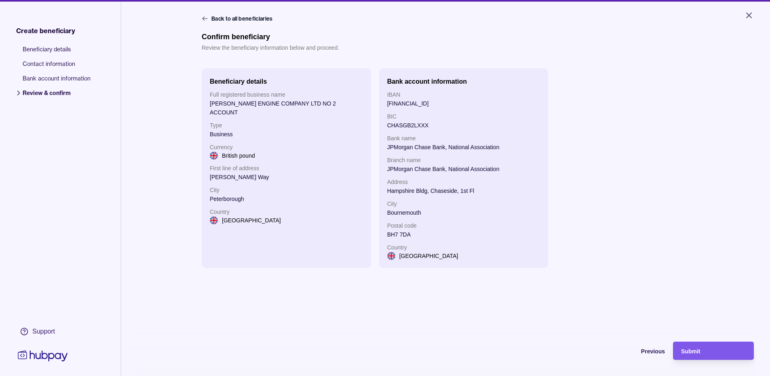
click at [726, 356] on div "Submit" at bounding box center [713, 351] width 65 height 10
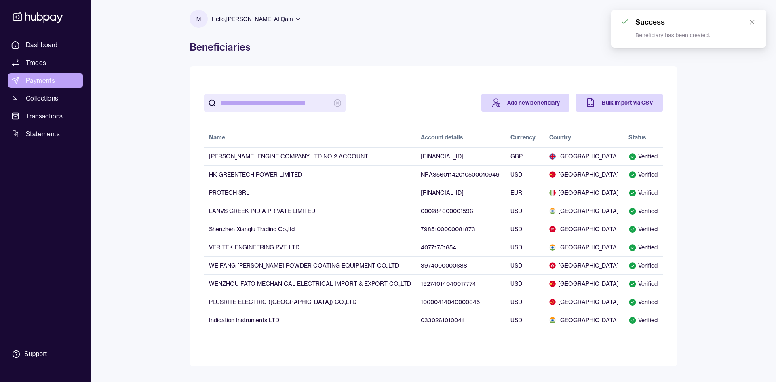
click at [46, 77] on span "Payments" at bounding box center [40, 81] width 29 height 10
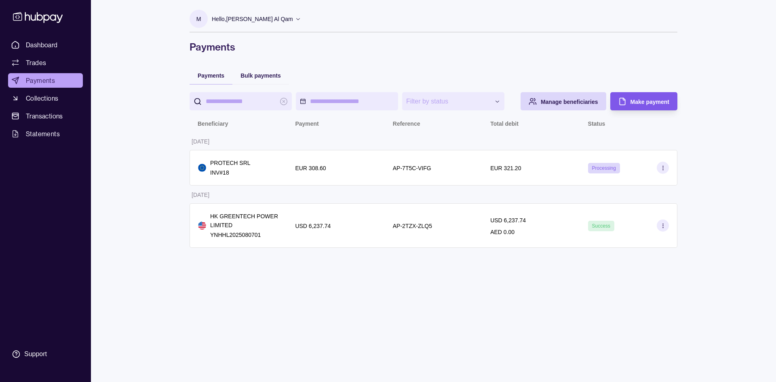
click at [637, 99] on span "Make payment" at bounding box center [649, 102] width 39 height 6
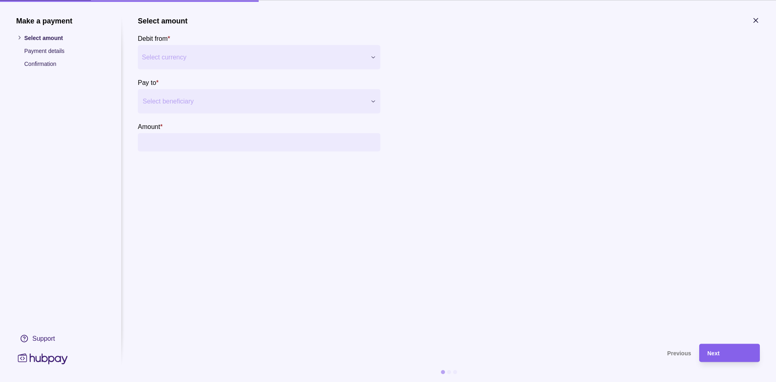
click at [259, 381] on div "Make a payment Select amount Payment details Confirmation Support Select amount…" at bounding box center [388, 382] width 776 height 0
click at [227, 98] on div at bounding box center [254, 100] width 223 height 11
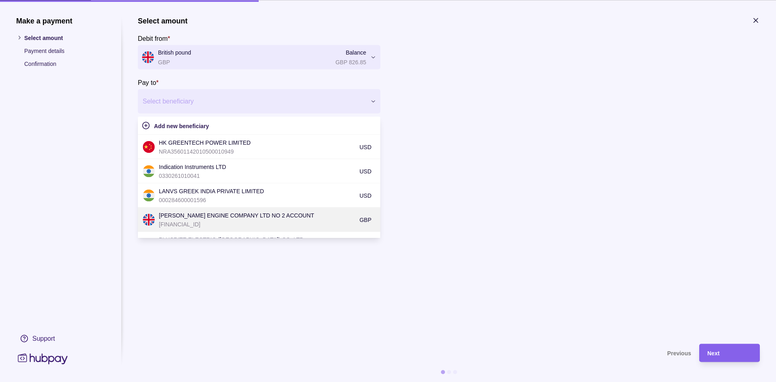
click at [236, 211] on p "[PERSON_NAME] ENGINE COMPANY LTD NO 2 ACCOUNT" at bounding box center [257, 215] width 196 height 9
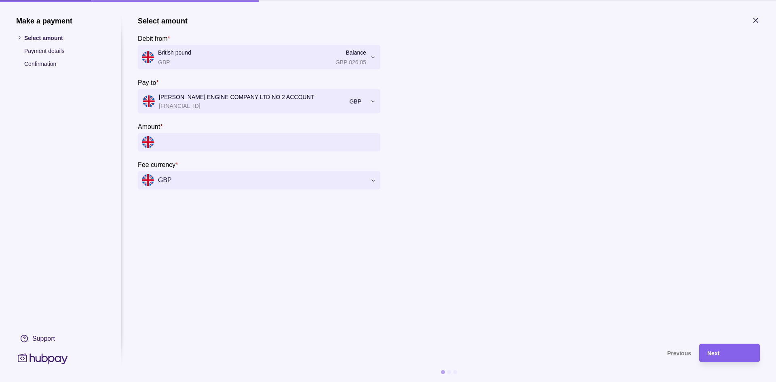
click at [221, 143] on input "Amount *" at bounding box center [267, 142] width 218 height 18
click at [236, 143] on input "Amount *" at bounding box center [267, 142] width 218 height 18
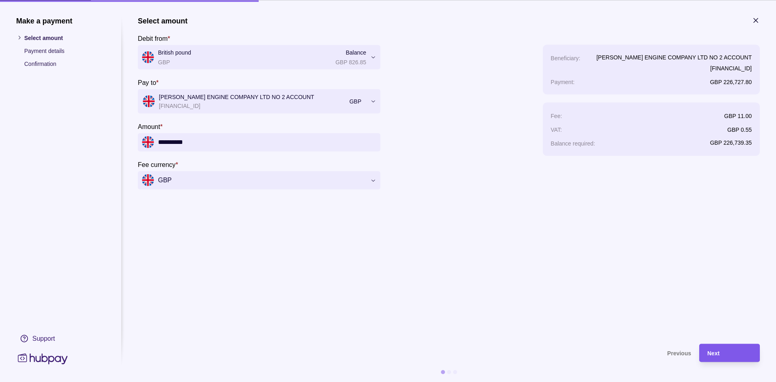
type input "**********"
click at [726, 351] on div "Next" at bounding box center [729, 353] width 44 height 10
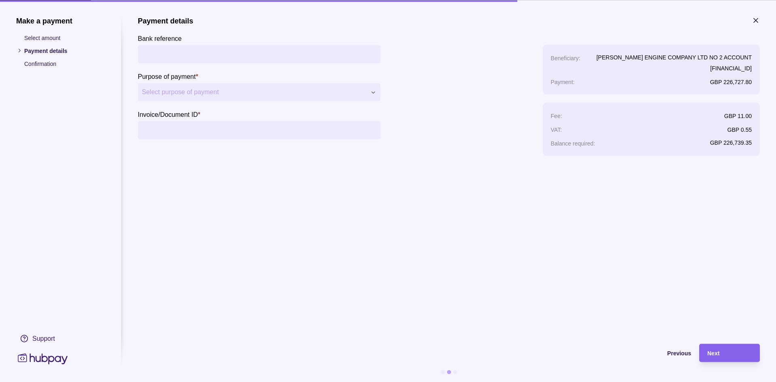
click at [194, 57] on input "Bank reference" at bounding box center [259, 54] width 234 height 18
click at [205, 59] on input "**********" at bounding box center [259, 54] width 234 height 18
click at [177, 53] on input "**********" at bounding box center [259, 54] width 234 height 18
drag, startPoint x: 196, startPoint y: 54, endPoint x: 203, endPoint y: 54, distance: 6.9
click at [203, 54] on input "**********" at bounding box center [259, 54] width 234 height 18
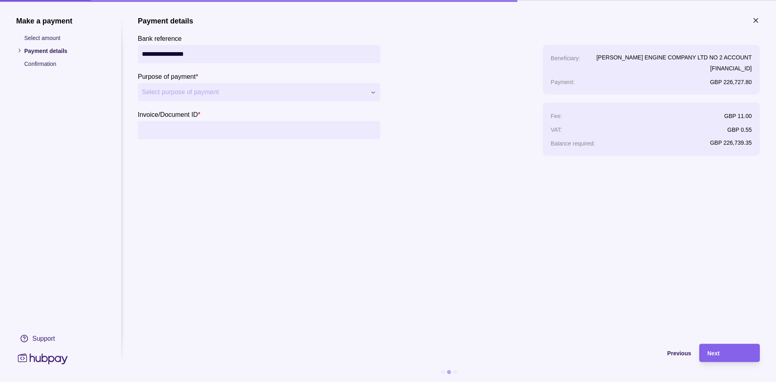
type input "**********"
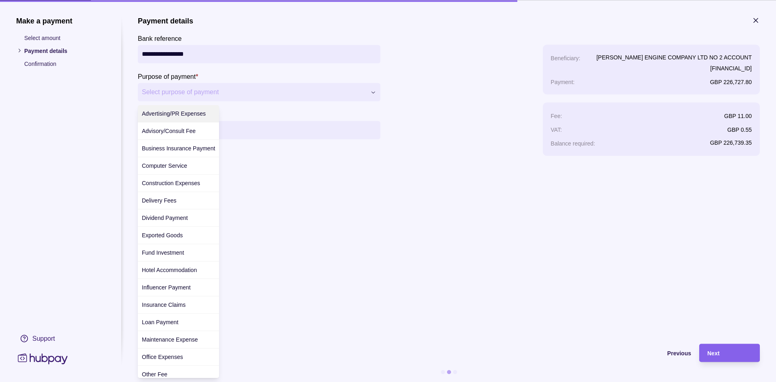
click at [246, 381] on div "**********" at bounding box center [388, 382] width 776 height 0
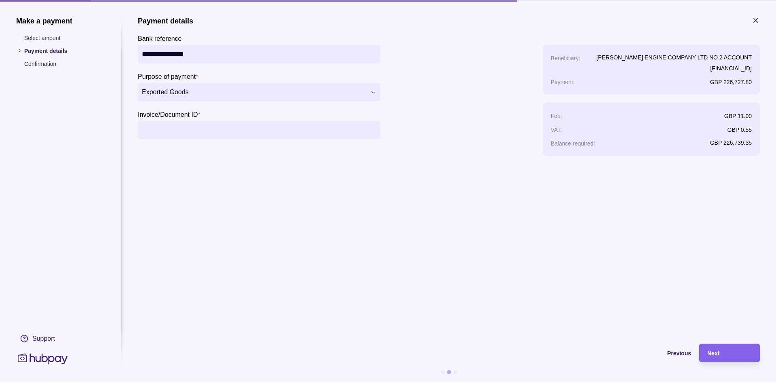
click at [227, 137] on input "Invoice/Document ID *" at bounding box center [259, 130] width 234 height 18
click at [174, 53] on input "**********" at bounding box center [259, 54] width 234 height 18
click at [203, 129] on input "Invoice/Document ID *" at bounding box center [259, 130] width 234 height 18
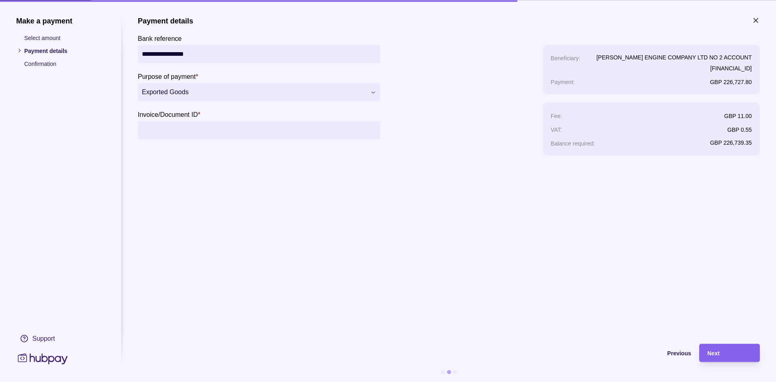
paste input "**********"
type input "**********"
click at [738, 352] on div "Next" at bounding box center [729, 353] width 44 height 10
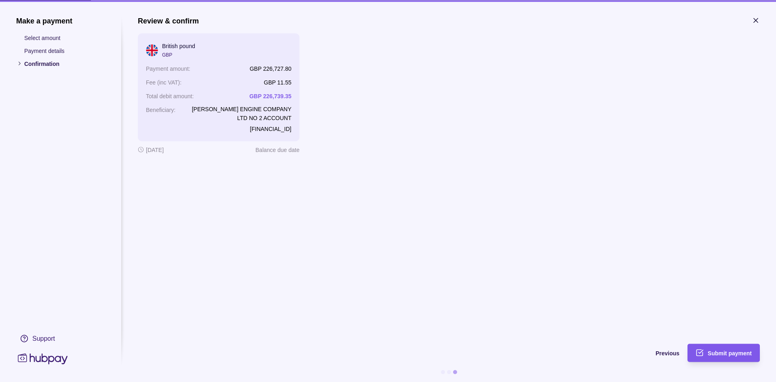
click at [727, 350] on span "Submit payment" at bounding box center [729, 353] width 44 height 6
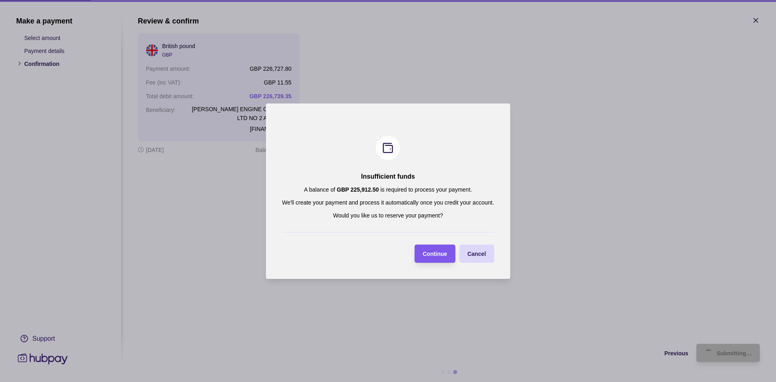
click at [429, 253] on span "Continue" at bounding box center [435, 254] width 25 height 6
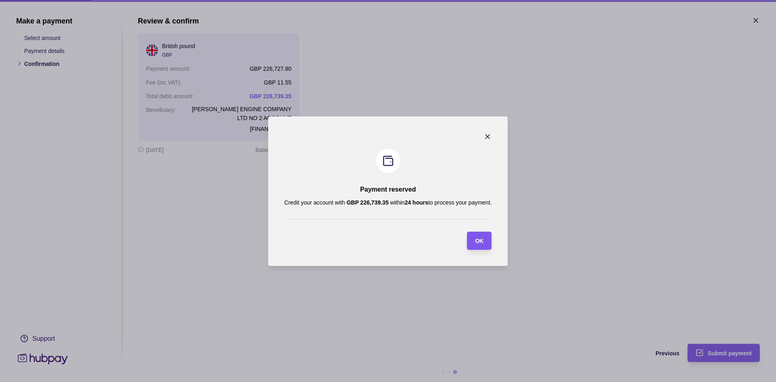
click at [484, 240] on span "OK" at bounding box center [479, 241] width 8 height 6
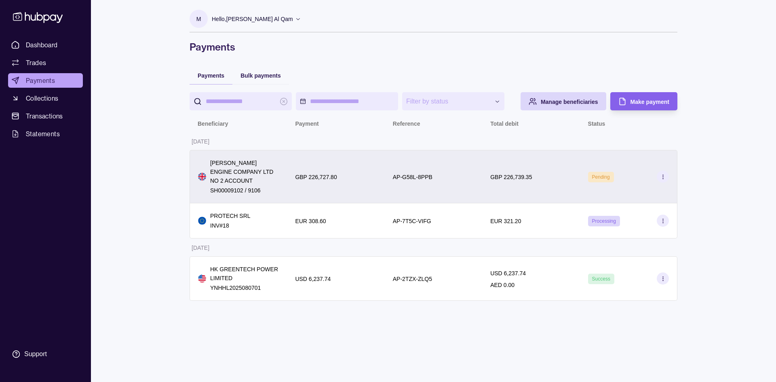
click at [573, 186] on div "GBP 226,739.35" at bounding box center [530, 176] width 97 height 53
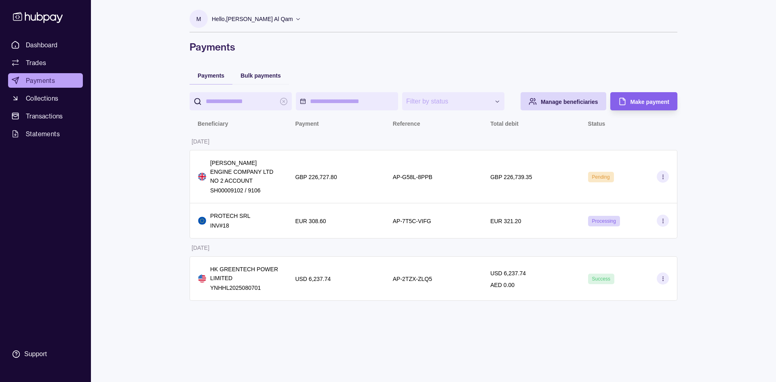
click at [388, 345] on html "**********" at bounding box center [388, 191] width 776 height 382
click at [35, 48] on span "Dashboard" at bounding box center [42, 45] width 32 height 10
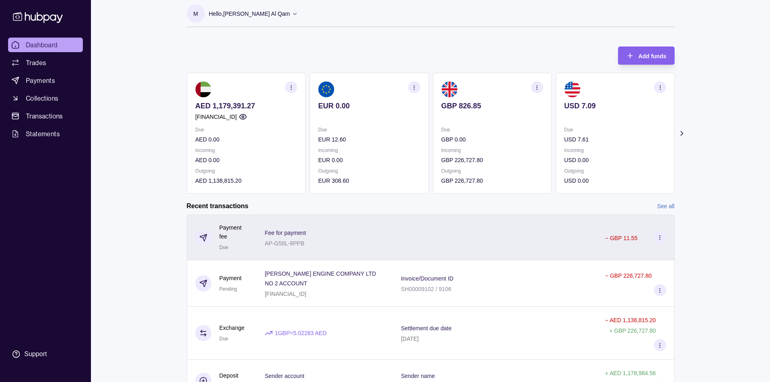
scroll to position [40, 0]
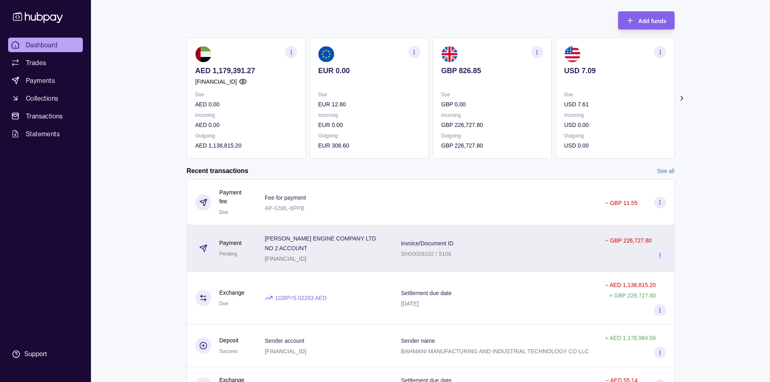
click at [507, 263] on div "Invoice/Document ID SH00009102 / 9106" at bounding box center [495, 248] width 204 height 46
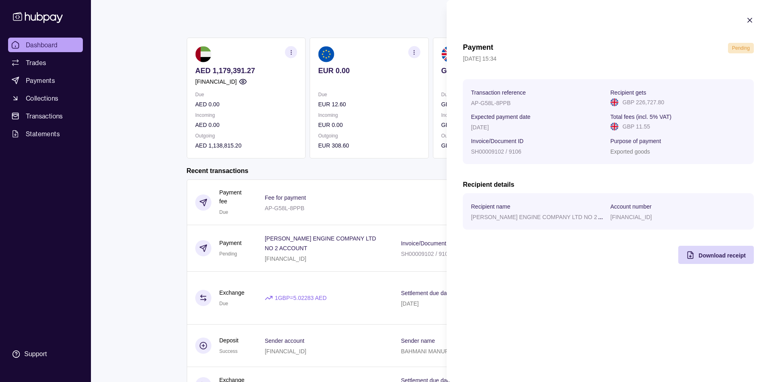
click at [123, 206] on html "Dashboard Trades Payments Collections Transactions Statements Support M Hello, …" at bounding box center [385, 195] width 770 height 470
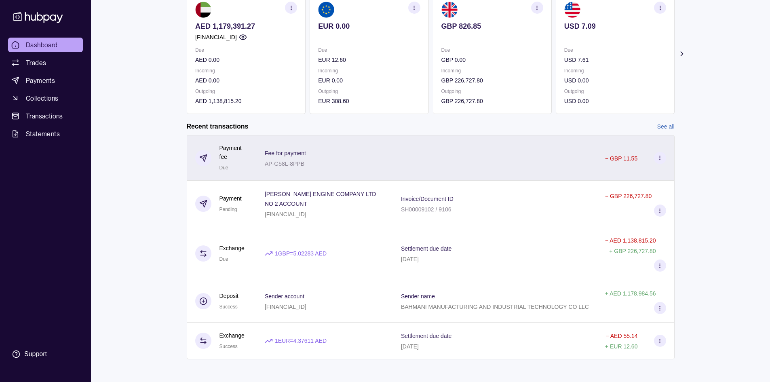
scroll to position [88, 0]
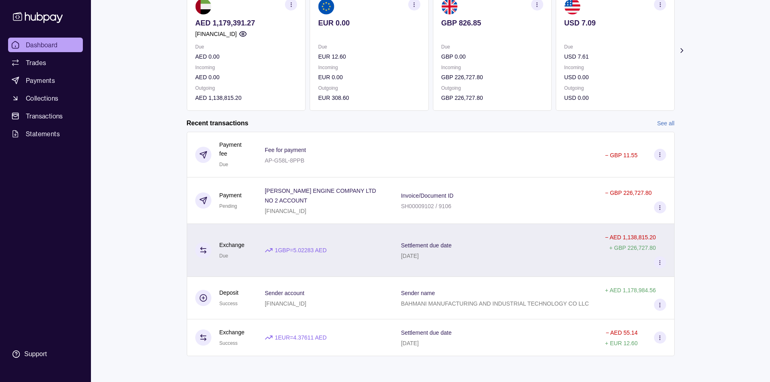
click at [485, 259] on div "Settlement due date [DATE]" at bounding box center [495, 250] width 188 height 20
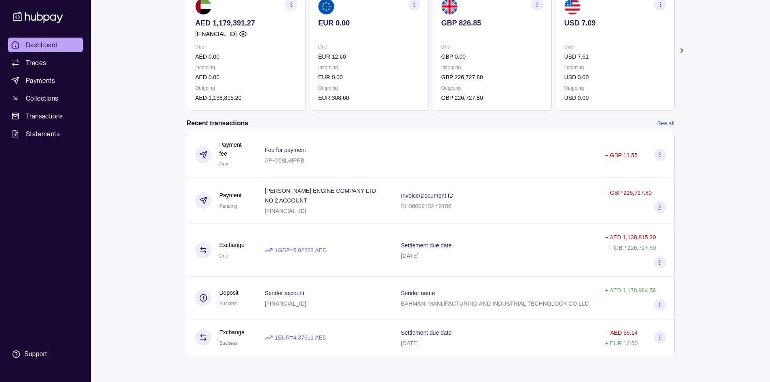
click at [160, 197] on html "Dashboard Trades Payments Collections Transactions Statements Support M Hello, …" at bounding box center [385, 147] width 770 height 470
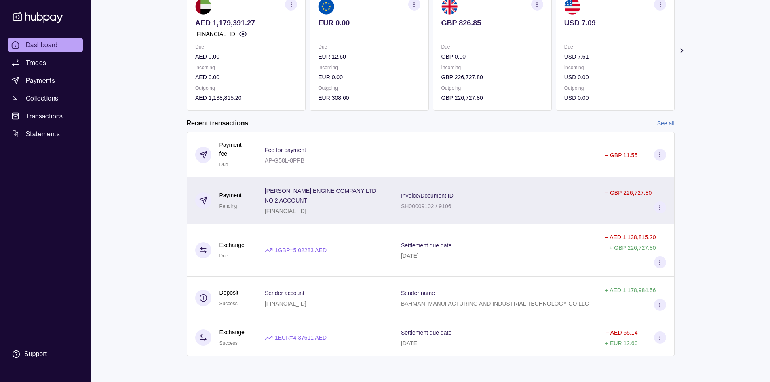
click at [448, 204] on p "SH00009102 / 9106" at bounding box center [426, 206] width 51 height 6
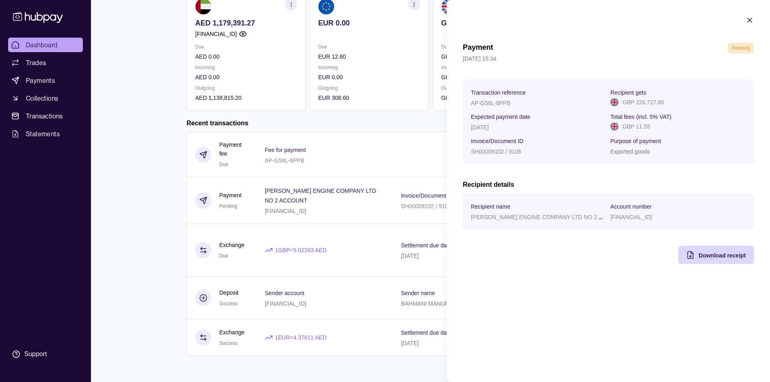
click at [636, 44] on div "Payment Pending" at bounding box center [608, 48] width 291 height 11
click at [746, 21] on icon "button" at bounding box center [749, 20] width 8 height 8
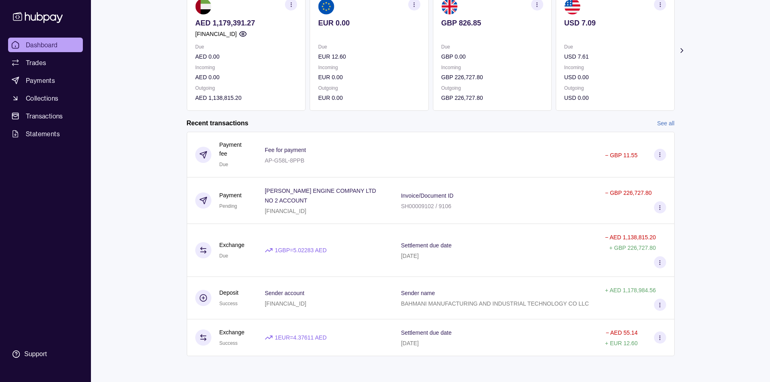
click at [60, 50] on link "Dashboard" at bounding box center [45, 45] width 75 height 15
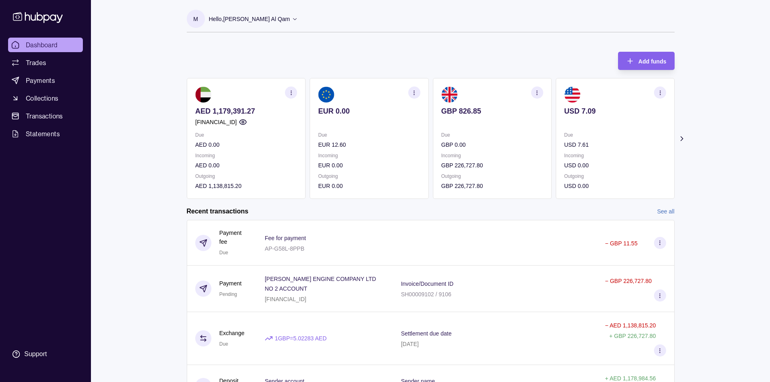
click at [37, 72] on ul "Dashboard Trades Payments Collections Transactions Statements" at bounding box center [45, 89] width 75 height 103
click at [38, 68] on link "Trades" at bounding box center [45, 62] width 75 height 15
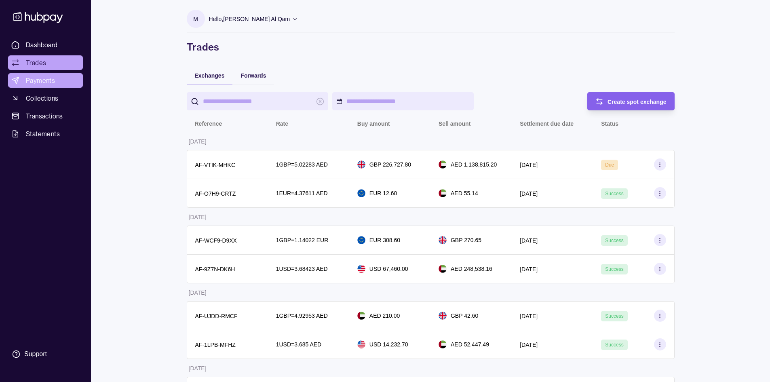
click at [49, 74] on link "Payments" at bounding box center [45, 80] width 75 height 15
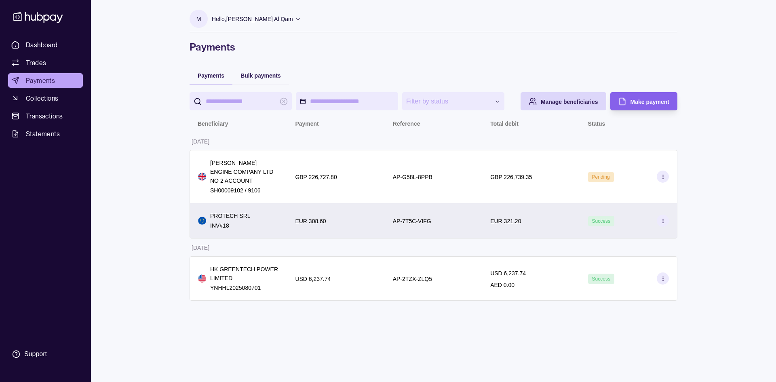
click at [568, 222] on div "EUR 321.20" at bounding box center [530, 221] width 81 height 10
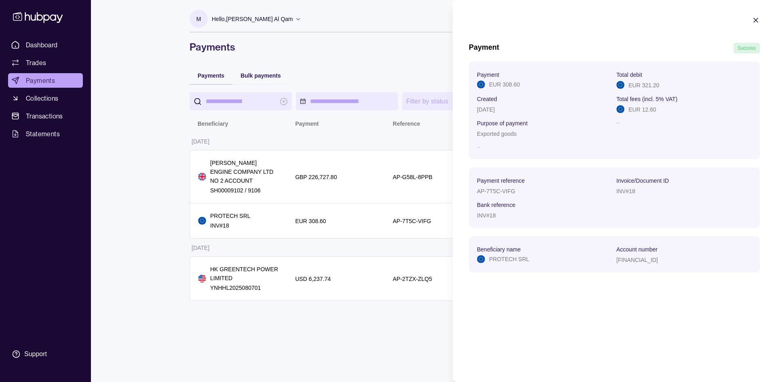
click at [755, 278] on div "Payment EUR 308.60 Total debit EUR 321.20 Created 17 Sep 2025 Total fees (incl.…" at bounding box center [614, 170] width 291 height 219
click at [693, 291] on section "Payment Success Payment EUR 308.60 Total debit EUR 321.20 Created 17 Sep 2025 T…" at bounding box center [614, 148] width 323 height 297
click at [756, 13] on section "Payment Success Payment EUR 308.60 Total debit EUR 321.20 Created 17 Sep 2025 T…" at bounding box center [614, 148] width 323 height 297
click at [756, 17] on icon "button" at bounding box center [756, 20] width 8 height 8
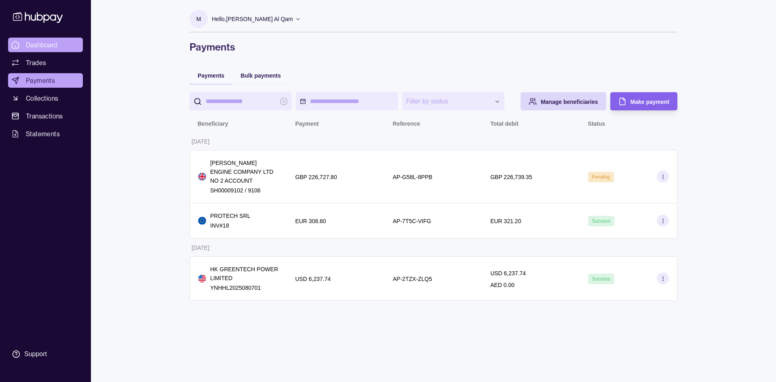
click at [61, 44] on link "Dashboard" at bounding box center [45, 45] width 75 height 15
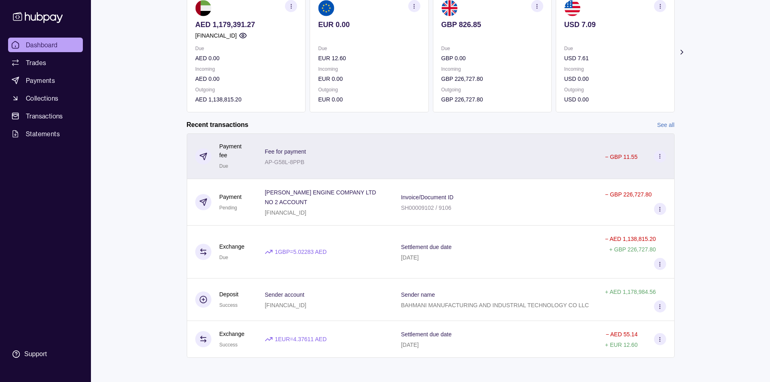
scroll to position [88, 0]
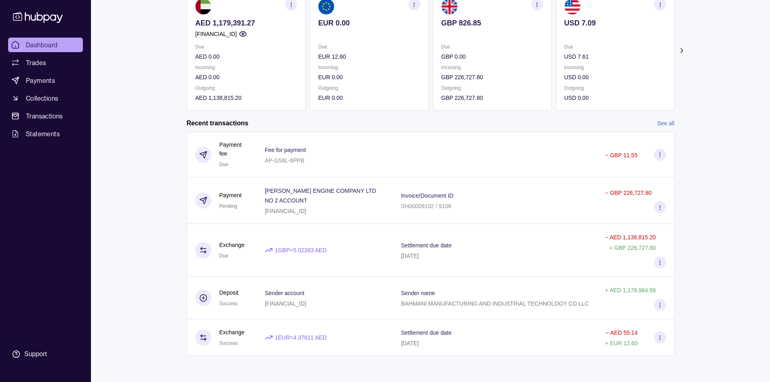
click at [665, 124] on link "See all" at bounding box center [665, 123] width 17 height 9
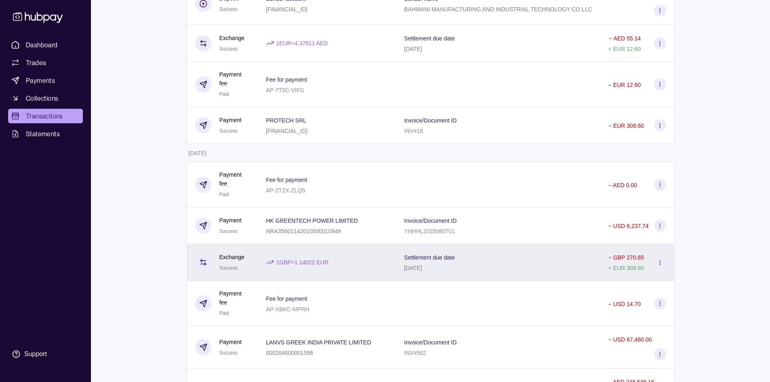
scroll to position [283, 0]
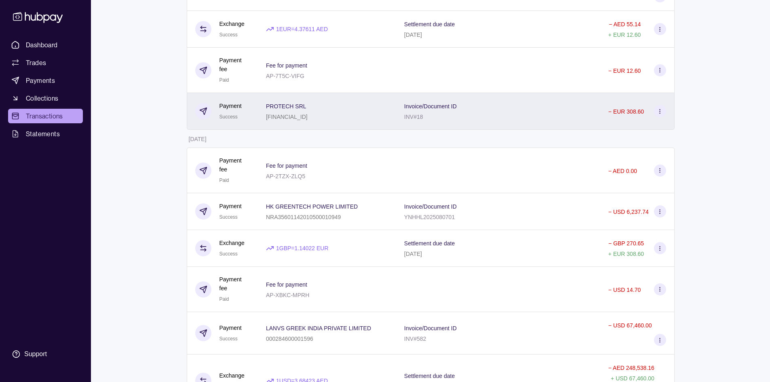
click at [526, 101] on div "Invoice/Document ID INV#18" at bounding box center [498, 111] width 188 height 20
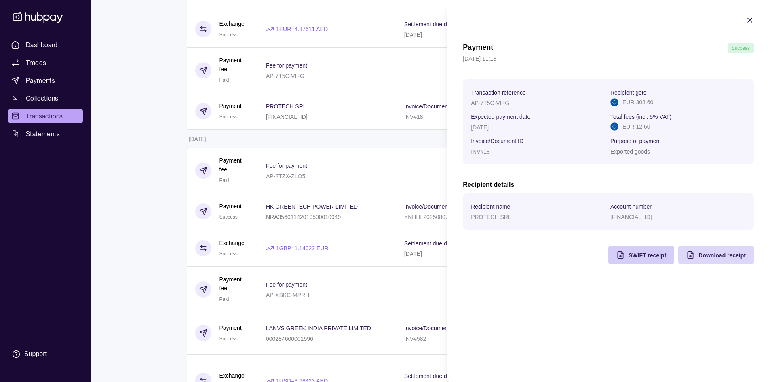
click at [632, 251] on div "SWIFT receipt" at bounding box center [647, 255] width 38 height 10
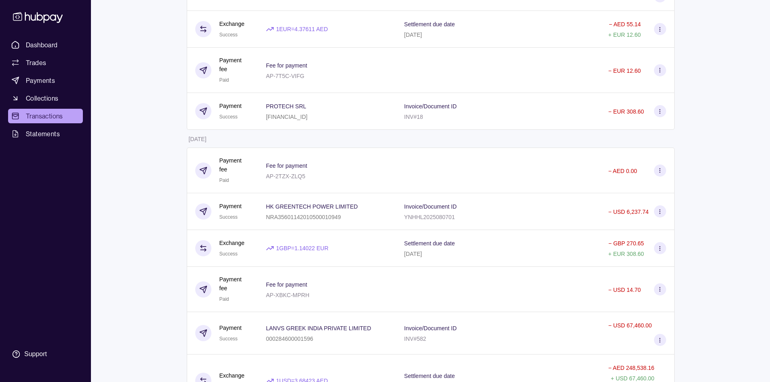
click at [366, 145] on html "Dashboard Trades Payments Collections Transactions Statements Support M Hello, …" at bounding box center [385, 244] width 770 height 1055
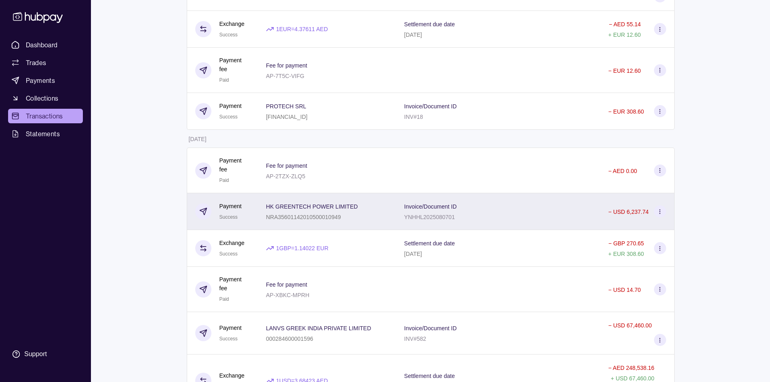
scroll to position [323, 0]
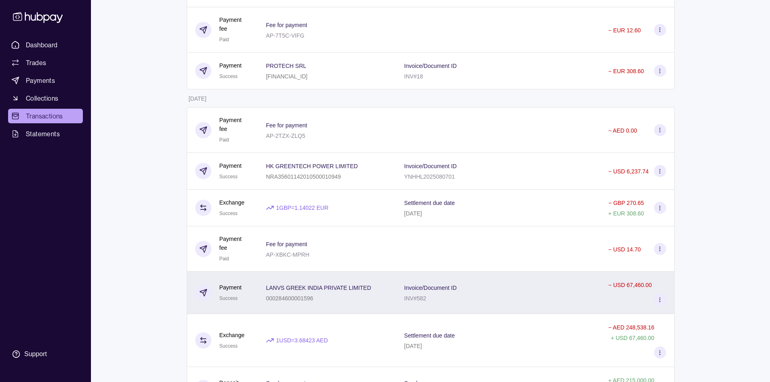
click at [537, 282] on div "Invoice/Document ID INV#582" at bounding box center [498, 292] width 188 height 20
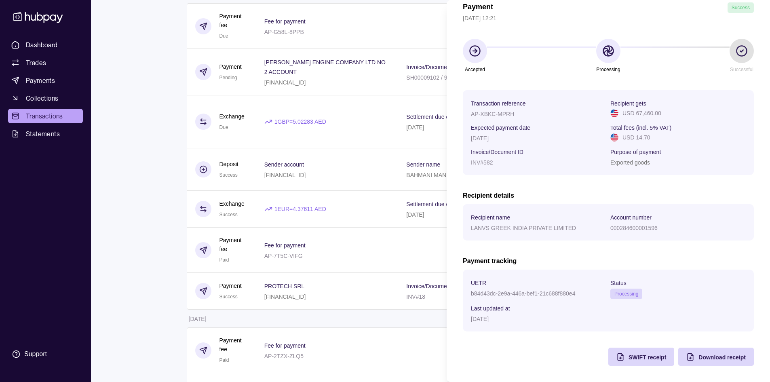
scroll to position [0, 0]
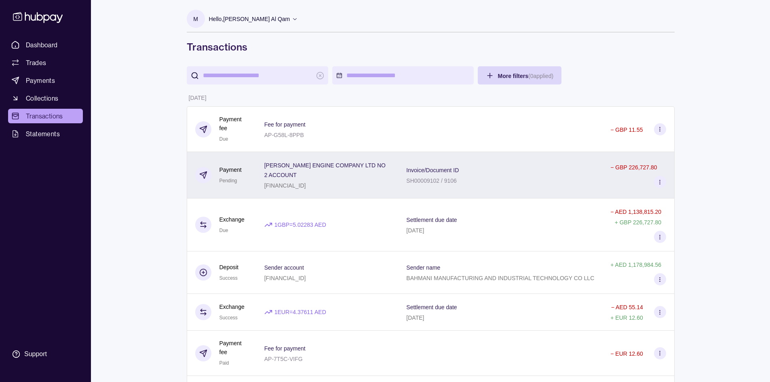
click at [504, 176] on div "Invoice/Document ID SH00009102 / 9106" at bounding box center [500, 175] width 188 height 20
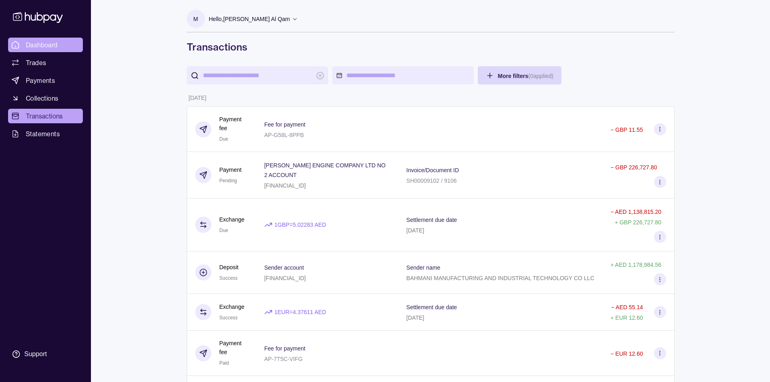
click at [56, 41] on span "Dashboard" at bounding box center [42, 45] width 32 height 10
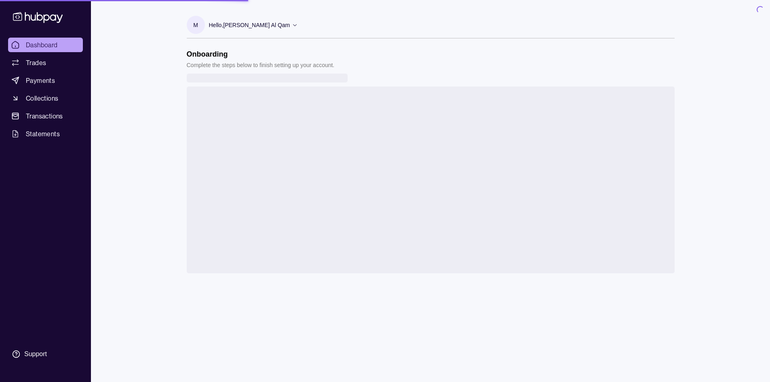
click at [55, 48] on span "Dashboard" at bounding box center [42, 45] width 32 height 10
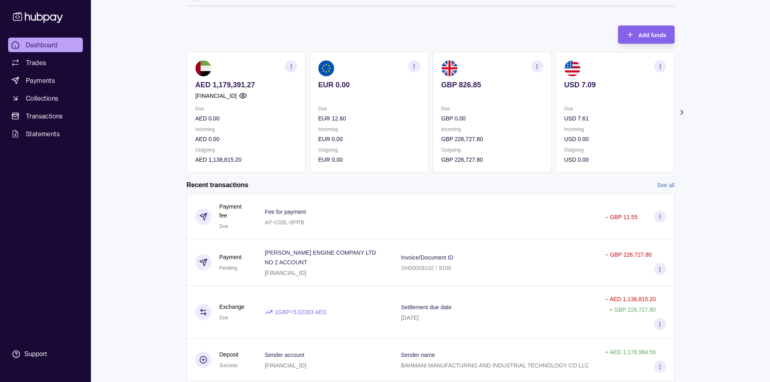
scroll to position [40, 0]
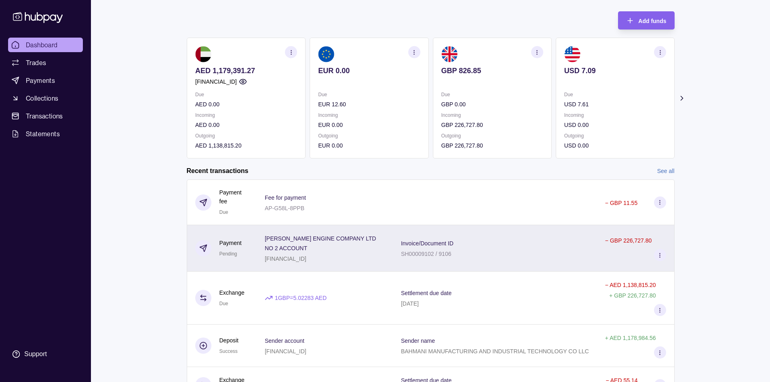
click at [472, 244] on div "Invoice/Document ID SH00009102 / 9106" at bounding box center [495, 248] width 188 height 20
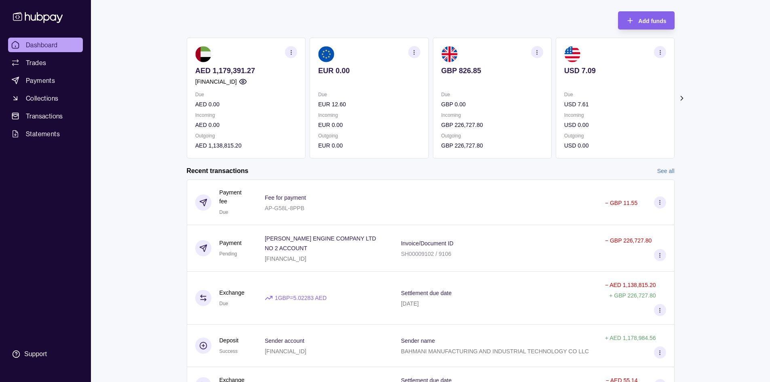
click at [168, 173] on html "Dashboard Trades Payments Collections Transactions Statements Support M Hello, …" at bounding box center [385, 195] width 770 height 470
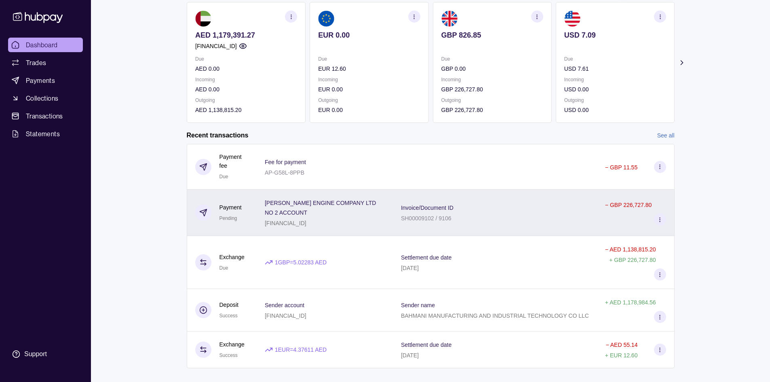
scroll to position [81, 0]
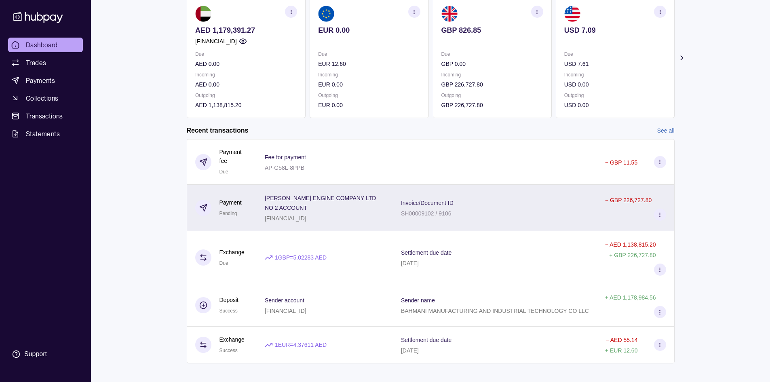
click at [546, 207] on div "Invoice/Document ID SH00009102 / 9106" at bounding box center [495, 208] width 188 height 20
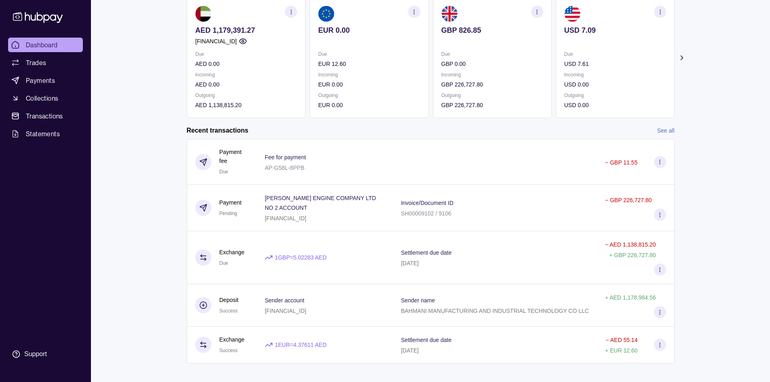
click at [393, 141] on html "Dashboard Trades Payments Collections Transactions Statements Support M Hello, …" at bounding box center [385, 154] width 770 height 470
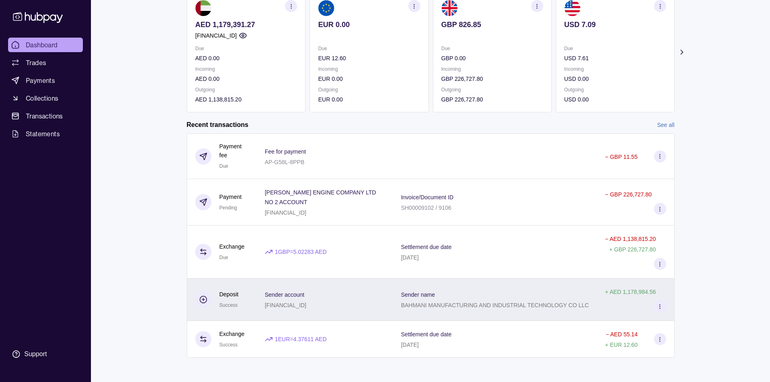
scroll to position [88, 0]
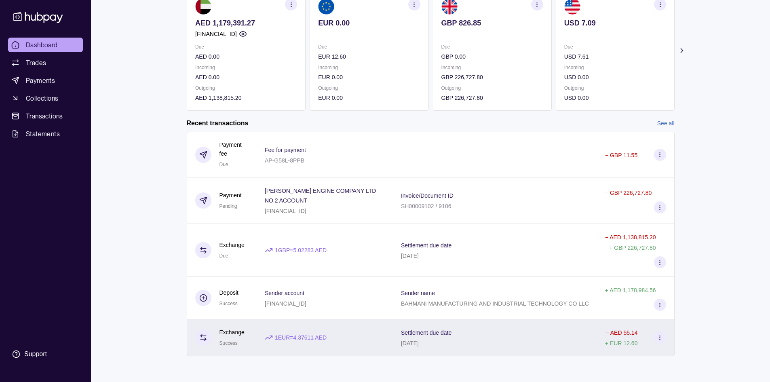
click at [522, 336] on div "Settlement due date 17 Sep 2025" at bounding box center [495, 337] width 188 height 20
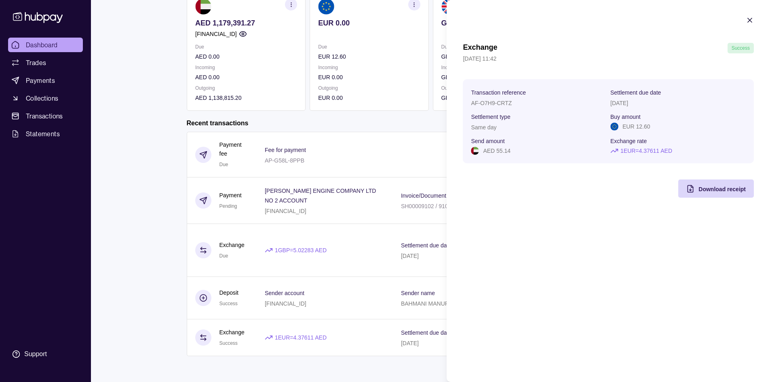
click at [387, 274] on html "Dashboard Trades Payments Collections Transactions Statements Support M Hello, …" at bounding box center [385, 147] width 770 height 470
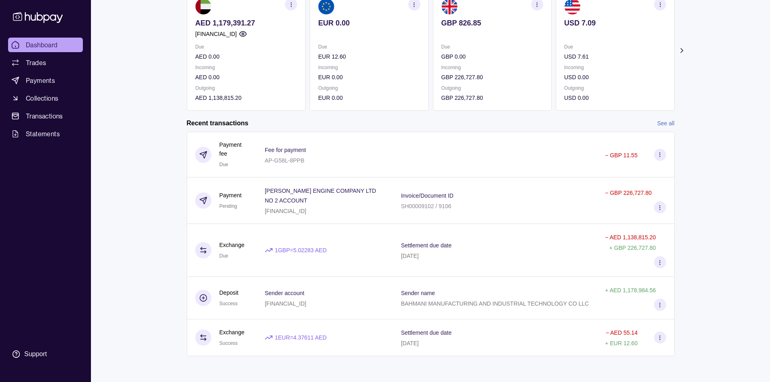
click at [670, 123] on link "See all" at bounding box center [665, 123] width 17 height 9
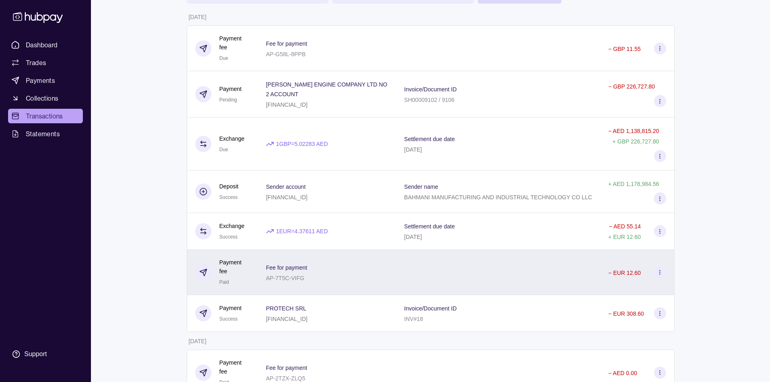
scroll to position [121, 0]
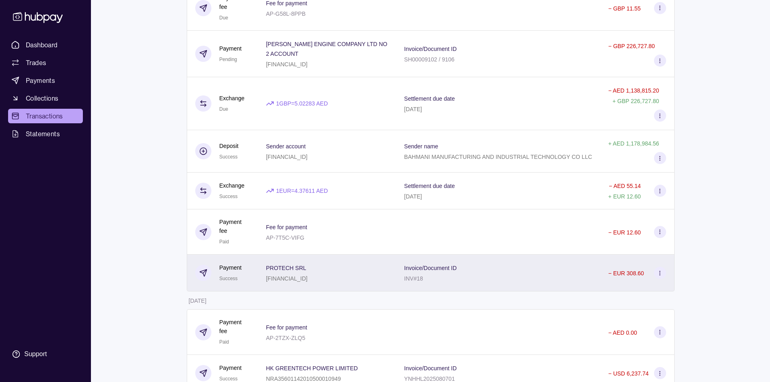
click at [512, 271] on div "Invoice/Document ID INV#18" at bounding box center [498, 273] width 204 height 37
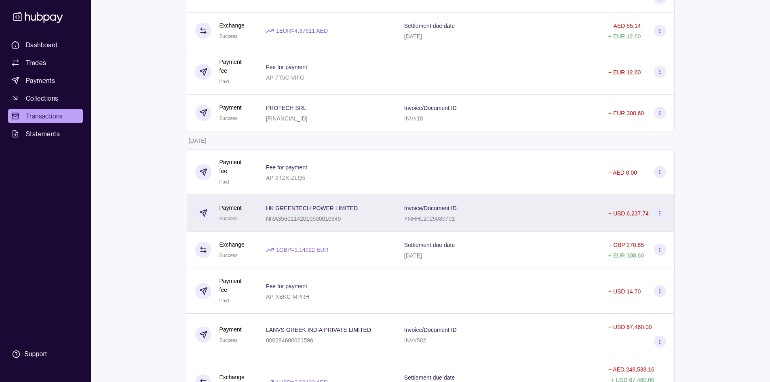
scroll to position [283, 0]
click at [533, 201] on div "Invoice/Document ID YNHHL2025080701" at bounding box center [498, 211] width 188 height 20
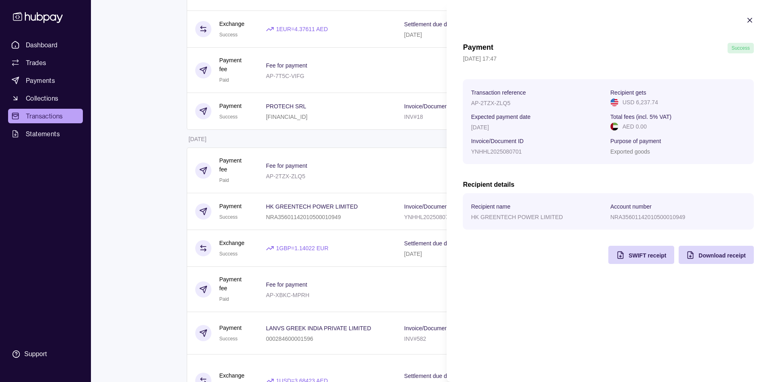
click at [238, 195] on html "Dashboard Trades Payments Collections Transactions Statements Support M Hello, …" at bounding box center [385, 244] width 770 height 1055
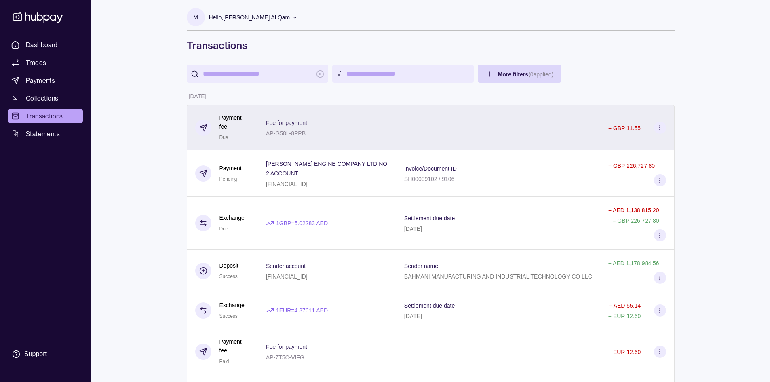
scroll to position [0, 0]
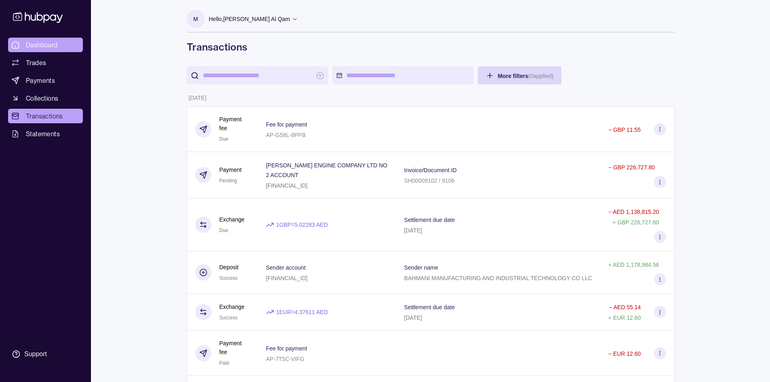
click at [44, 44] on span "Dashboard" at bounding box center [42, 45] width 32 height 10
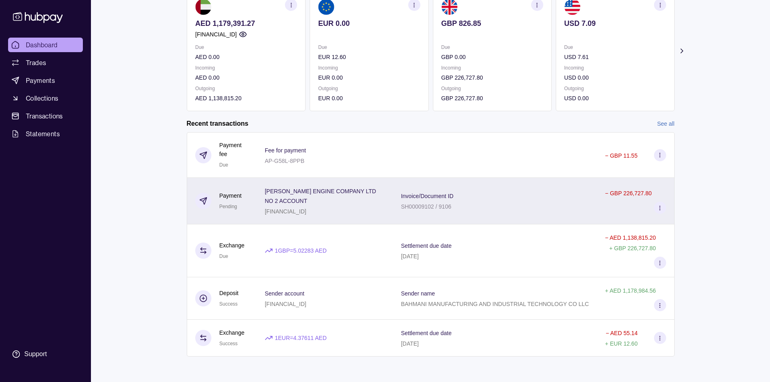
scroll to position [88, 0]
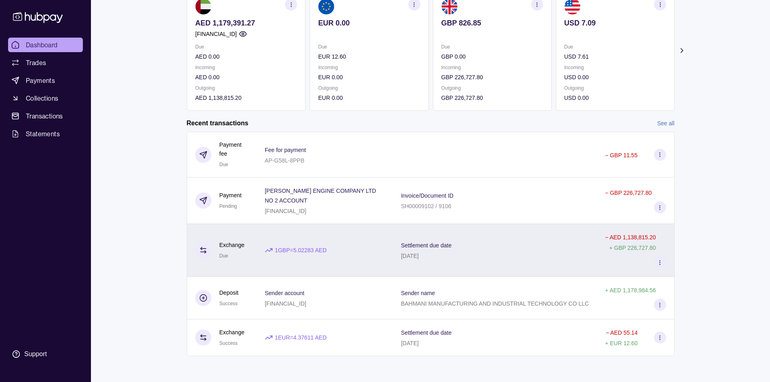
click at [550, 261] on div "Settlement due date [DATE]" at bounding box center [495, 250] width 204 height 53
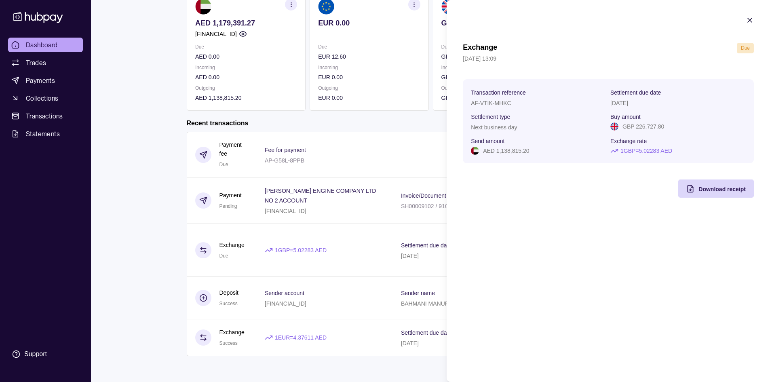
click at [396, 246] on html "Dashboard Trades Payments Collections Transactions Statements Support M Hello, …" at bounding box center [385, 147] width 770 height 470
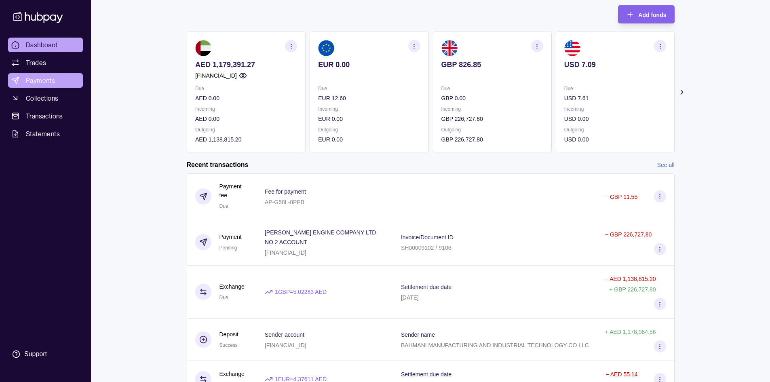
scroll to position [0, 0]
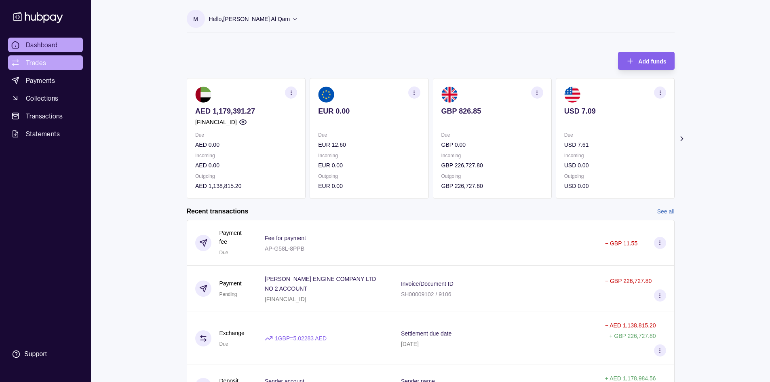
click at [52, 61] on link "Trades" at bounding box center [45, 62] width 75 height 15
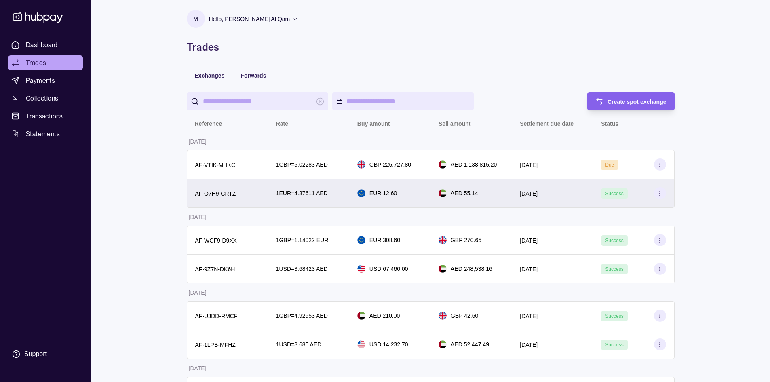
click at [559, 192] on div "[DATE]" at bounding box center [552, 193] width 65 height 10
